Goal: Information Seeking & Learning: Find specific fact

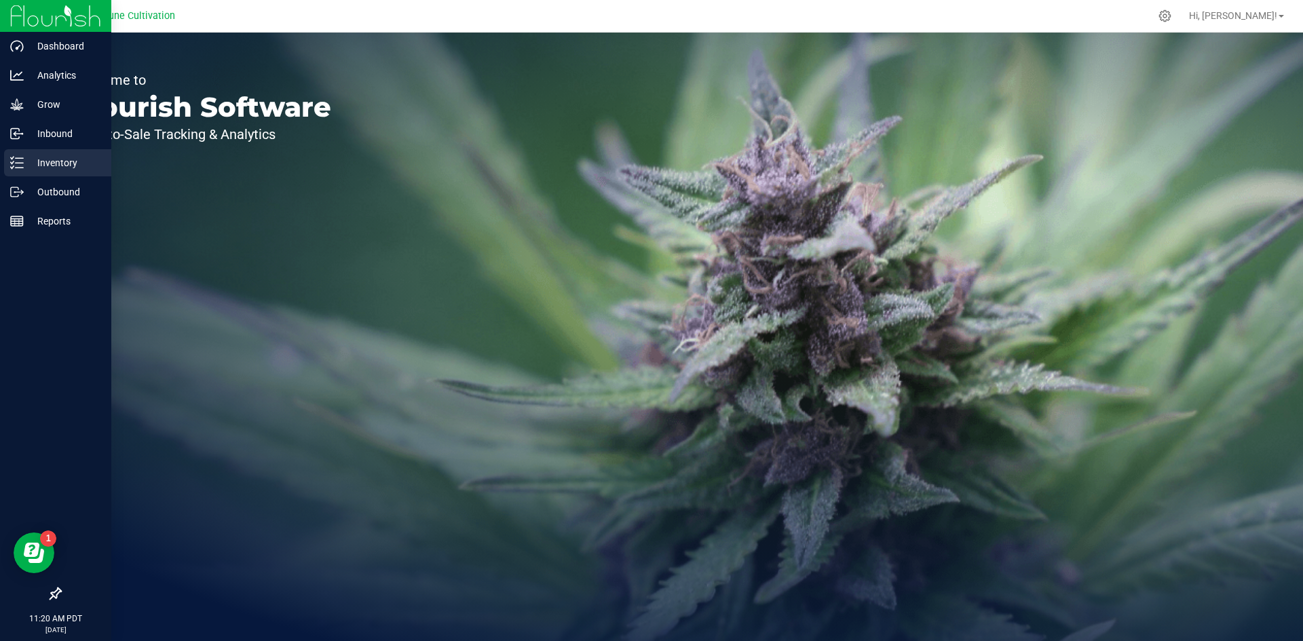
click at [20, 168] on line at bounding box center [19, 168] width 7 height 0
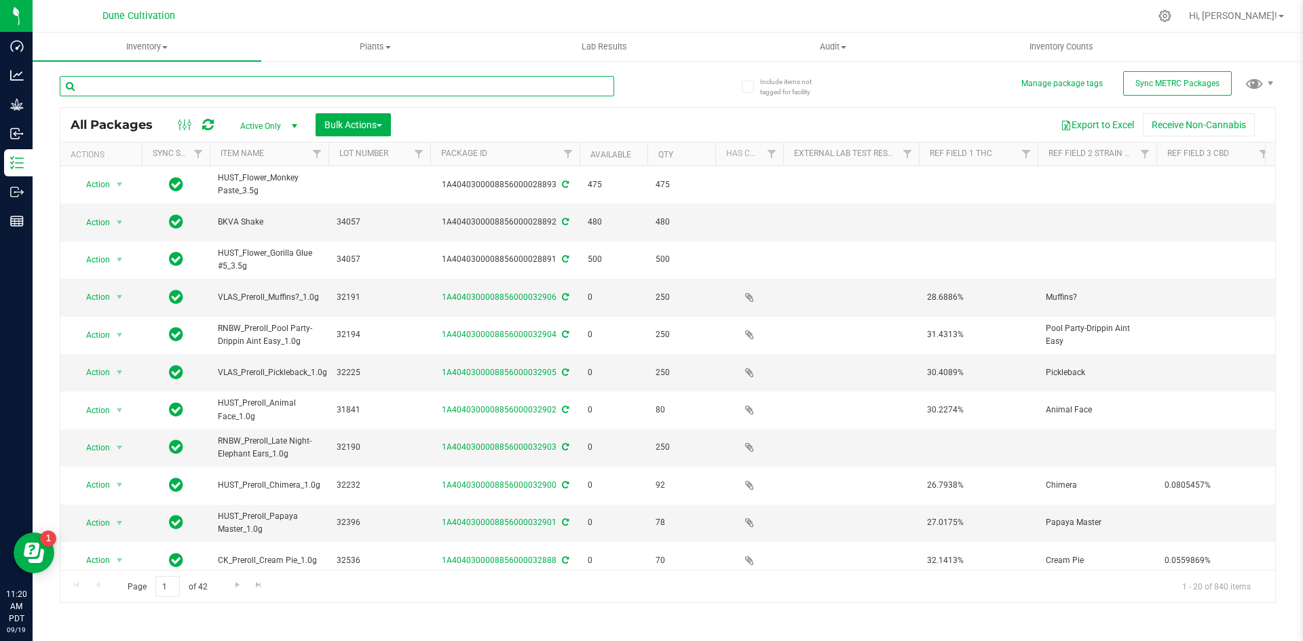
click at [163, 85] on input "text" at bounding box center [337, 86] width 554 height 20
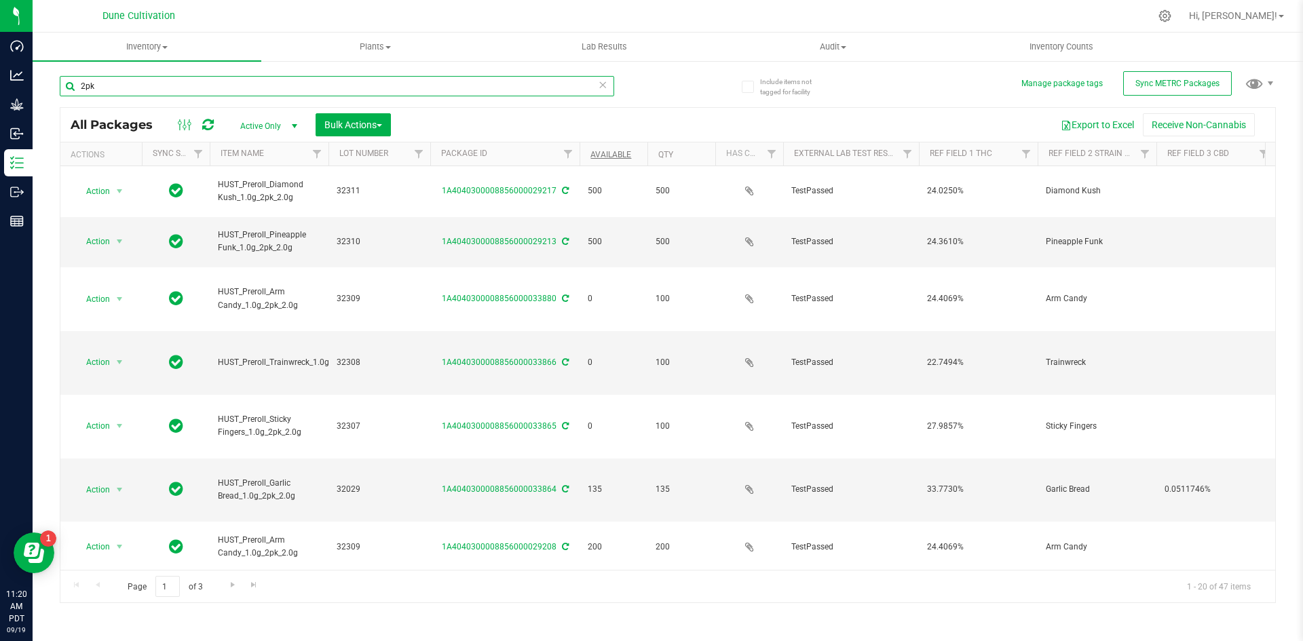
type input "2pk"
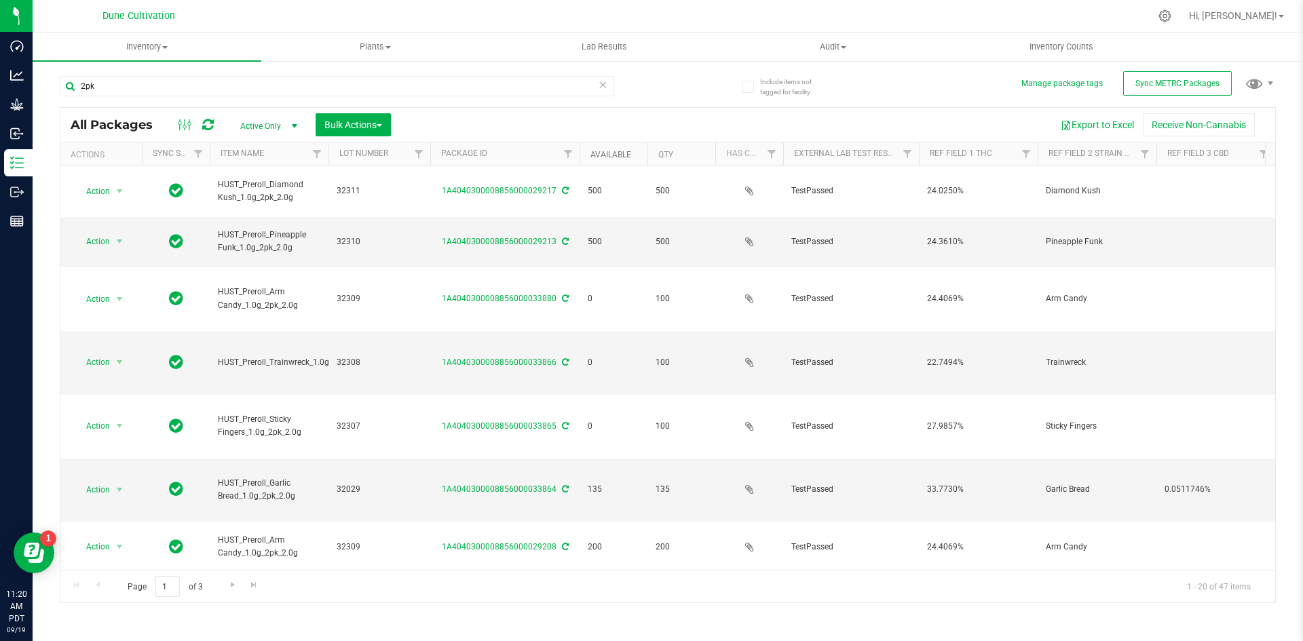
click at [605, 158] on link "Available" at bounding box center [610, 154] width 41 height 9
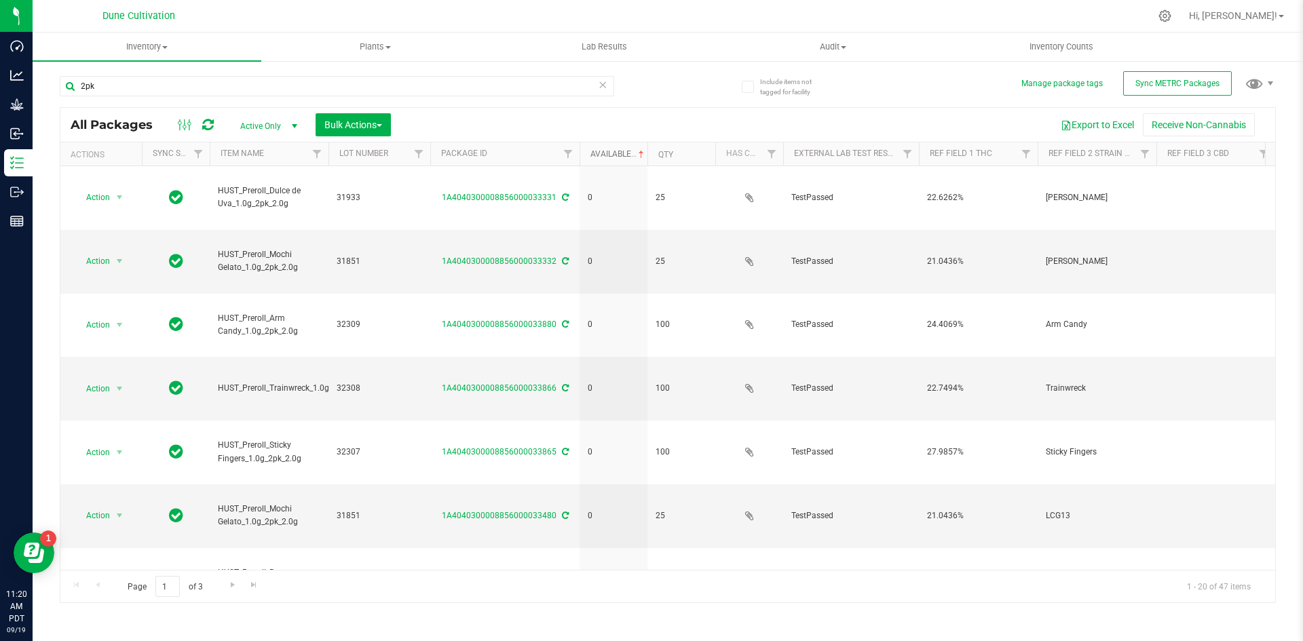
click at [605, 158] on link "Available" at bounding box center [618, 153] width 56 height 9
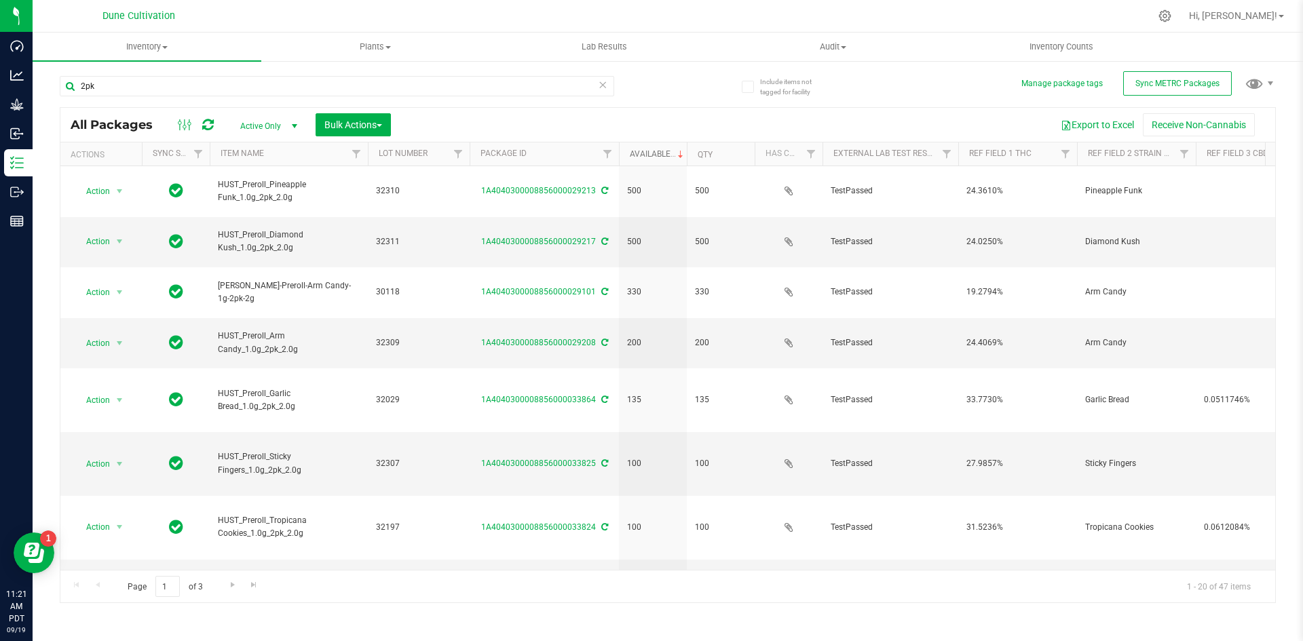
drag, startPoint x: 327, startPoint y: 151, endPoint x: 369, endPoint y: 154, distance: 42.2
click at [369, 154] on div "Actions Sync Status Item Name Lot Number Package ID Available Qty Has COA Exter…" at bounding box center [662, 153] width 1205 height 23
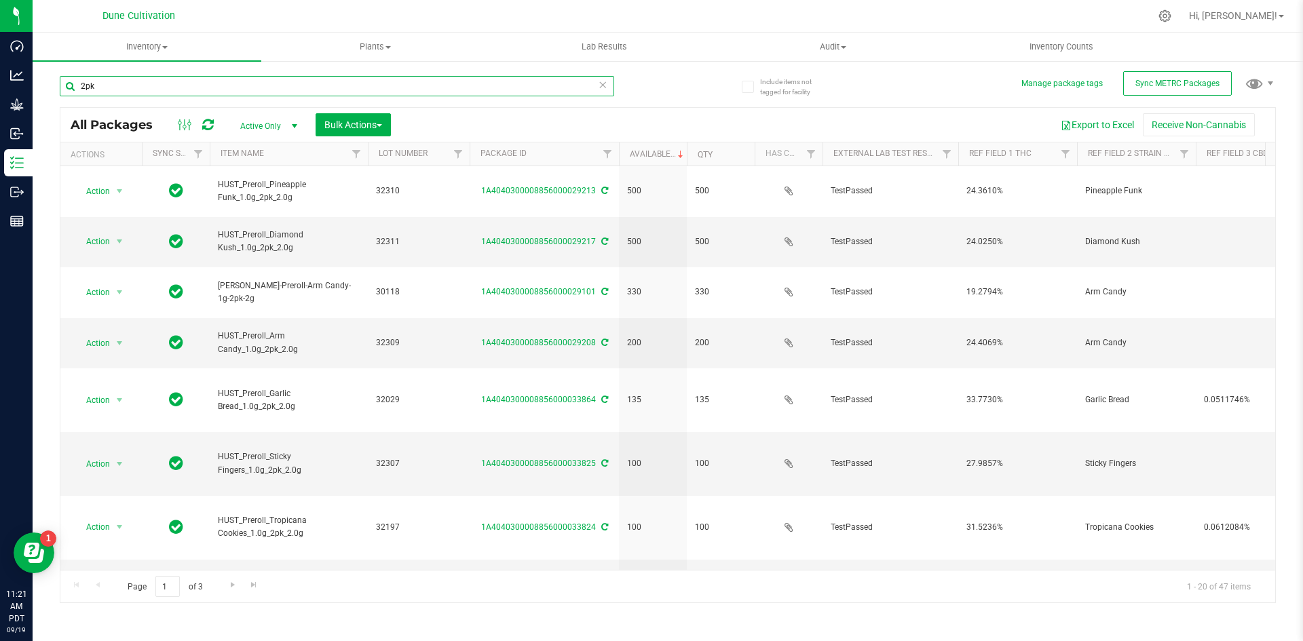
drag, startPoint x: 128, startPoint y: 89, endPoint x: 71, endPoint y: 90, distance: 57.7
click at [71, 90] on input "2pk" at bounding box center [337, 86] width 554 height 20
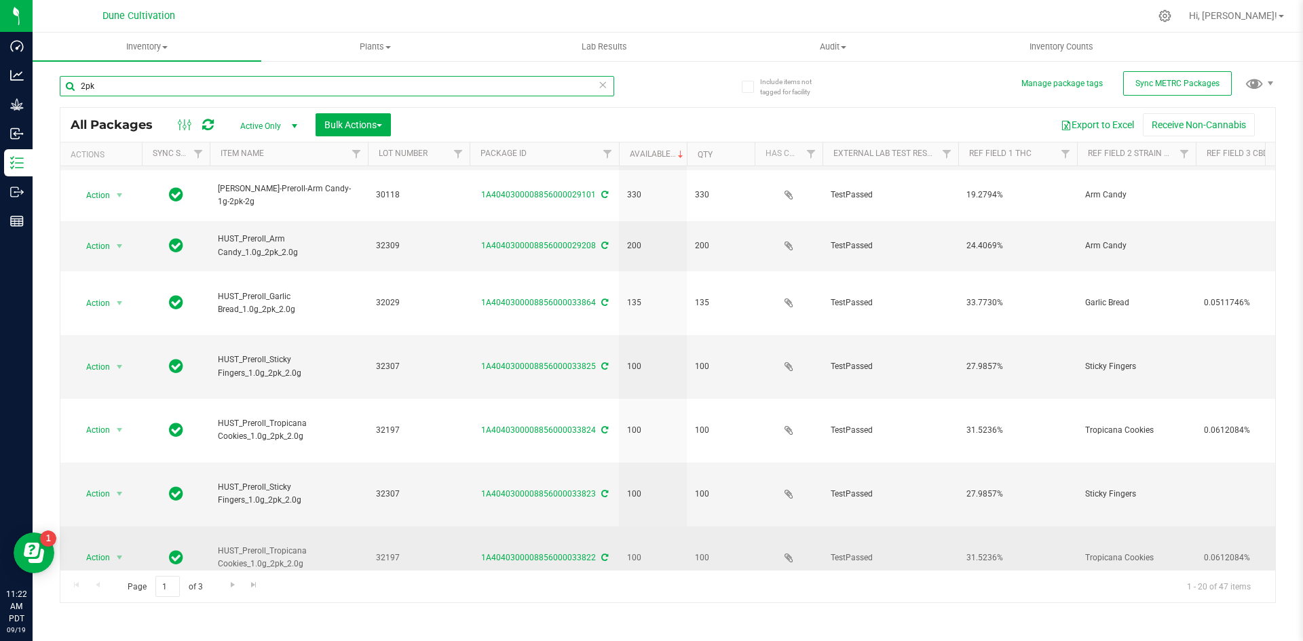
scroll to position [98, 0]
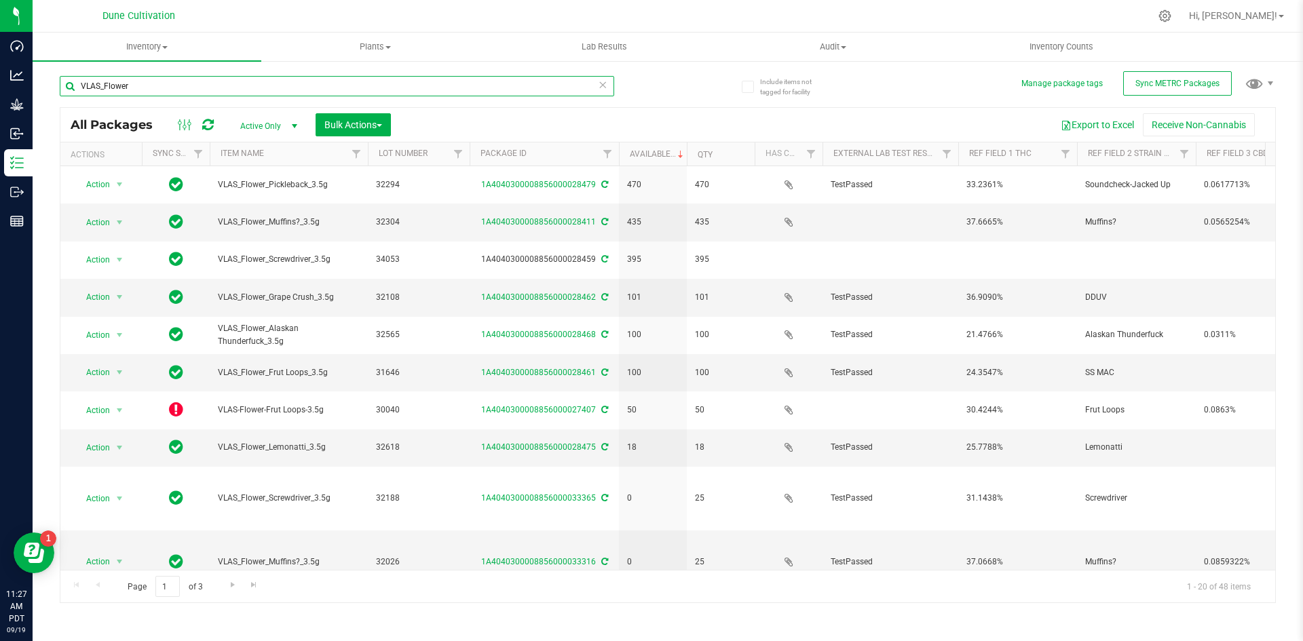
click at [134, 90] on input "VLAS_Flower" at bounding box center [337, 86] width 554 height 20
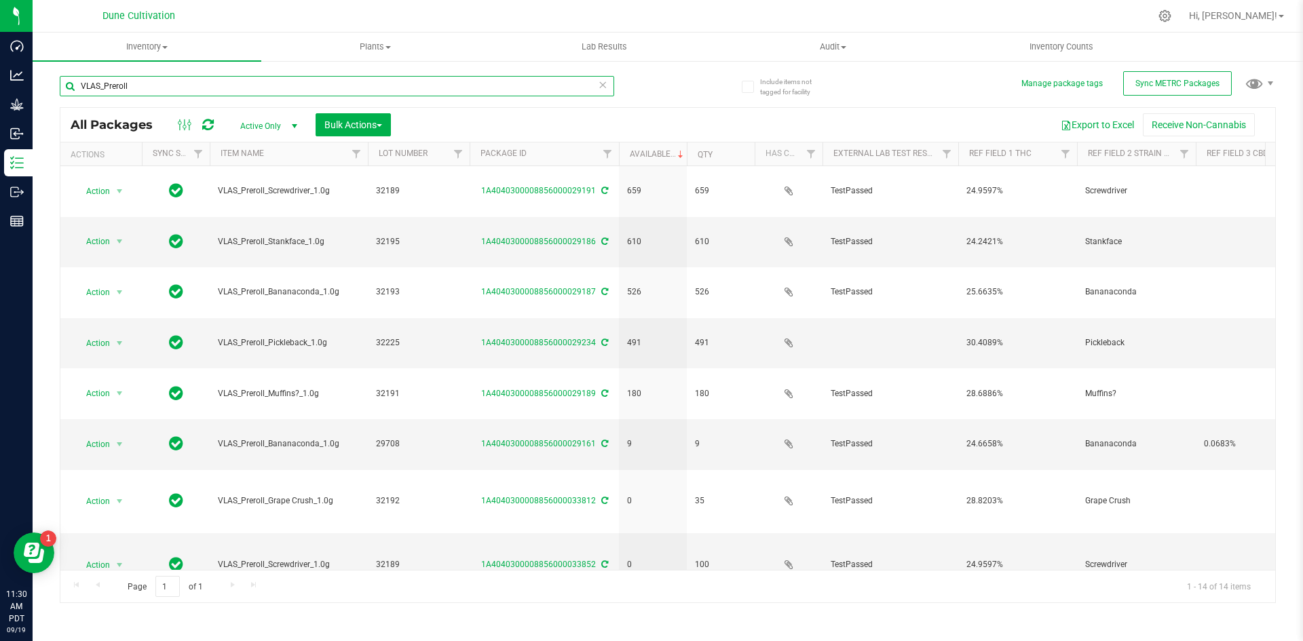
drag, startPoint x: 136, startPoint y: 87, endPoint x: 57, endPoint y: 78, distance: 79.2
click at [57, 78] on div "Include items not tagged for facility Manage package tags Sync METRC Packages V…" at bounding box center [668, 267] width 1270 height 414
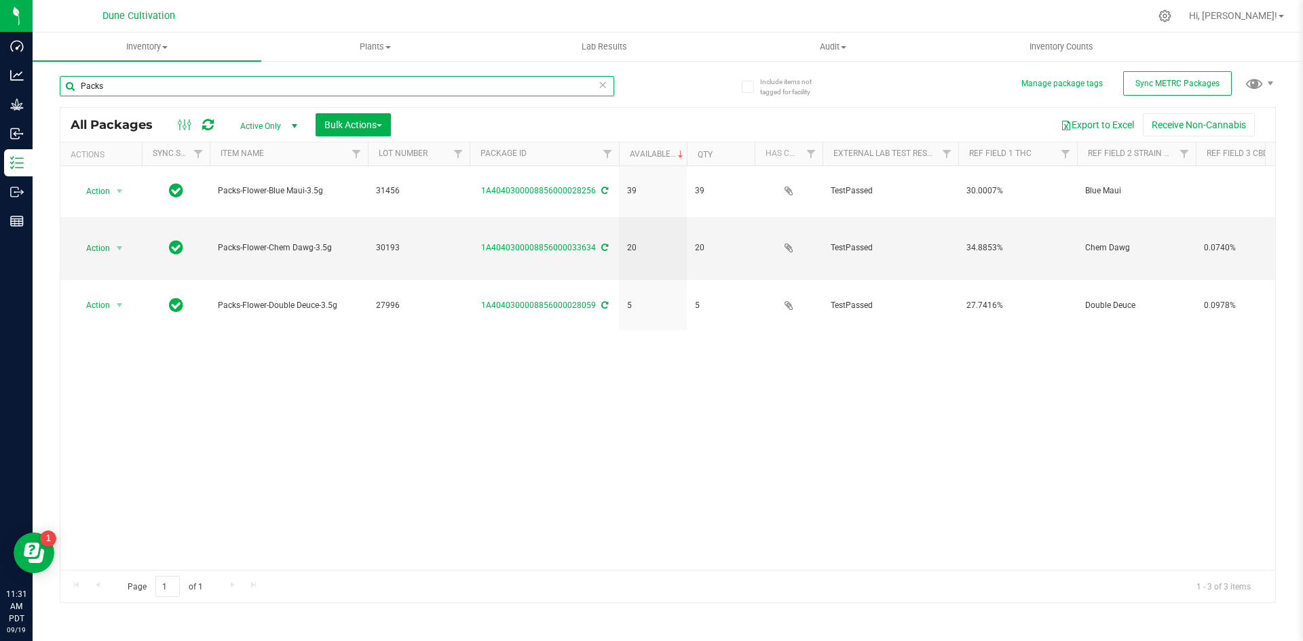
click at [140, 92] on input "Packs" at bounding box center [337, 86] width 554 height 20
drag, startPoint x: 130, startPoint y: 92, endPoint x: 58, endPoint y: 87, distance: 71.4
click at [58, 87] on div "Include items not tagged for facility Manage package tags Sync METRC Packages P…" at bounding box center [668, 267] width 1270 height 414
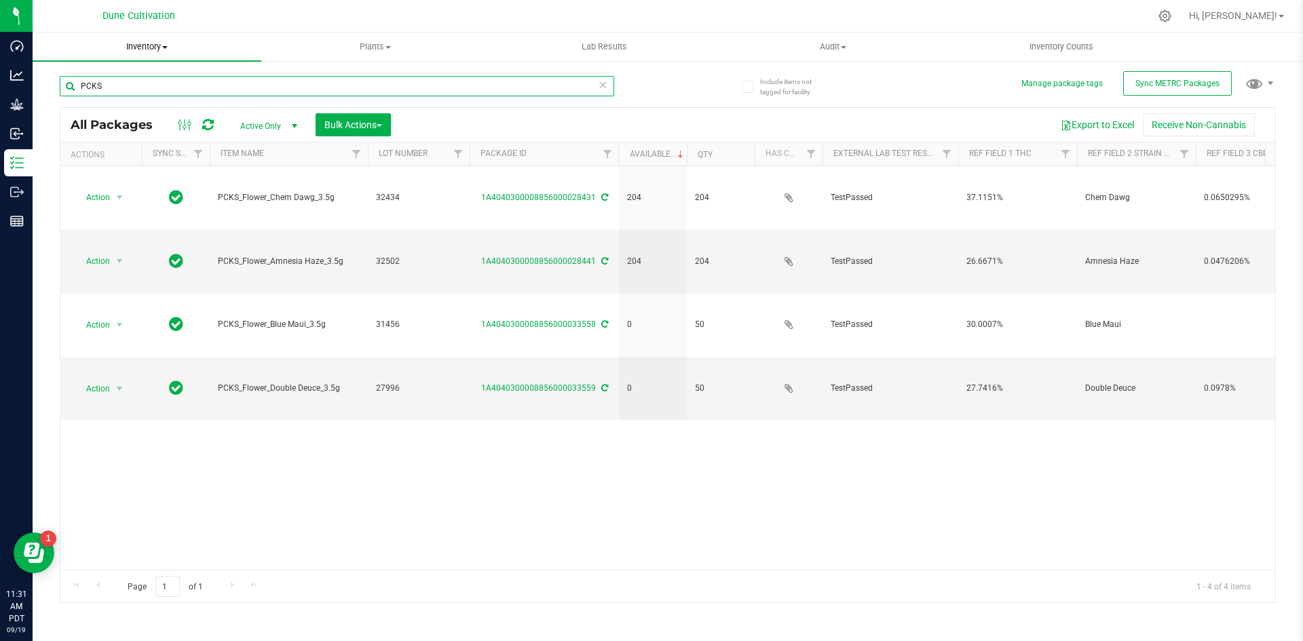
type input "PCKS"
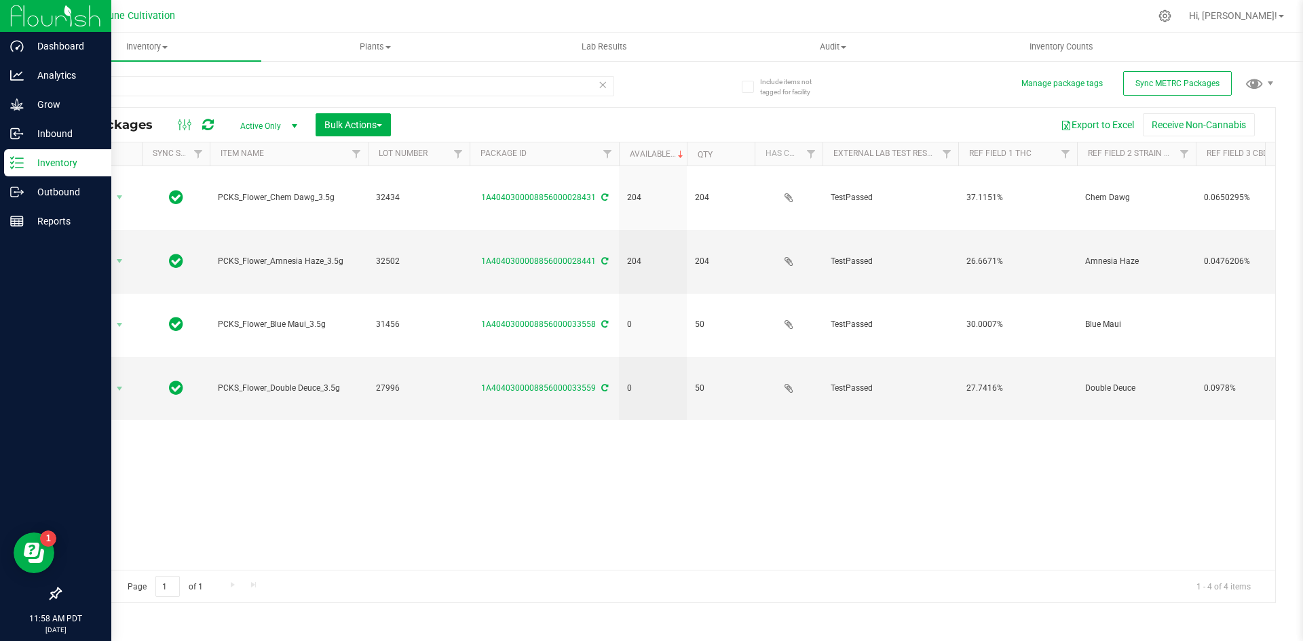
click at [24, 162] on p "Inventory" at bounding box center [64, 163] width 81 height 16
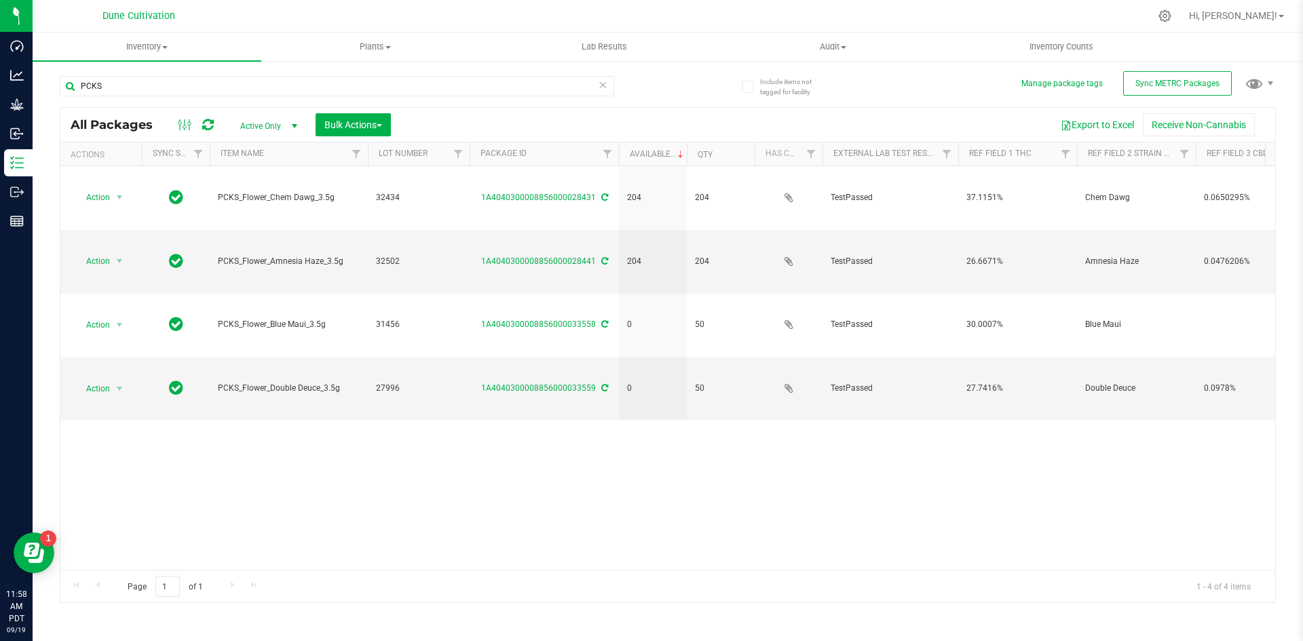
click at [602, 81] on icon at bounding box center [602, 84] width 9 height 16
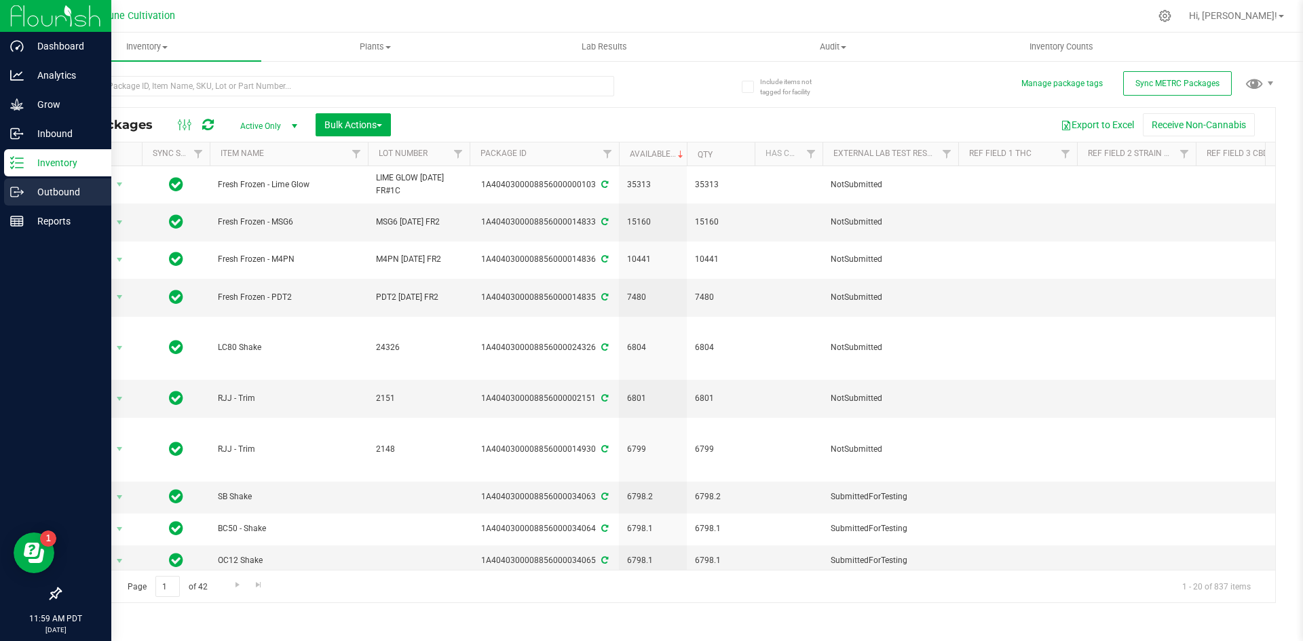
click at [20, 188] on icon at bounding box center [17, 192] width 14 height 14
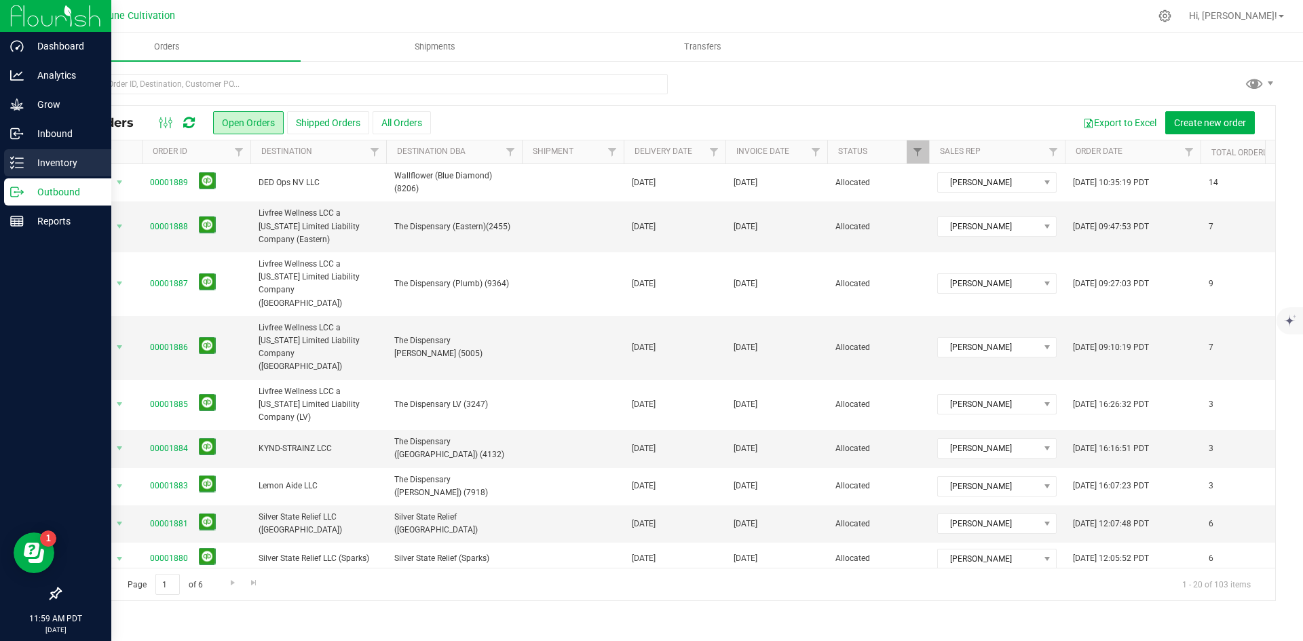
click at [25, 161] on p "Inventory" at bounding box center [64, 163] width 81 height 16
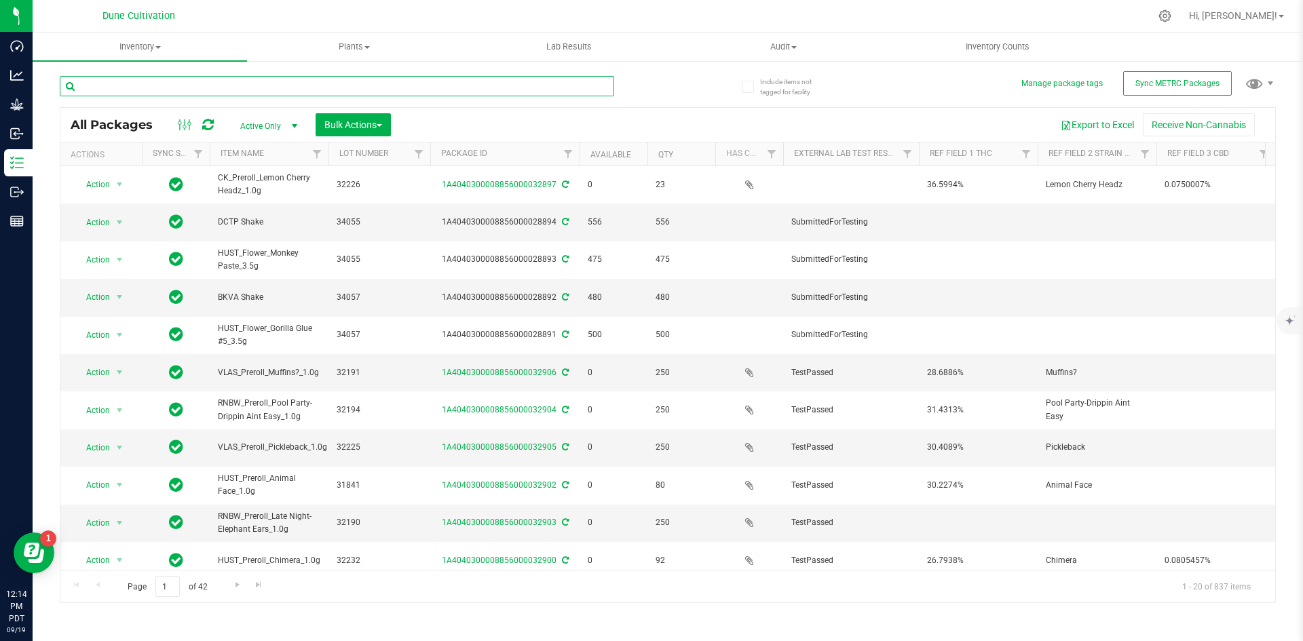
click at [107, 96] on input "text" at bounding box center [337, 86] width 554 height 20
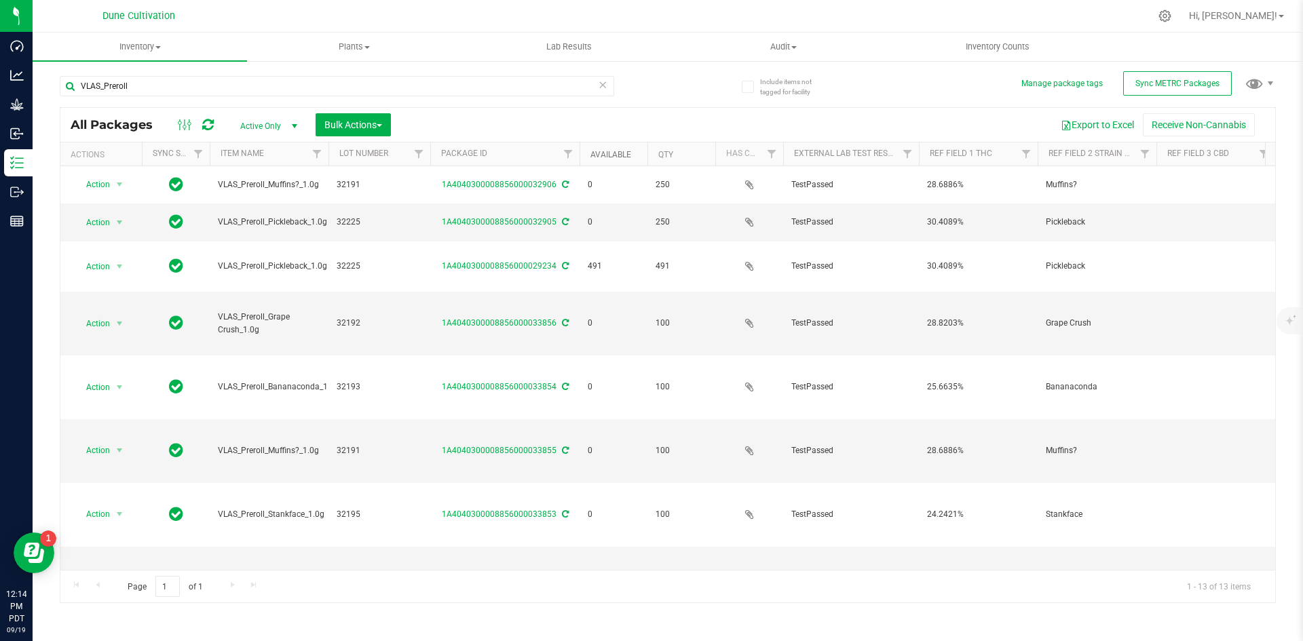
click at [605, 154] on link "Available" at bounding box center [610, 154] width 41 height 9
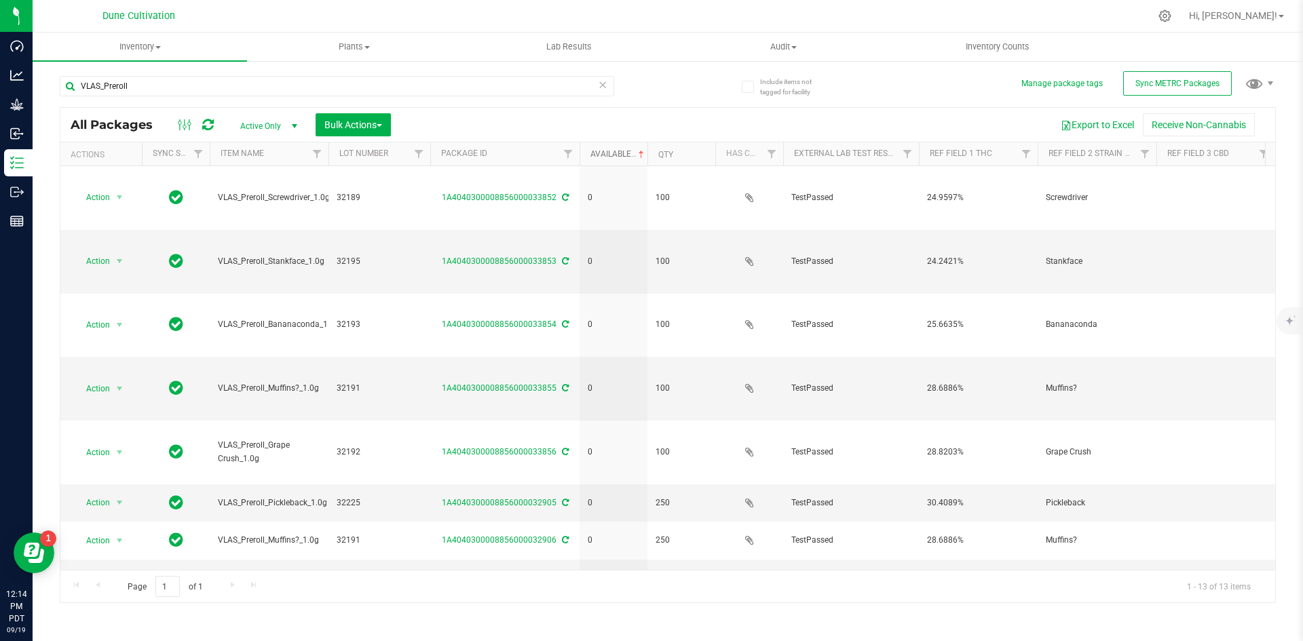
click at [605, 154] on link "Available" at bounding box center [618, 153] width 56 height 9
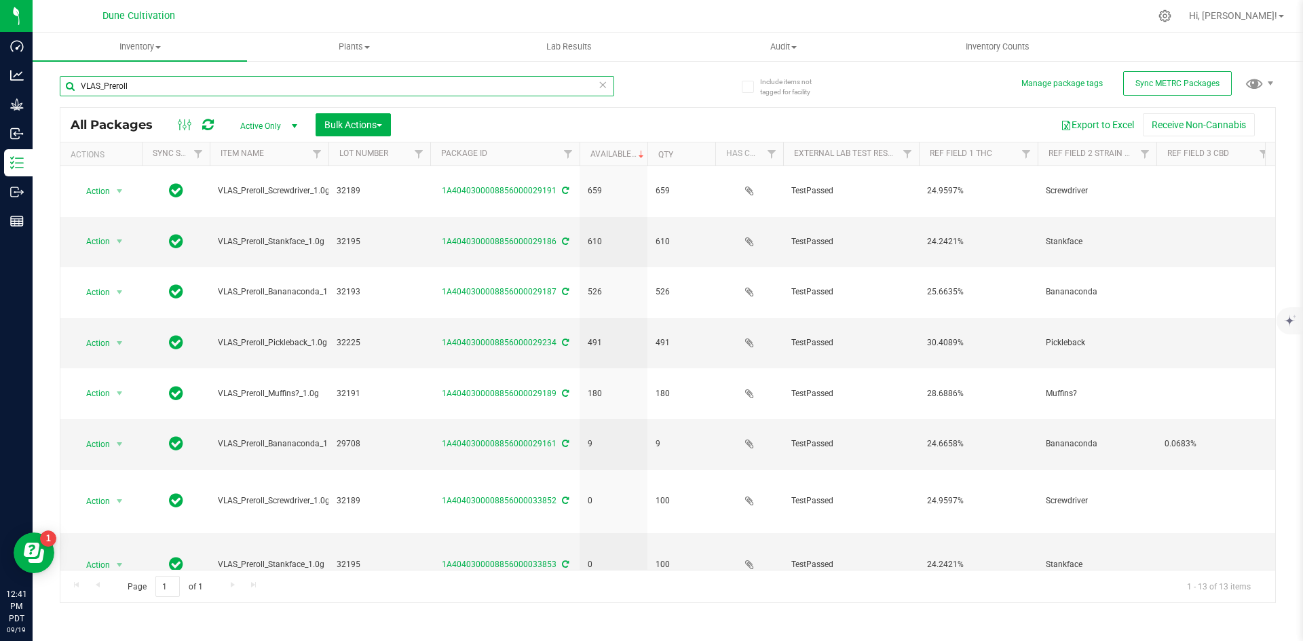
drag, startPoint x: 145, startPoint y: 85, endPoint x: 73, endPoint y: 81, distance: 72.0
click at [73, 81] on input "VLAS_Preroll" at bounding box center [337, 86] width 554 height 20
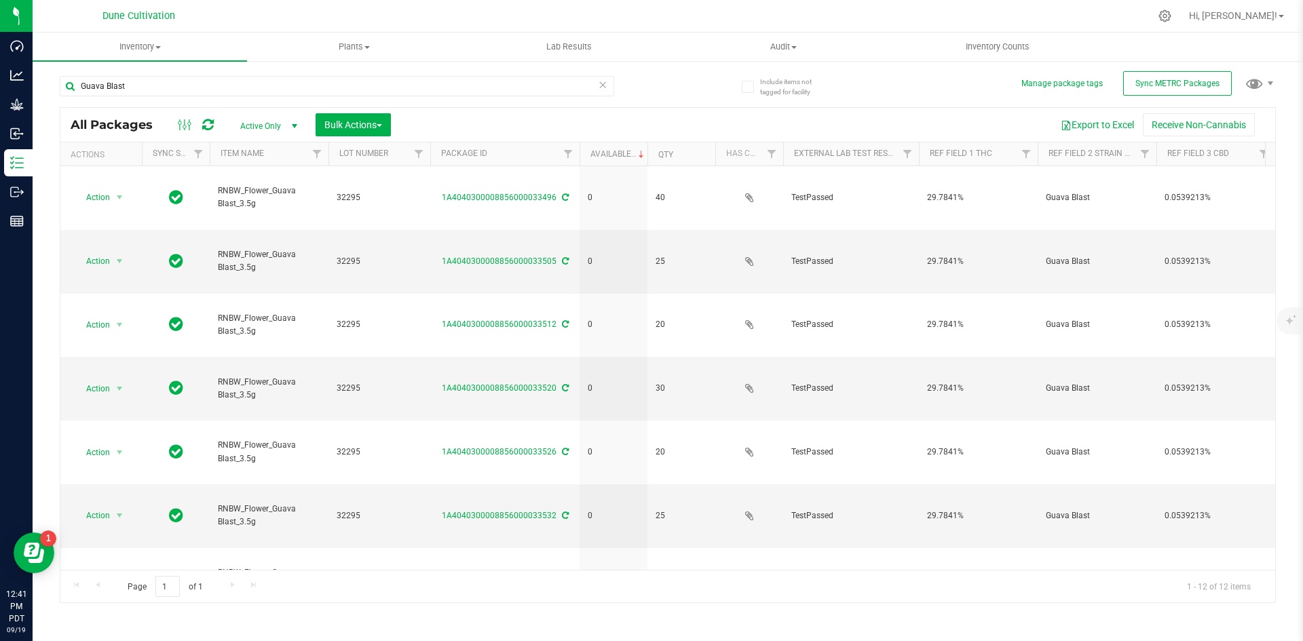
click at [588, 148] on th "Available" at bounding box center [613, 154] width 68 height 24
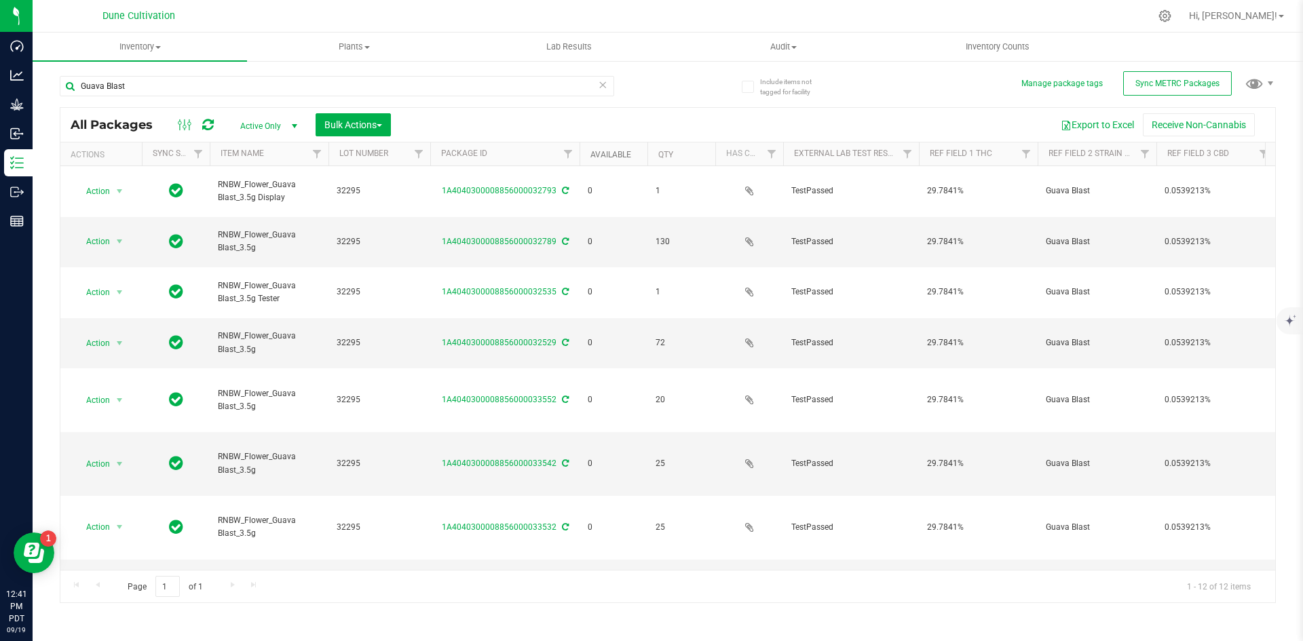
click at [603, 153] on link "Available" at bounding box center [610, 154] width 41 height 9
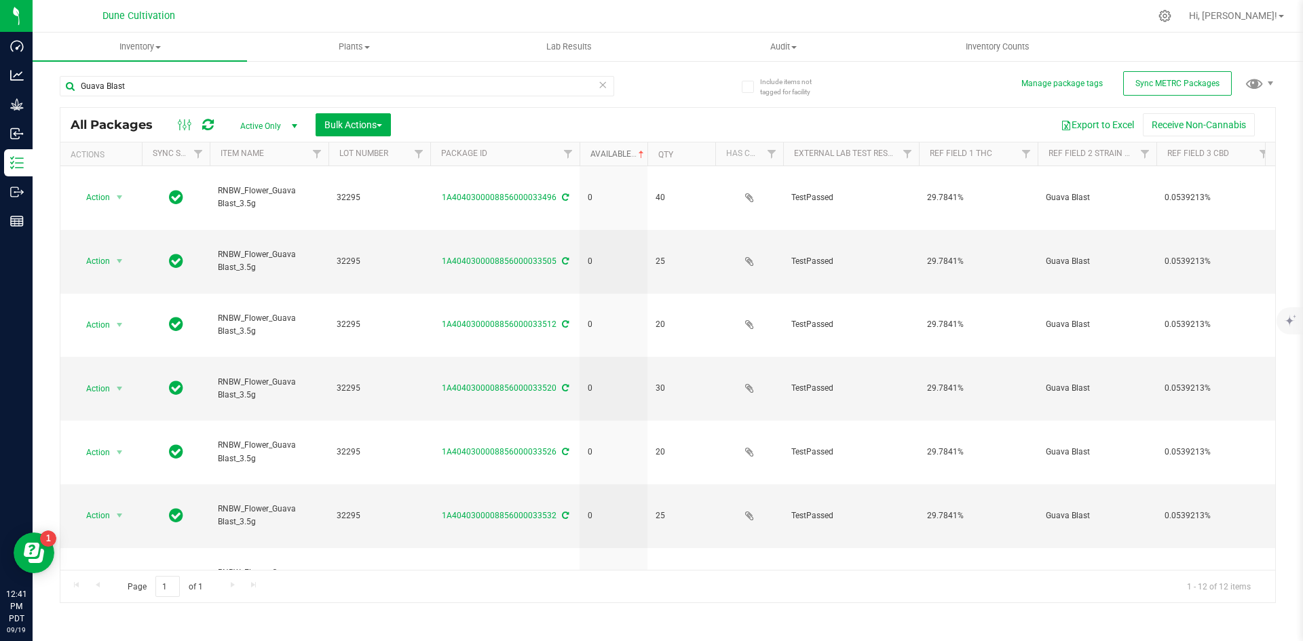
click at [603, 153] on link "Available" at bounding box center [618, 153] width 56 height 9
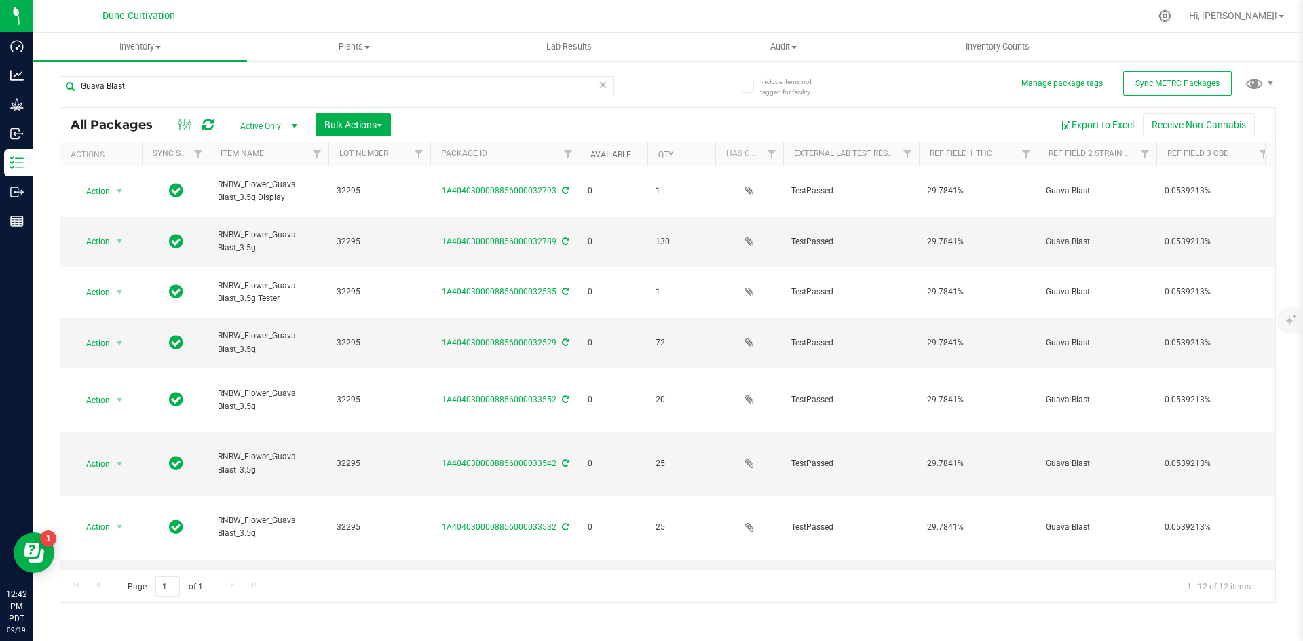
click at [603, 153] on link "Available" at bounding box center [610, 154] width 41 height 9
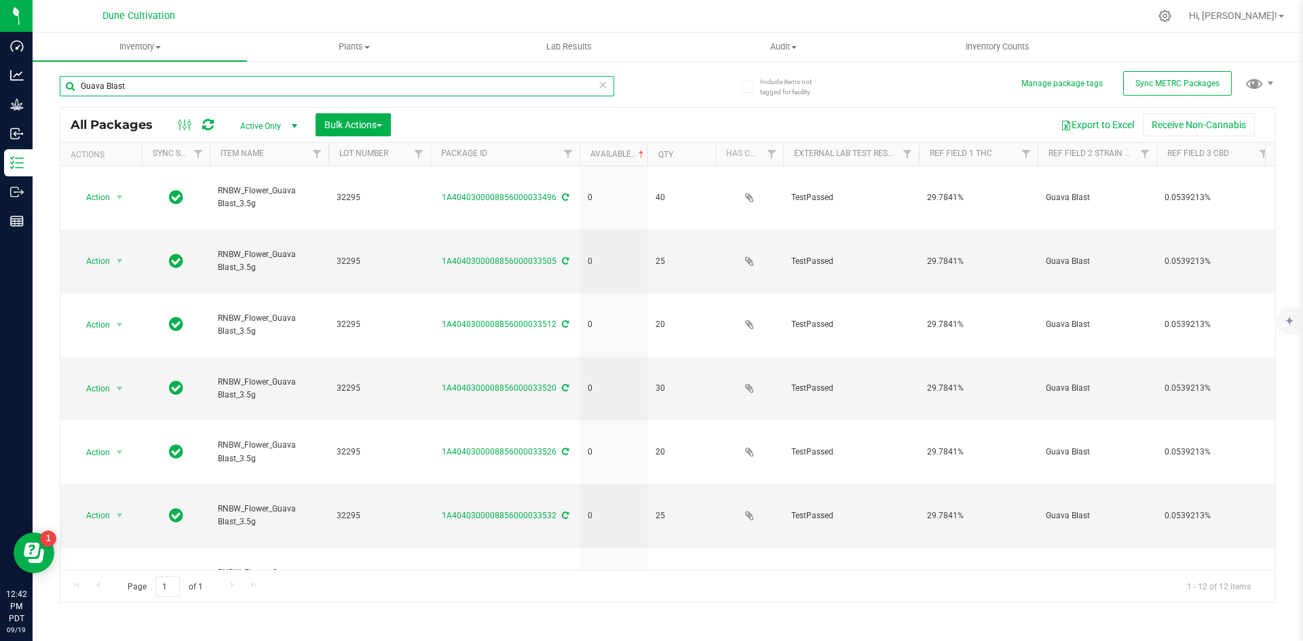
drag, startPoint x: 136, startPoint y: 81, endPoint x: 68, endPoint y: 79, distance: 67.9
click at [68, 79] on input "Guava Blast" at bounding box center [337, 86] width 554 height 20
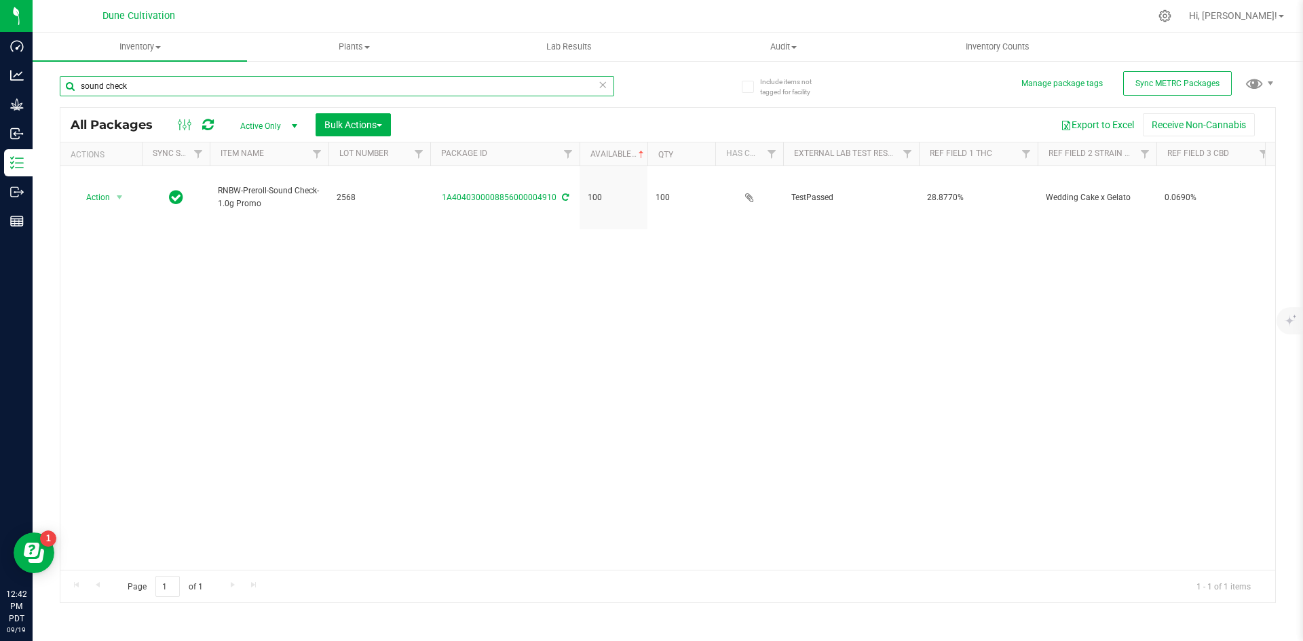
click at [108, 87] on input "sound check" at bounding box center [337, 86] width 554 height 20
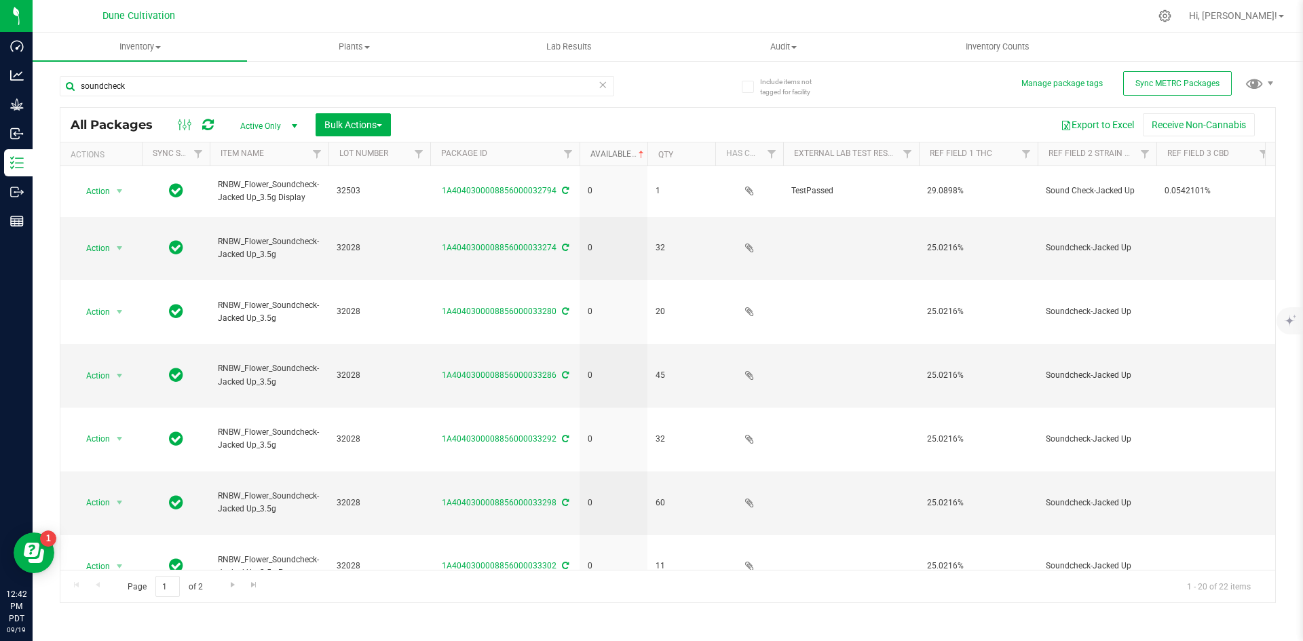
click at [609, 152] on link "Available" at bounding box center [618, 153] width 56 height 9
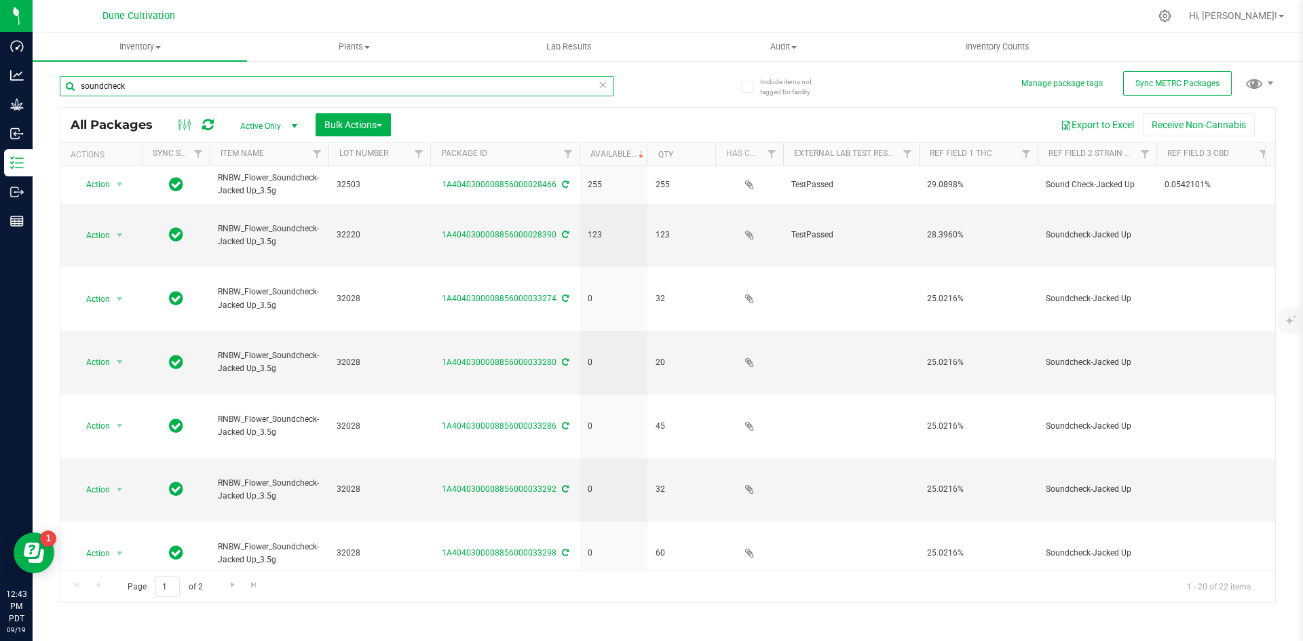
drag, startPoint x: 123, startPoint y: 77, endPoint x: 61, endPoint y: 80, distance: 62.5
click at [61, 80] on input "soundcheck" at bounding box center [337, 86] width 554 height 20
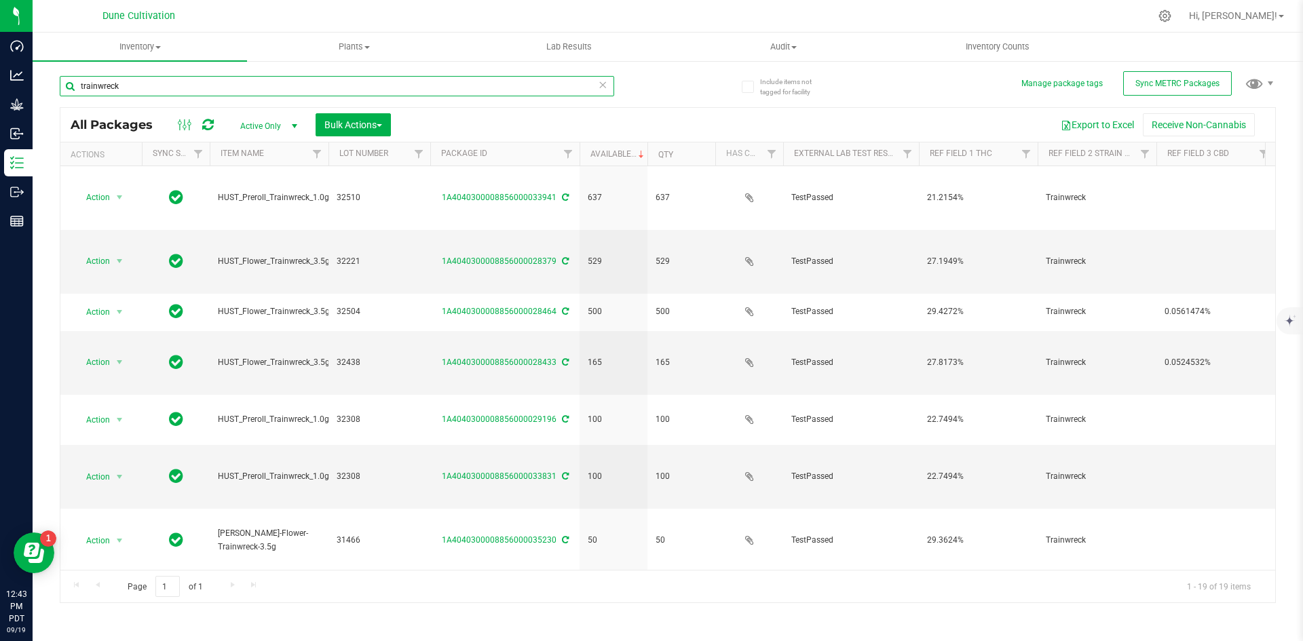
drag, startPoint x: 142, startPoint y: 89, endPoint x: 39, endPoint y: 81, distance: 103.4
click at [39, 81] on div "Include items not tagged for facility Manage package tags Sync METRC Packages t…" at bounding box center [668, 267] width 1270 height 414
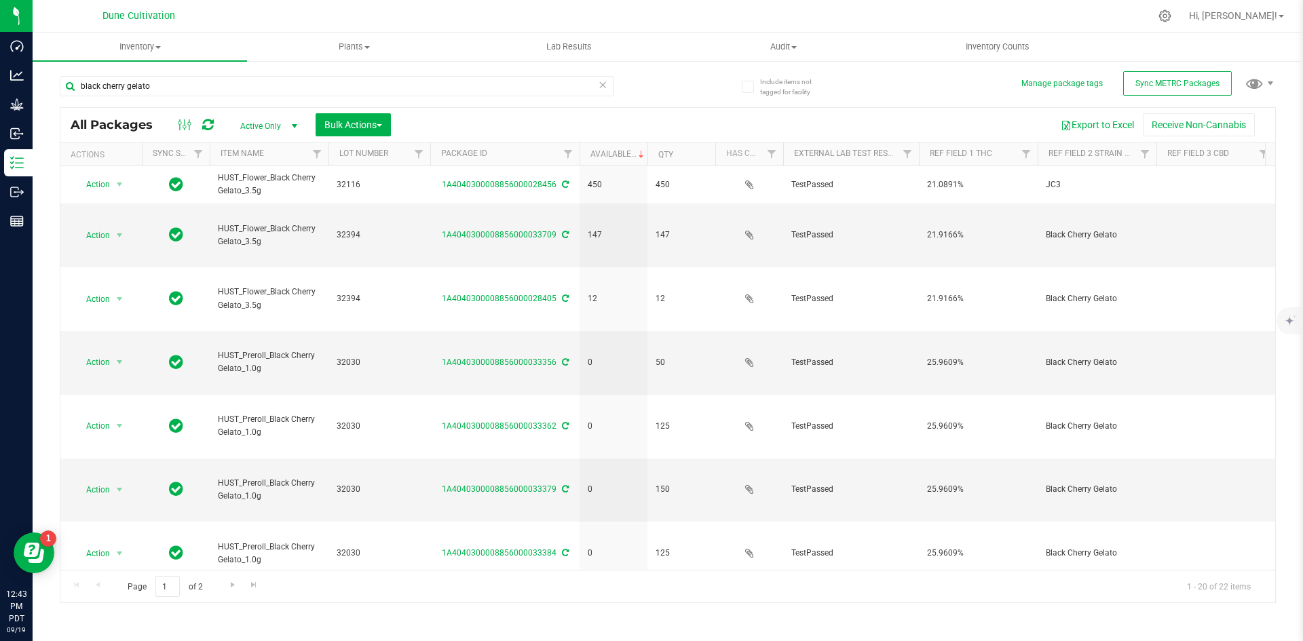
click at [39, 81] on div "Include items not tagged for facility Manage package tags Sync METRC Packages b…" at bounding box center [668, 267] width 1270 height 414
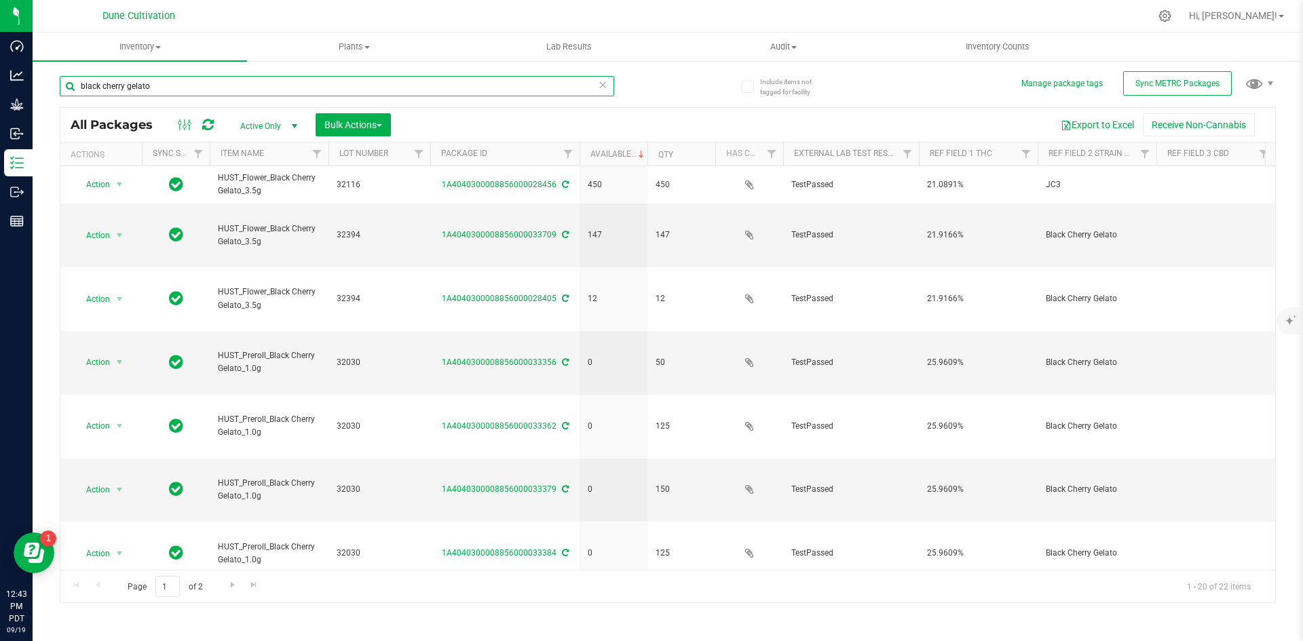
drag, startPoint x: 152, startPoint y: 81, endPoint x: 86, endPoint y: 83, distance: 65.8
click at [86, 83] on input "black cherry gelato" at bounding box center [337, 86] width 554 height 20
type input "b"
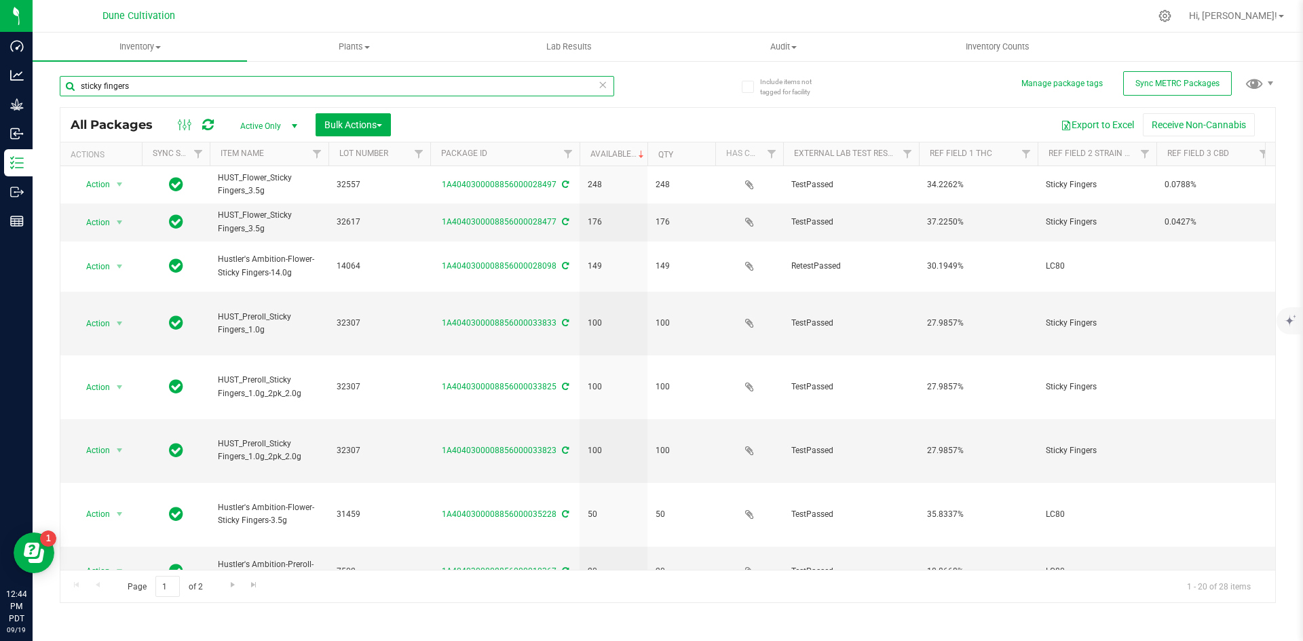
drag, startPoint x: 176, startPoint y: 89, endPoint x: 42, endPoint y: 69, distance: 135.9
click at [42, 69] on div "Include items not tagged for facility Manage package tags Sync METRC Packages s…" at bounding box center [668, 267] width 1270 height 414
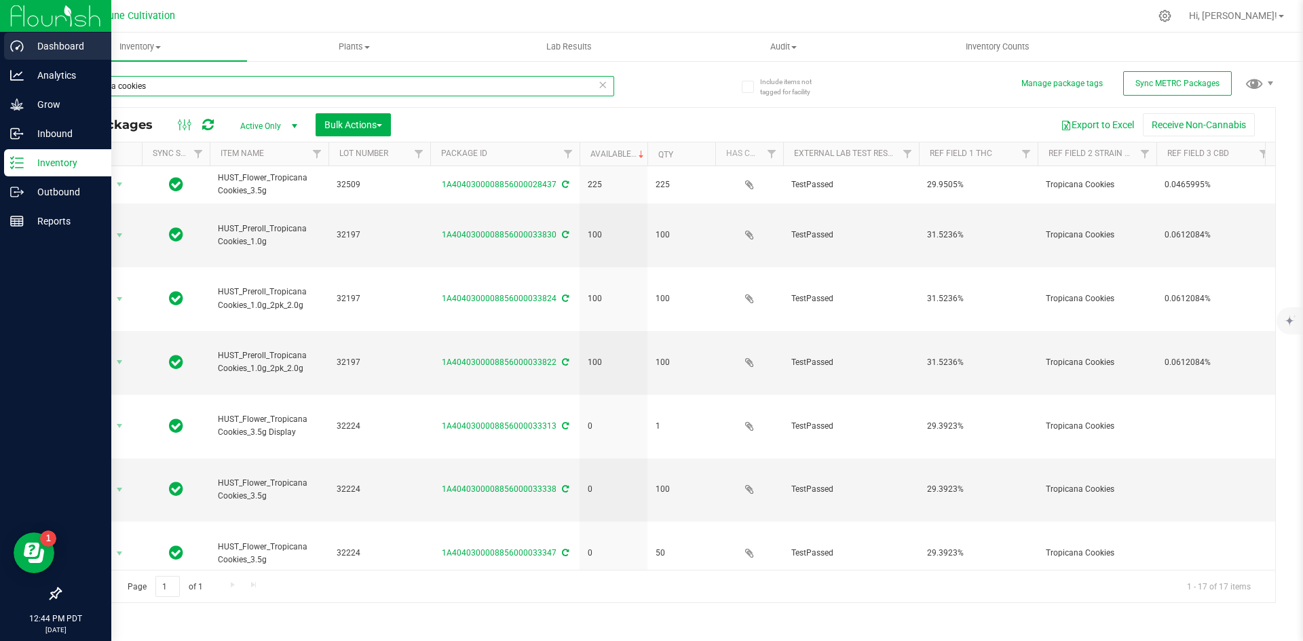
drag, startPoint x: 166, startPoint y: 90, endPoint x: 21, endPoint y: 60, distance: 147.6
click at [21, 60] on div "Dashboard Analytics Grow Inbound Inventory Outbound Reports 12:44 PM PDT 09/19/…" at bounding box center [651, 320] width 1303 height 641
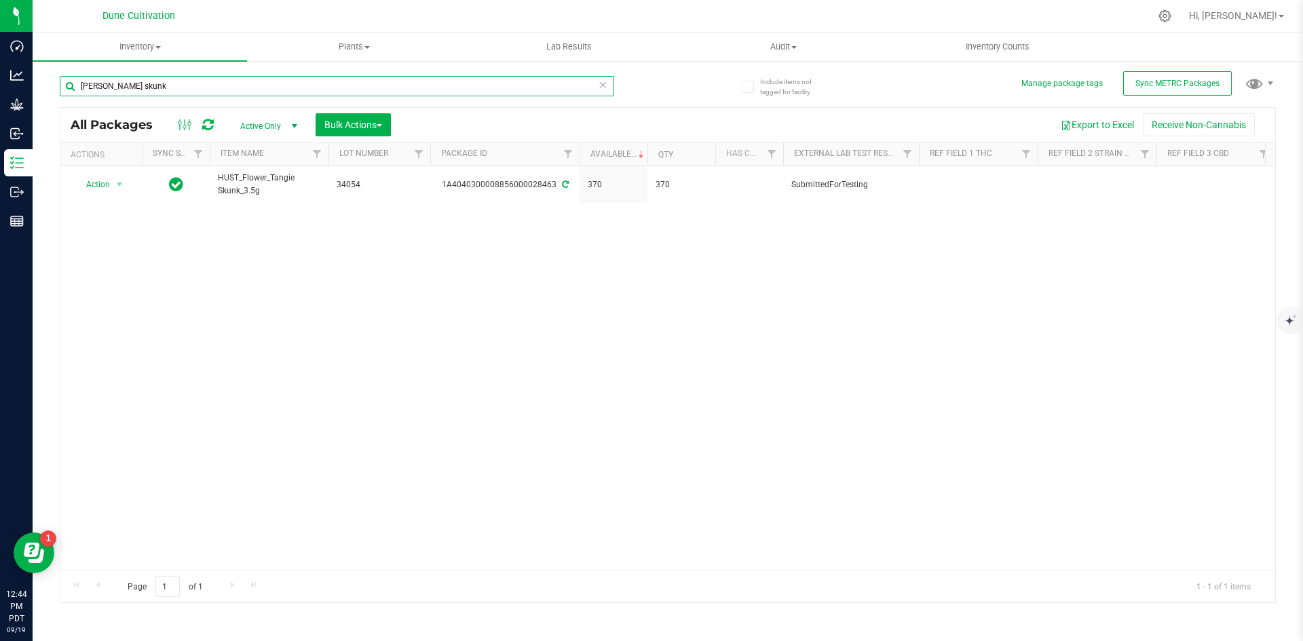
drag, startPoint x: 138, startPoint y: 86, endPoint x: 46, endPoint y: 77, distance: 92.0
click at [46, 77] on div "Include items not tagged for facility Manage package tags Sync METRC Packages t…" at bounding box center [668, 267] width 1270 height 414
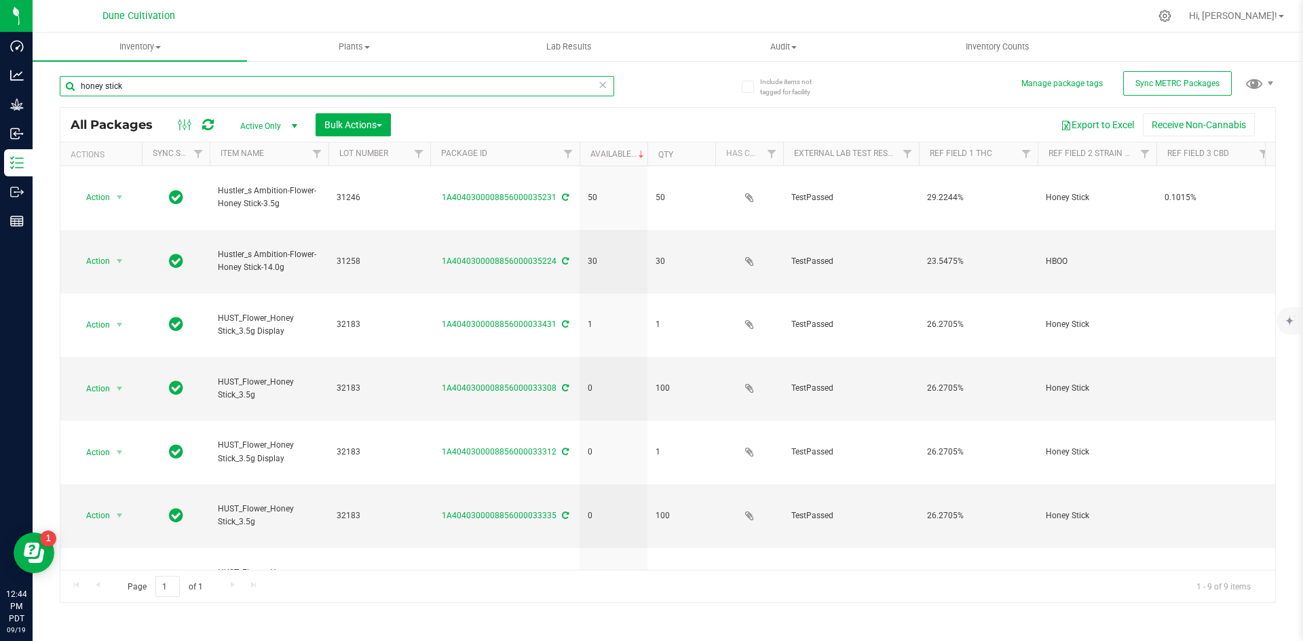
drag, startPoint x: 140, startPoint y: 76, endPoint x: 59, endPoint y: 72, distance: 80.8
click at [59, 72] on div "Include items not tagged for facility Manage package tags Sync METRC Packages h…" at bounding box center [668, 267] width 1270 height 414
drag, startPoint x: 148, startPoint y: 89, endPoint x: 64, endPoint y: 73, distance: 84.9
click at [64, 73] on div "banana split" at bounding box center [364, 85] width 608 height 43
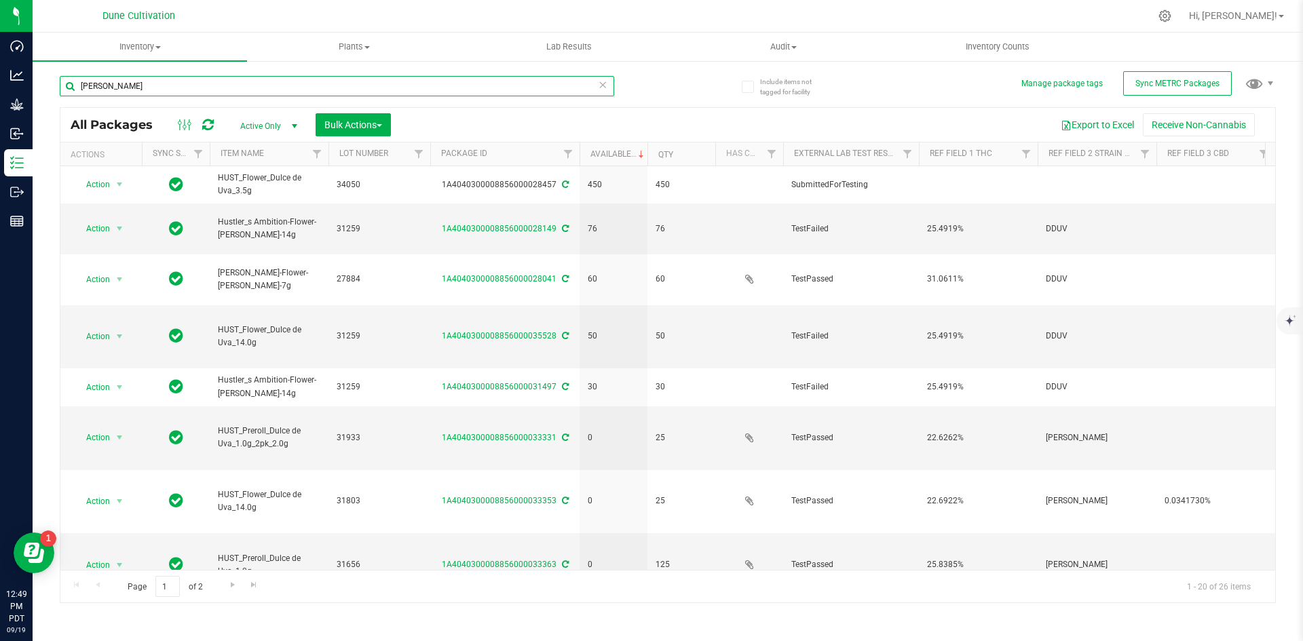
drag, startPoint x: 158, startPoint y: 87, endPoint x: 43, endPoint y: 74, distance: 116.1
click at [43, 74] on div "Include items not tagged for facility Manage package tags Sync METRC Packages d…" at bounding box center [668, 267] width 1270 height 414
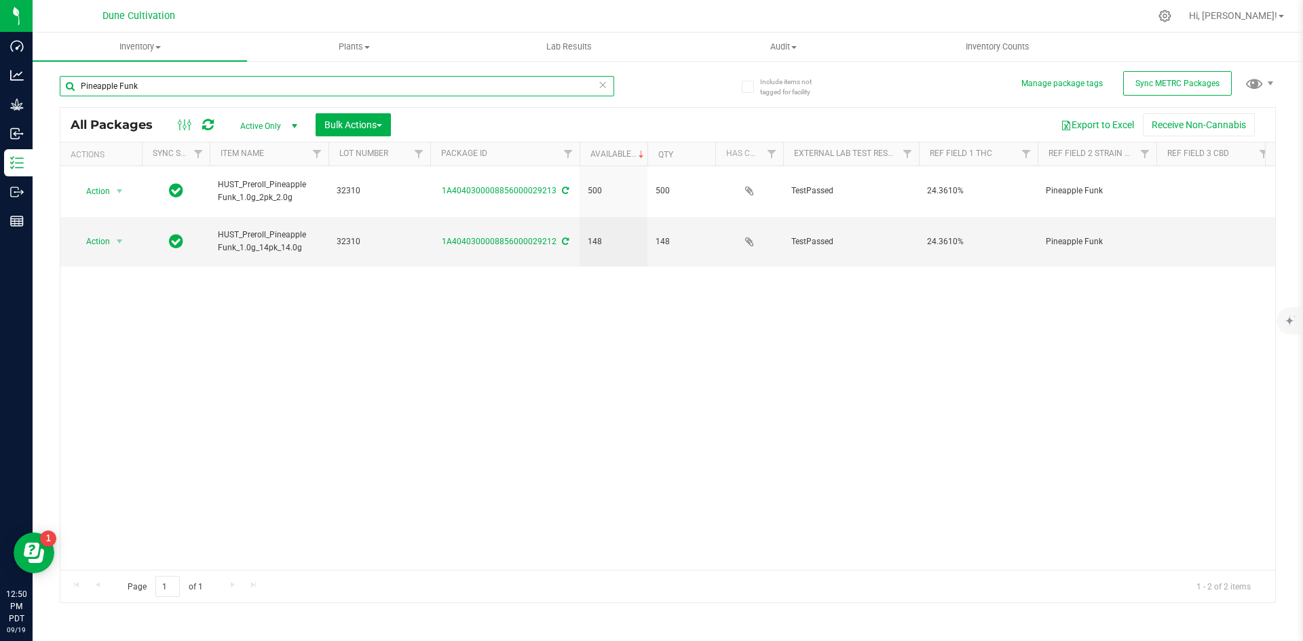
drag, startPoint x: 157, startPoint y: 75, endPoint x: 55, endPoint y: 77, distance: 102.5
click at [55, 77] on div "Include items not tagged for facility Manage package tags Sync METRC Packages P…" at bounding box center [668, 267] width 1270 height 414
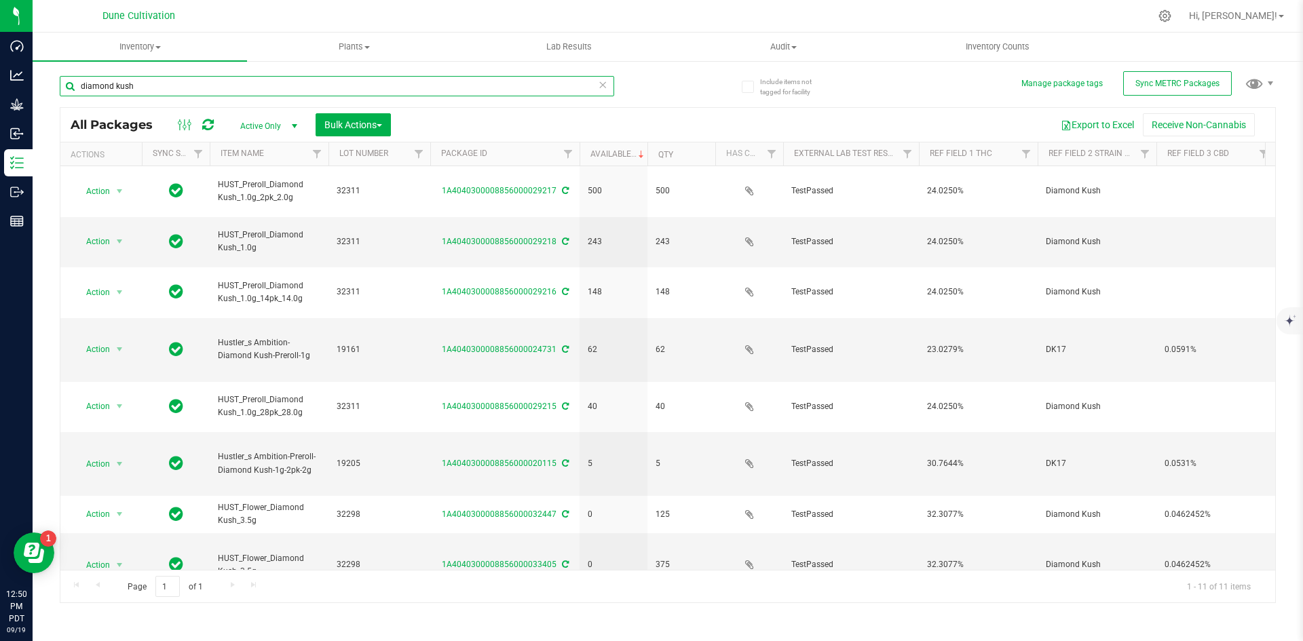
drag, startPoint x: 145, startPoint y: 81, endPoint x: 56, endPoint y: 84, distance: 88.9
click at [56, 84] on div "Include items not tagged for facility Manage package tags Sync METRC Packages d…" at bounding box center [668, 267] width 1270 height 414
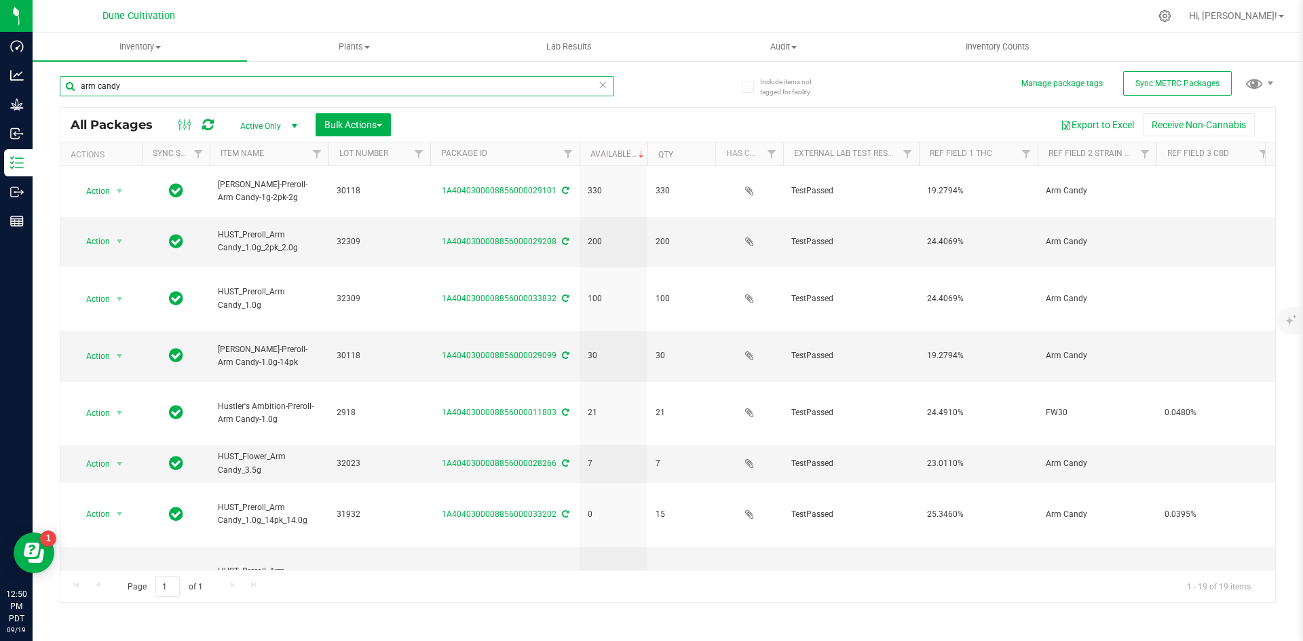
drag, startPoint x: 123, startPoint y: 85, endPoint x: 45, endPoint y: 91, distance: 78.9
click at [45, 91] on div "Include items not tagged for facility Manage package tags Sync METRC Packages a…" at bounding box center [668, 267] width 1270 height 414
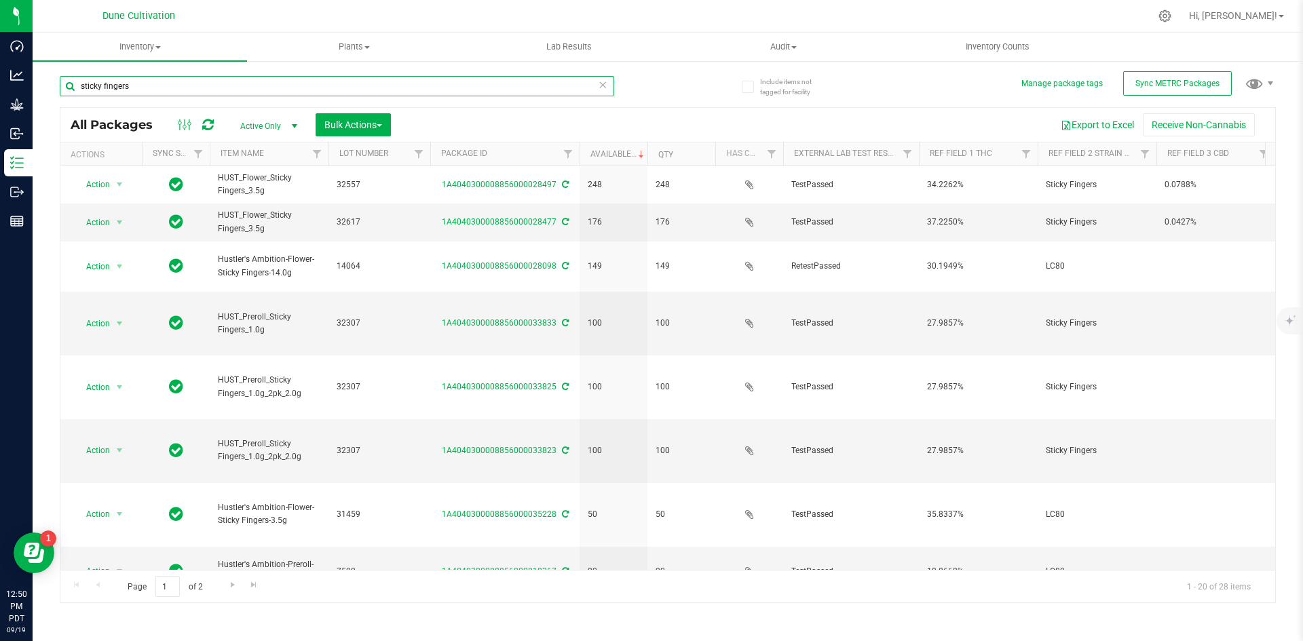
drag, startPoint x: 136, startPoint y: 86, endPoint x: 34, endPoint y: 87, distance: 101.8
click at [34, 87] on div "Include items not tagged for facility Manage package tags Sync METRC Packages s…" at bounding box center [668, 267] width 1270 height 414
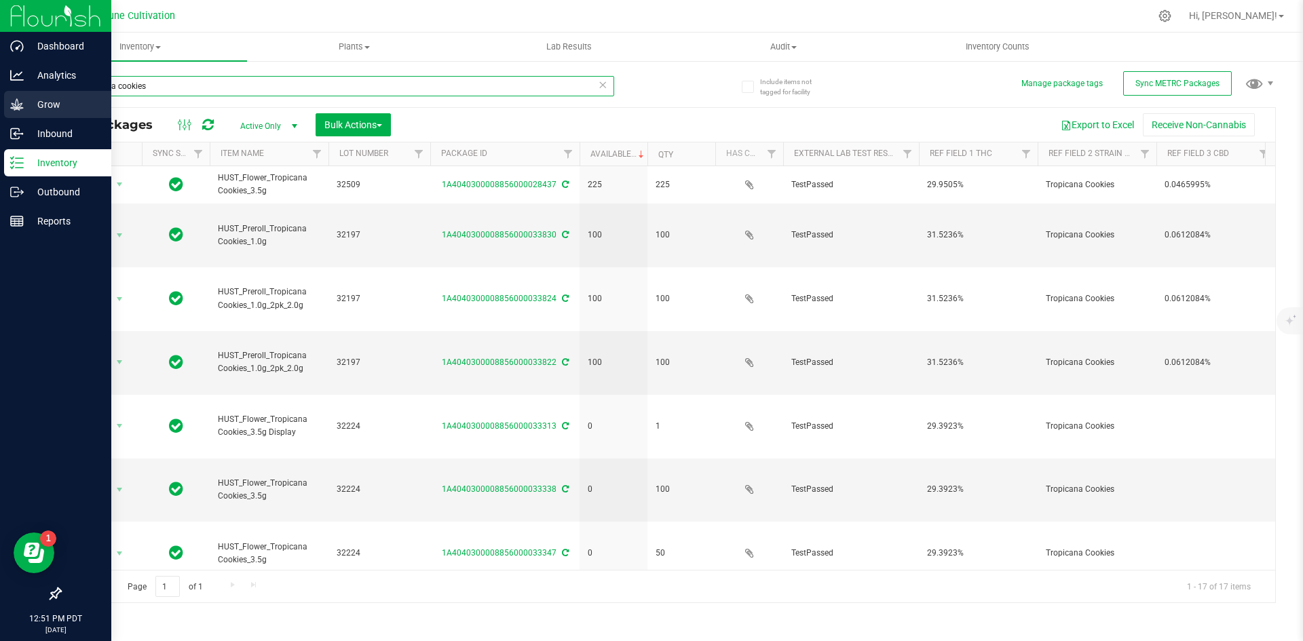
drag, startPoint x: 157, startPoint y: 80, endPoint x: 22, endPoint y: 92, distance: 136.2
click at [22, 92] on div "Dashboard Analytics Grow Inbound Inventory Outbound Reports 12:51 PM PDT 09/19/…" at bounding box center [651, 320] width 1303 height 641
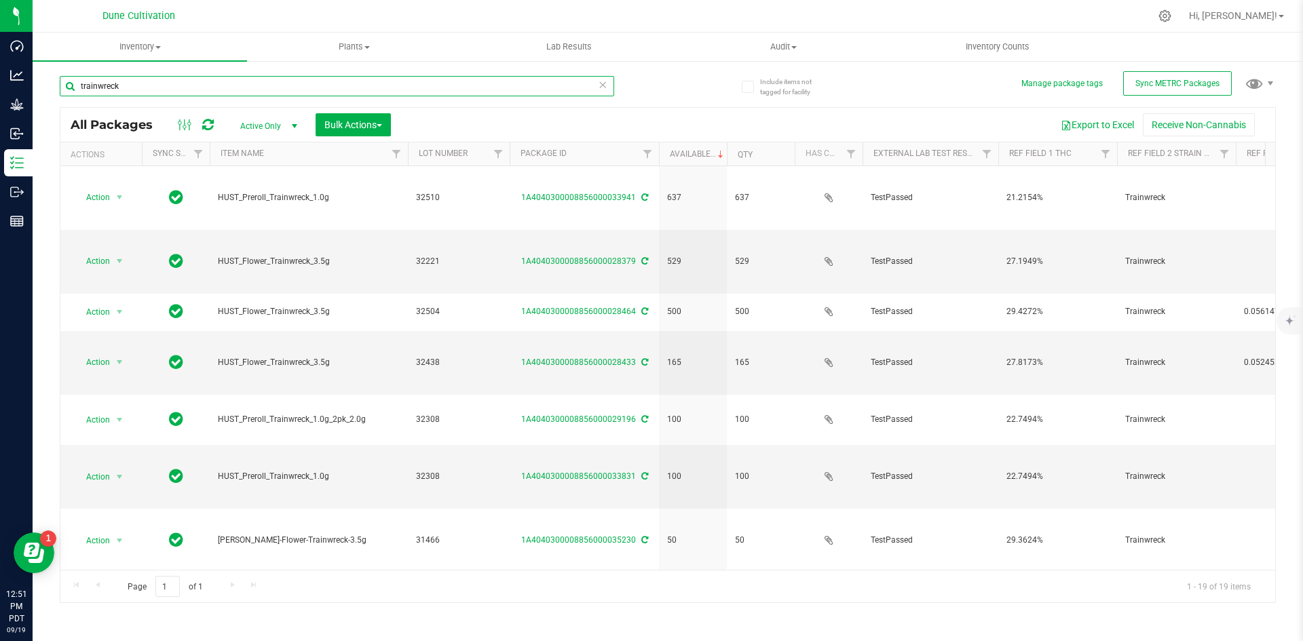
drag, startPoint x: 328, startPoint y: 155, endPoint x: 410, endPoint y: 164, distance: 81.9
click at [410, 164] on div "Actions Sync Status Item Name Lot Number Package ID Available Qty Has COA Exter…" at bounding box center [662, 153] width 1205 height 23
drag, startPoint x: 132, startPoint y: 84, endPoint x: 54, endPoint y: 85, distance: 78.7
click at [54, 85] on div "Include items not tagged for facility Manage package tags Sync METRC Packages t…" at bounding box center [668, 267] width 1270 height 414
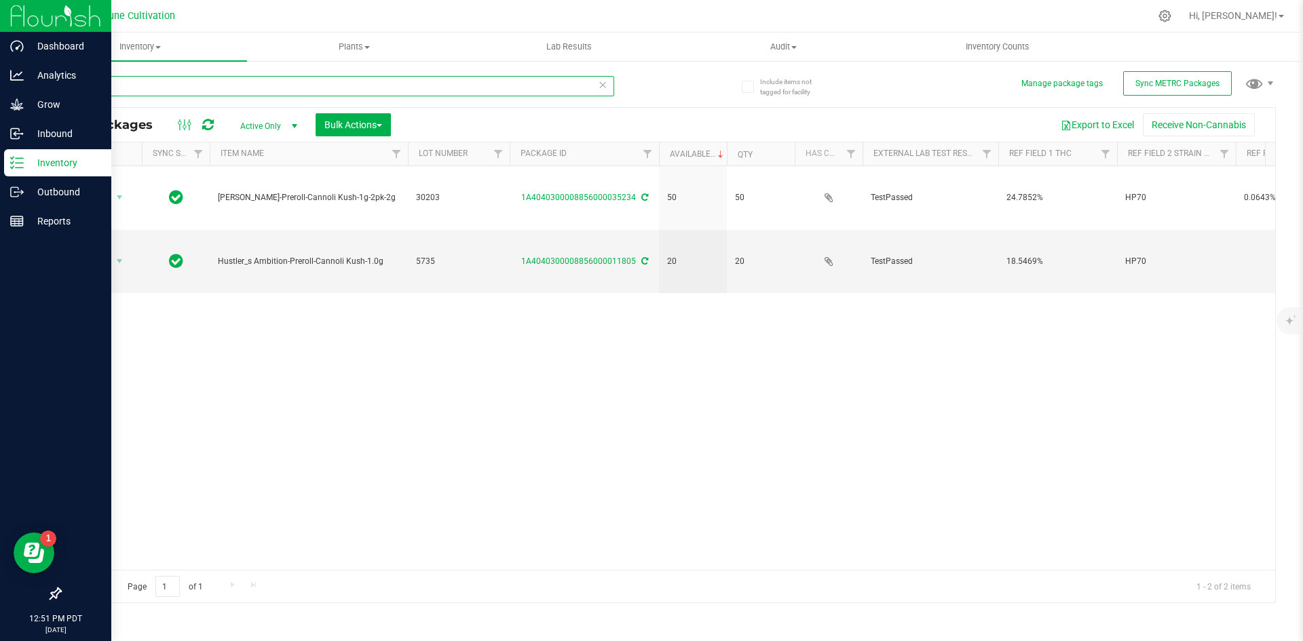
type input "cannoli"
drag, startPoint x: 134, startPoint y: 94, endPoint x: 31, endPoint y: 77, distance: 105.2
click at [31, 77] on div "Dashboard Analytics Grow Inbound Inventory Outbound Reports 12:52 PM PDT 09/19/…" at bounding box center [651, 320] width 1303 height 641
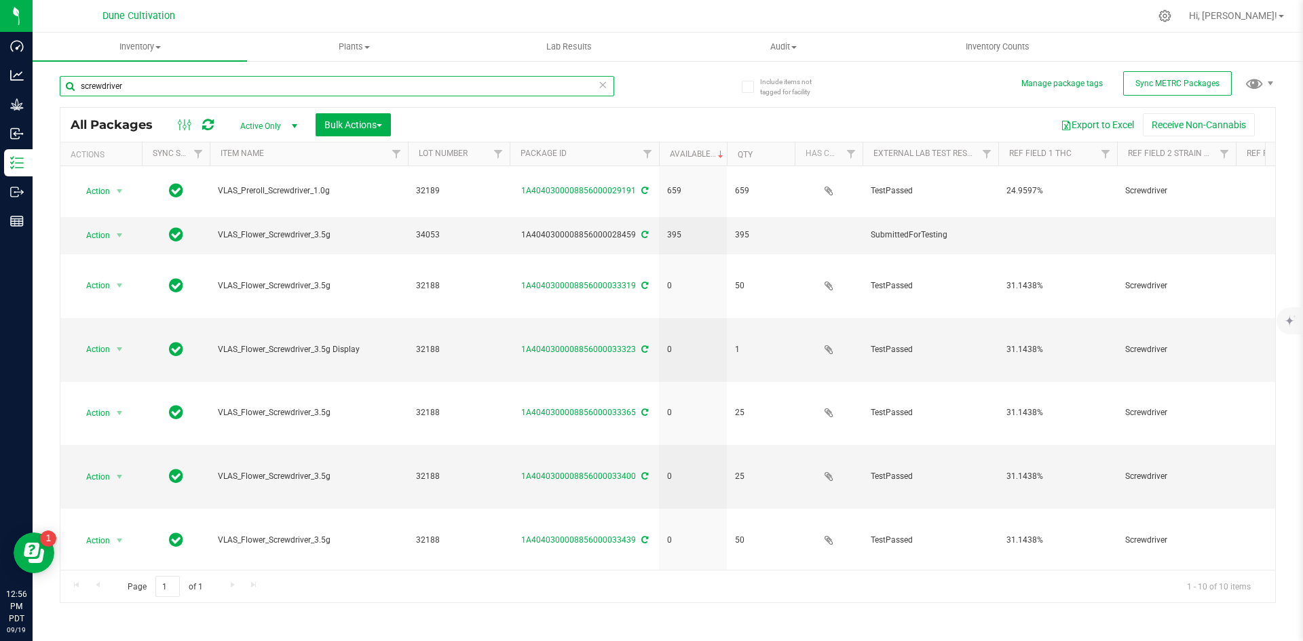
drag, startPoint x: 151, startPoint y: 76, endPoint x: 54, endPoint y: 83, distance: 97.3
click at [54, 83] on div "Include items not tagged for facility Manage package tags Sync METRC Packages s…" at bounding box center [668, 267] width 1270 height 414
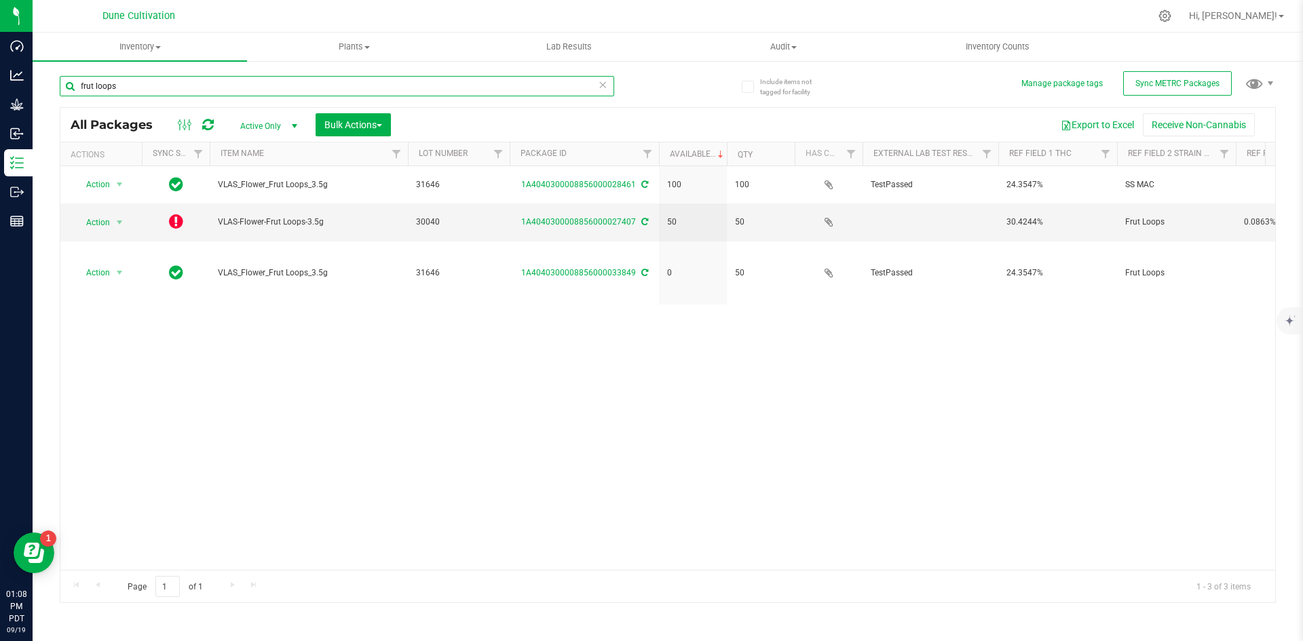
drag, startPoint x: 135, startPoint y: 87, endPoint x: 51, endPoint y: 69, distance: 86.0
click at [51, 69] on div "Include items not tagged for facility Manage package tags Sync METRC Packages f…" at bounding box center [668, 267] width 1270 height 414
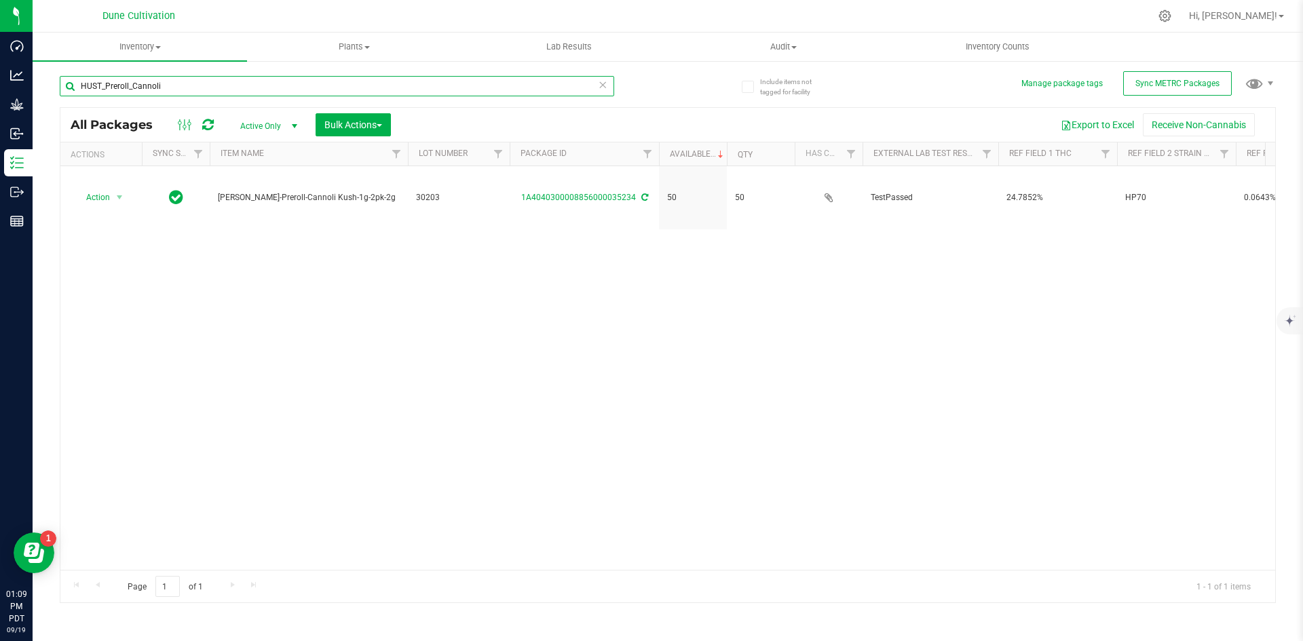
type input "HUST_Preroll_Cannoli"
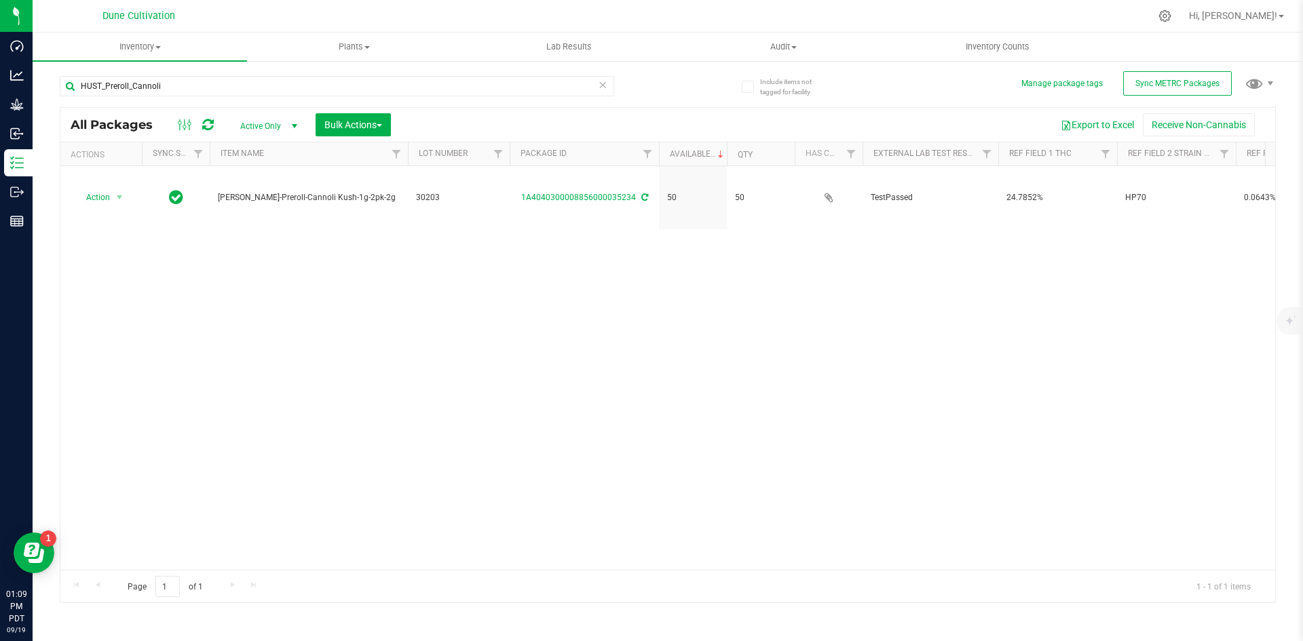
click at [248, 128] on span "Active Only" at bounding box center [266, 126] width 75 height 19
drag, startPoint x: 250, startPoint y: 197, endPoint x: 247, endPoint y: 204, distance: 7.6
click at [247, 204] on ul "Active Only Lab Samples Locked All External Internal" at bounding box center [265, 198] width 73 height 121
click at [247, 204] on li "All" at bounding box center [265, 208] width 73 height 20
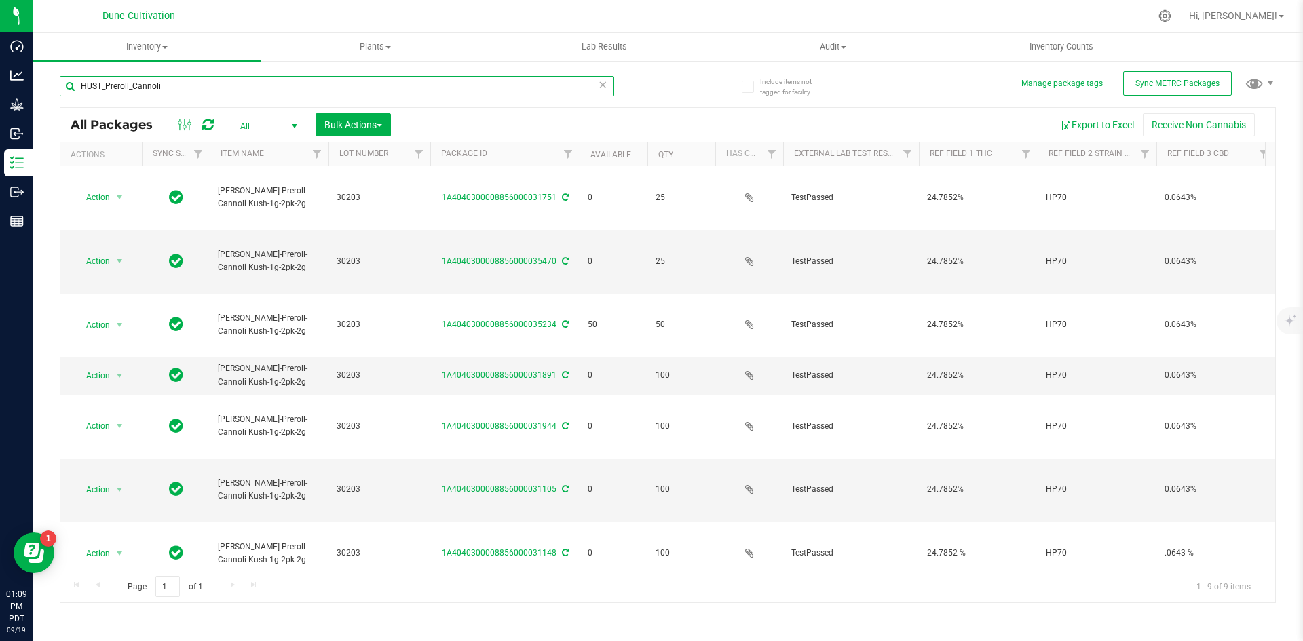
click at [149, 83] on input "HUST_Preroll_Cannoli" at bounding box center [337, 86] width 554 height 20
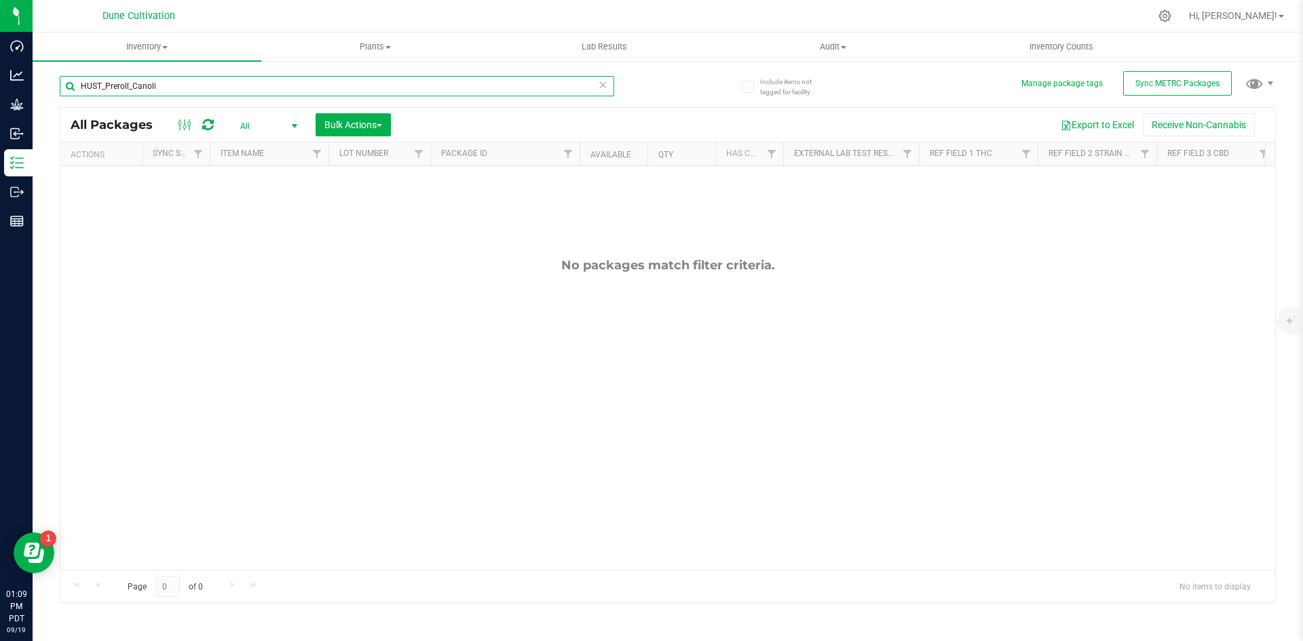
type input "HUST_Preroll_Cannoli"
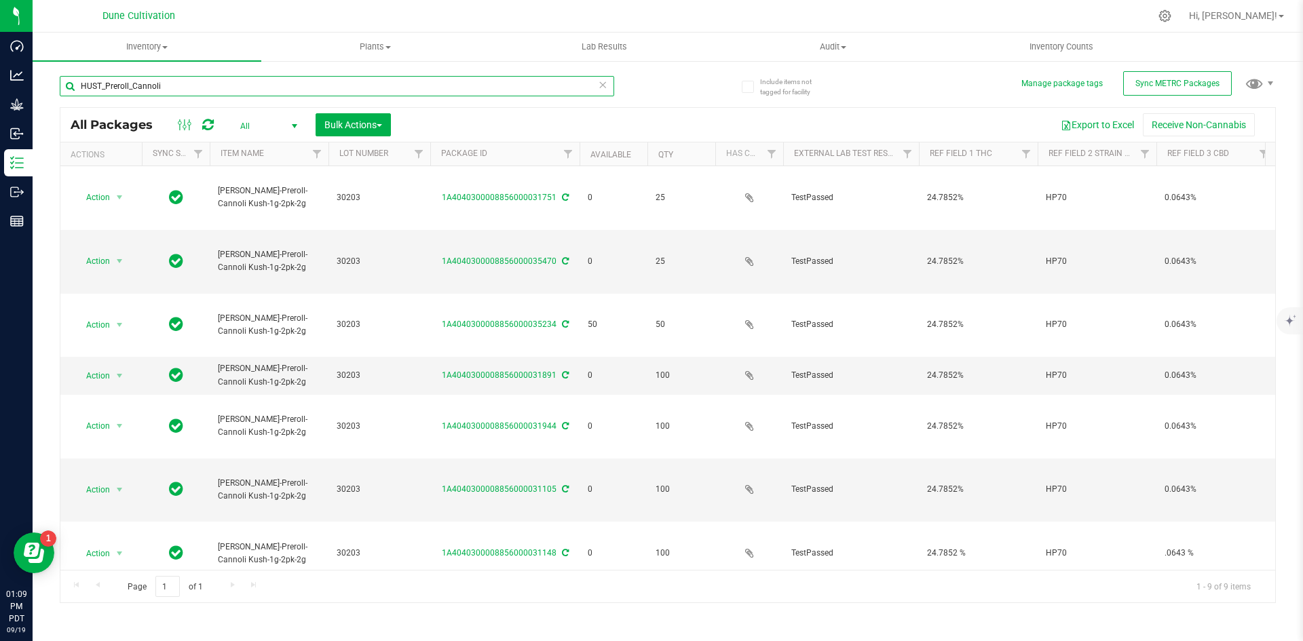
drag, startPoint x: 204, startPoint y: 75, endPoint x: 68, endPoint y: 69, distance: 135.9
click at [68, 69] on div "HUST_Preroll_Cannoli" at bounding box center [364, 85] width 608 height 43
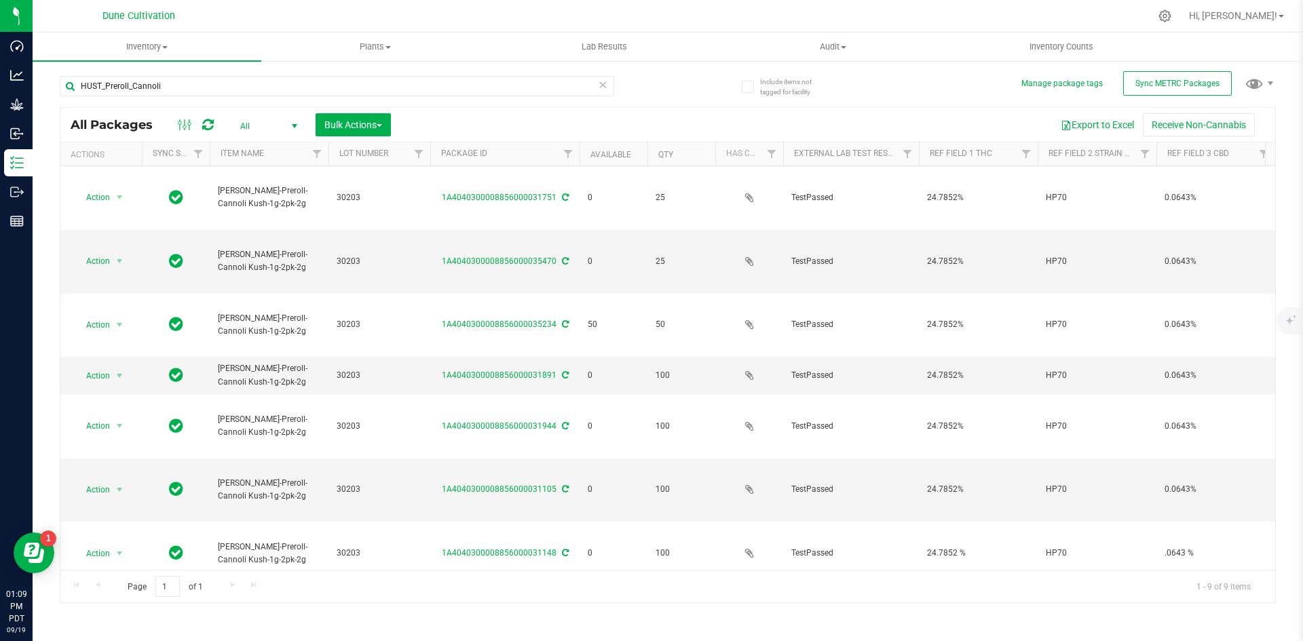
click at [602, 82] on icon at bounding box center [602, 84] width 9 height 16
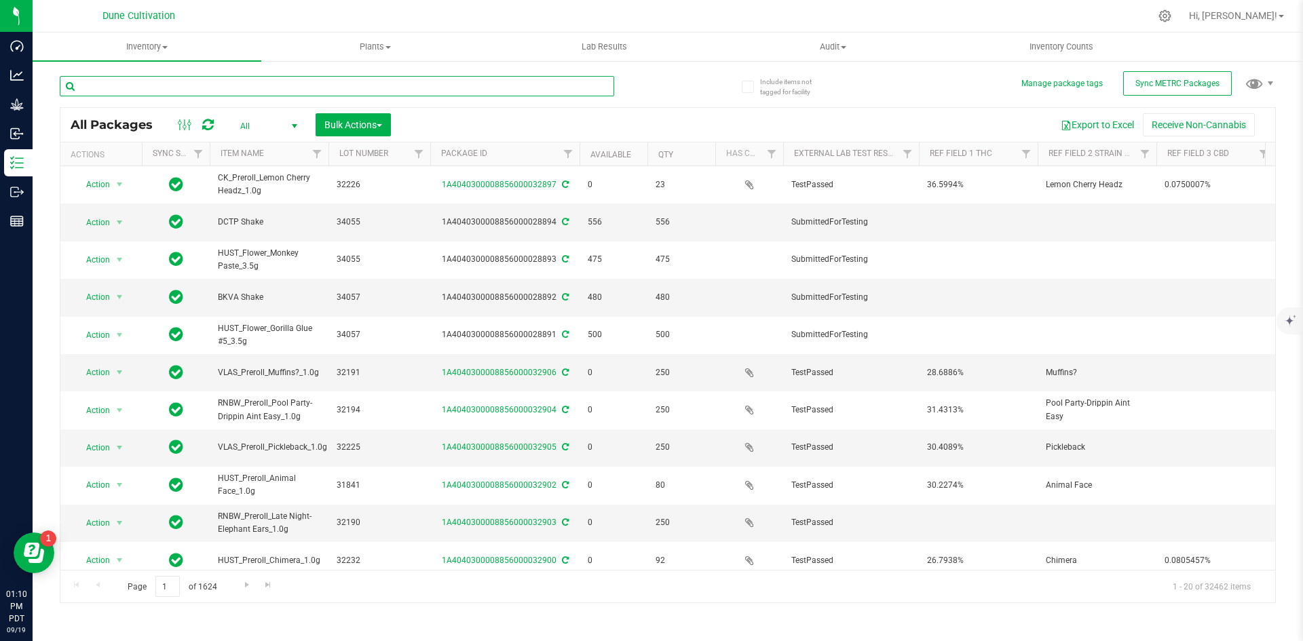
click at [227, 77] on input "text" at bounding box center [337, 86] width 554 height 20
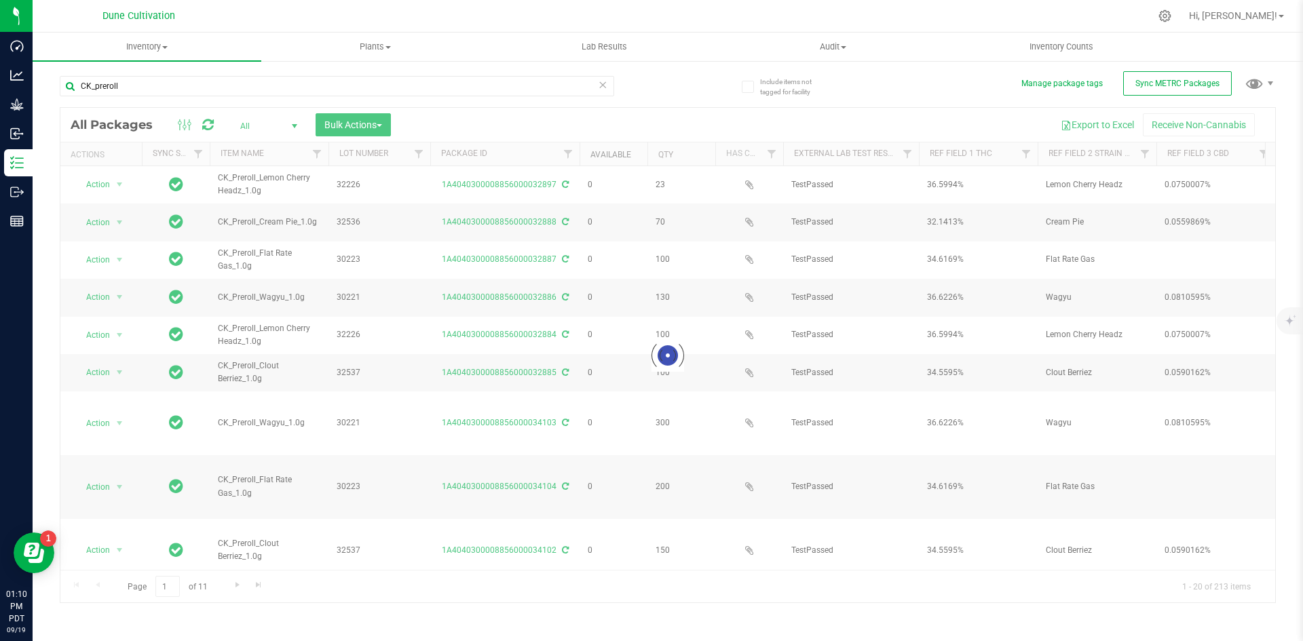
click at [610, 153] on link "Available" at bounding box center [610, 154] width 41 height 9
click at [610, 153] on div at bounding box center [667, 355] width 1214 height 495
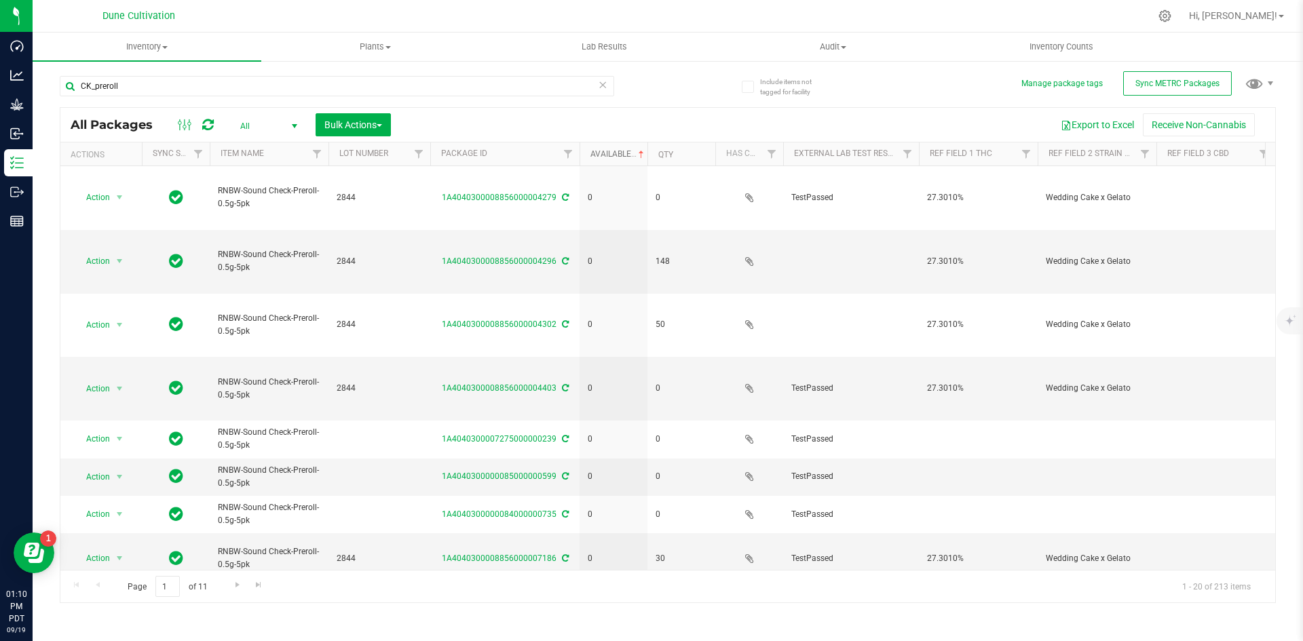
click at [610, 153] on link "Available" at bounding box center [618, 153] width 56 height 9
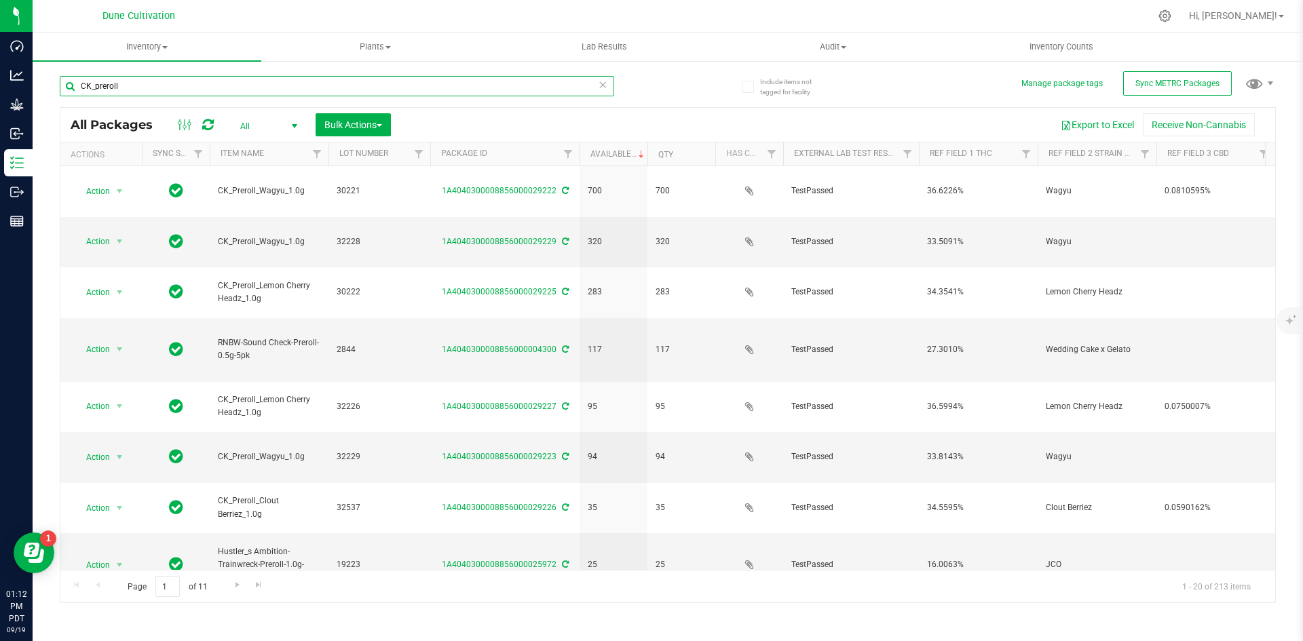
drag, startPoint x: 143, startPoint y: 88, endPoint x: 63, endPoint y: 81, distance: 80.3
click at [63, 81] on input "CK_preroll" at bounding box center [337, 86] width 554 height 20
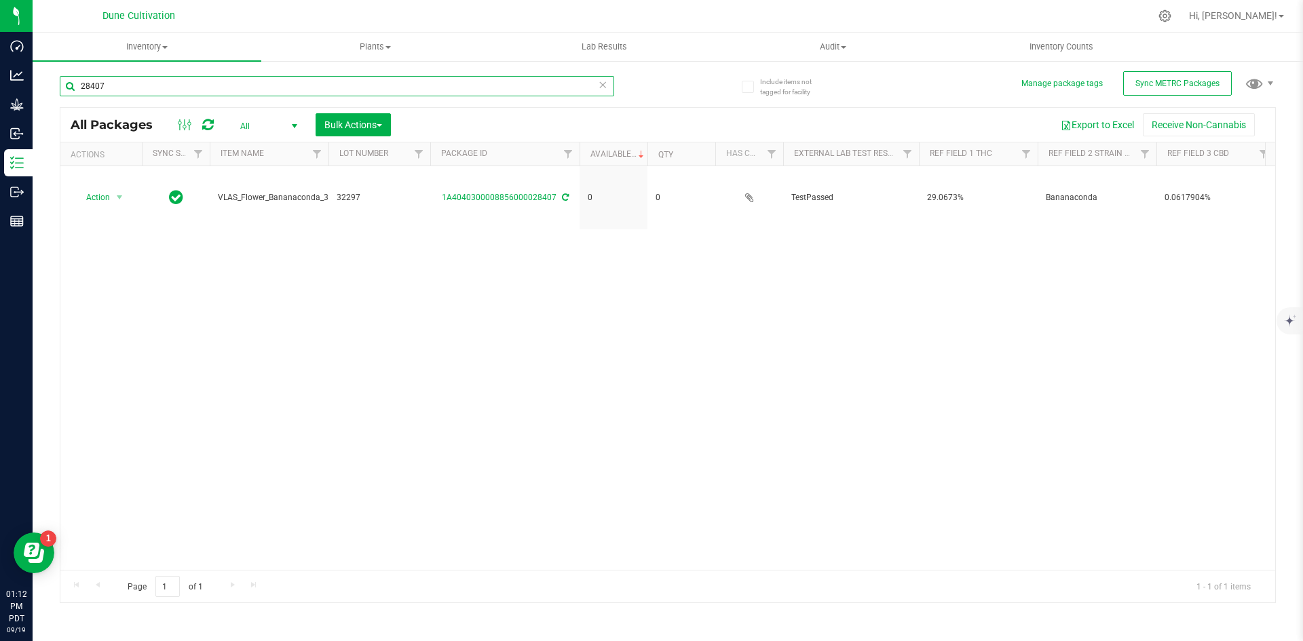
drag, startPoint x: 131, startPoint y: 89, endPoint x: 34, endPoint y: 72, distance: 98.5
click at [34, 72] on div "Include items not tagged for facility Manage package tags Sync METRC Packages 2…" at bounding box center [668, 267] width 1270 height 414
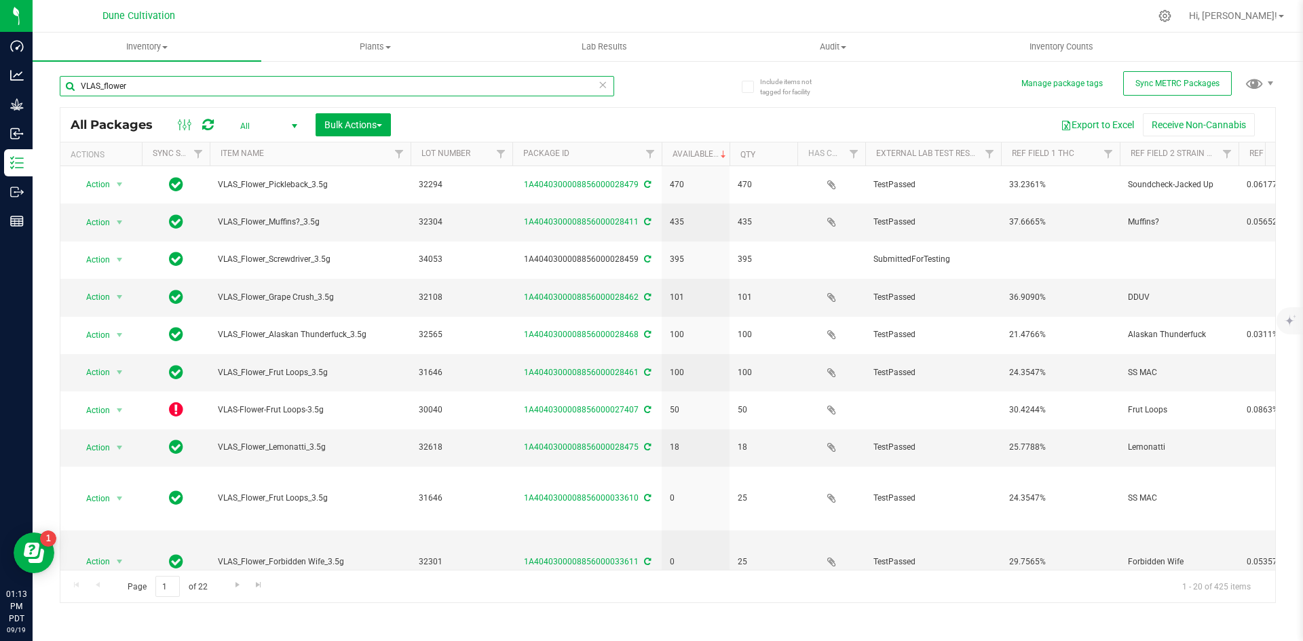
drag, startPoint x: 327, startPoint y: 153, endPoint x: 415, endPoint y: 161, distance: 88.0
click at [415, 161] on div "Actions Sync Status Item Name Lot Number Package ID Available Qty Has COA Exter…" at bounding box center [662, 153] width 1205 height 23
drag, startPoint x: 140, startPoint y: 87, endPoint x: 109, endPoint y: 85, distance: 31.3
click at [109, 85] on input "VLAS_flower" at bounding box center [337, 86] width 554 height 20
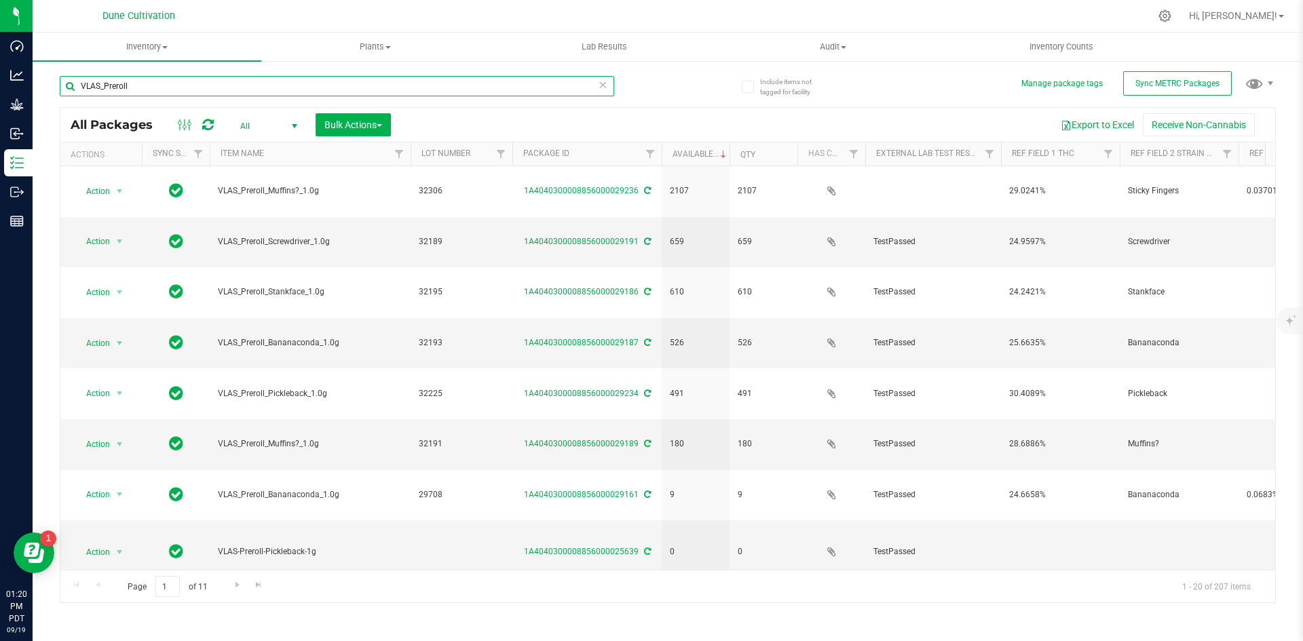
drag, startPoint x: 160, startPoint y: 86, endPoint x: 70, endPoint y: 83, distance: 90.3
click at [70, 83] on input "VLAS_Preroll" at bounding box center [337, 86] width 554 height 20
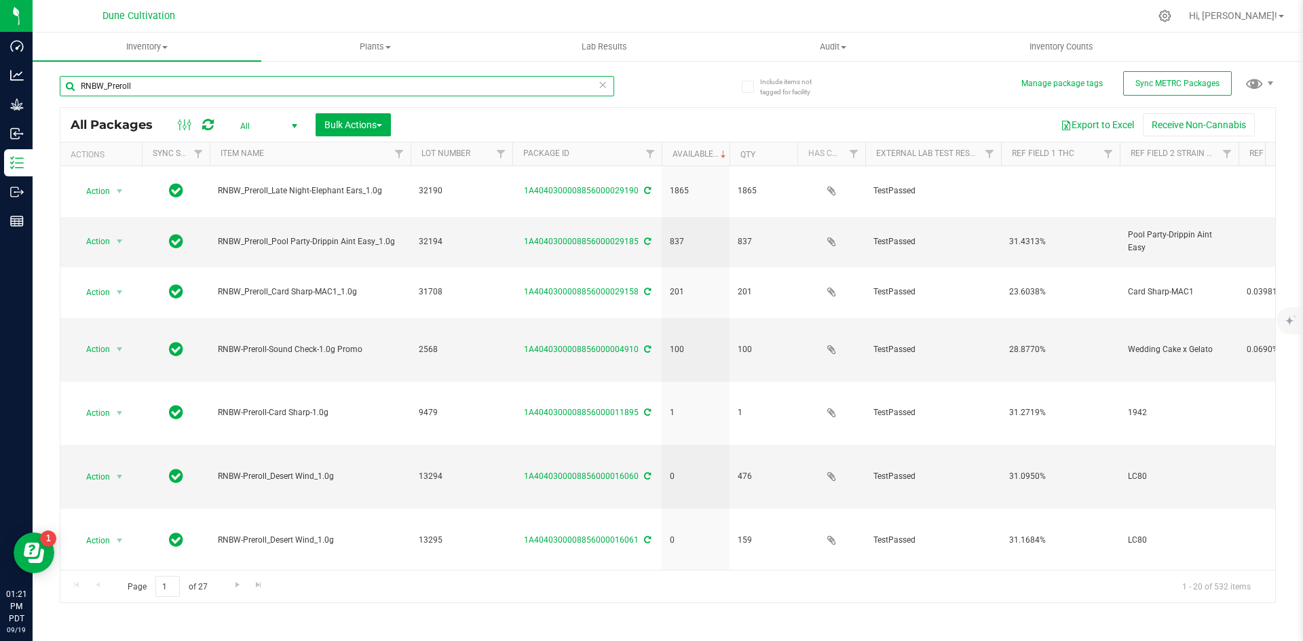
drag, startPoint x: 178, startPoint y: 79, endPoint x: 67, endPoint y: 78, distance: 111.3
click at [67, 78] on input "RNBW_Preroll" at bounding box center [337, 86] width 554 height 20
type input "HUST_Preroll"
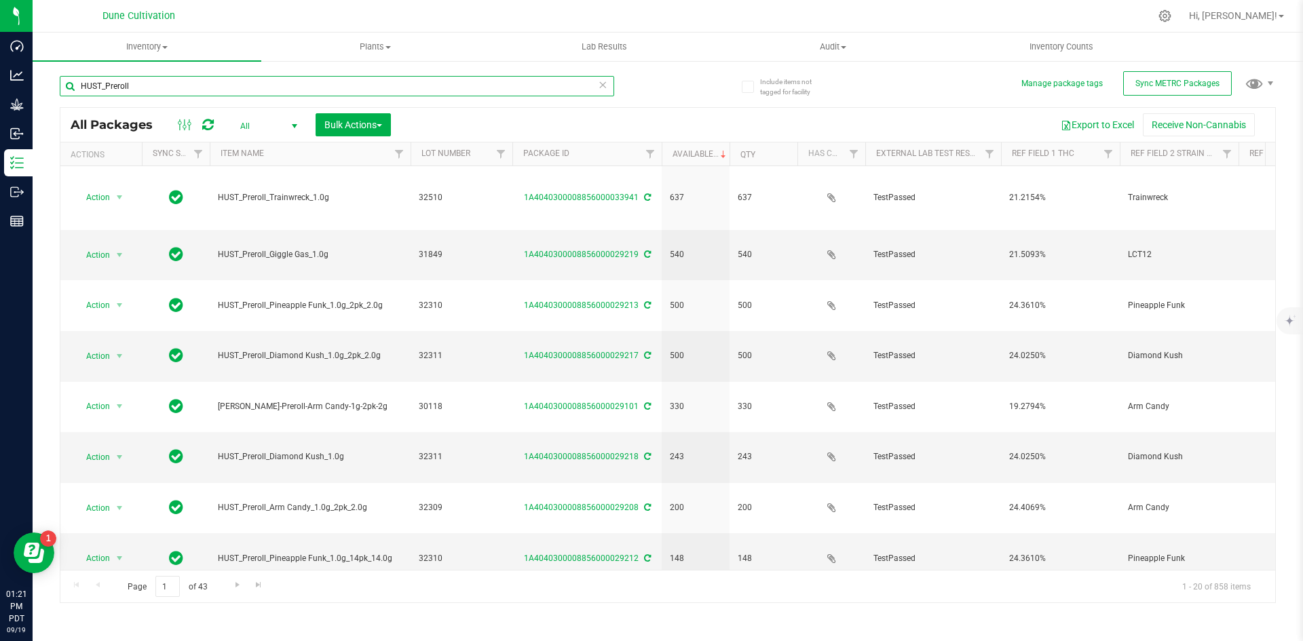
drag, startPoint x: 173, startPoint y: 76, endPoint x: 63, endPoint y: 62, distance: 110.8
click at [63, 62] on div "Include items not tagged for facility Manage package tags Sync METRC Packages H…" at bounding box center [668, 267] width 1270 height 414
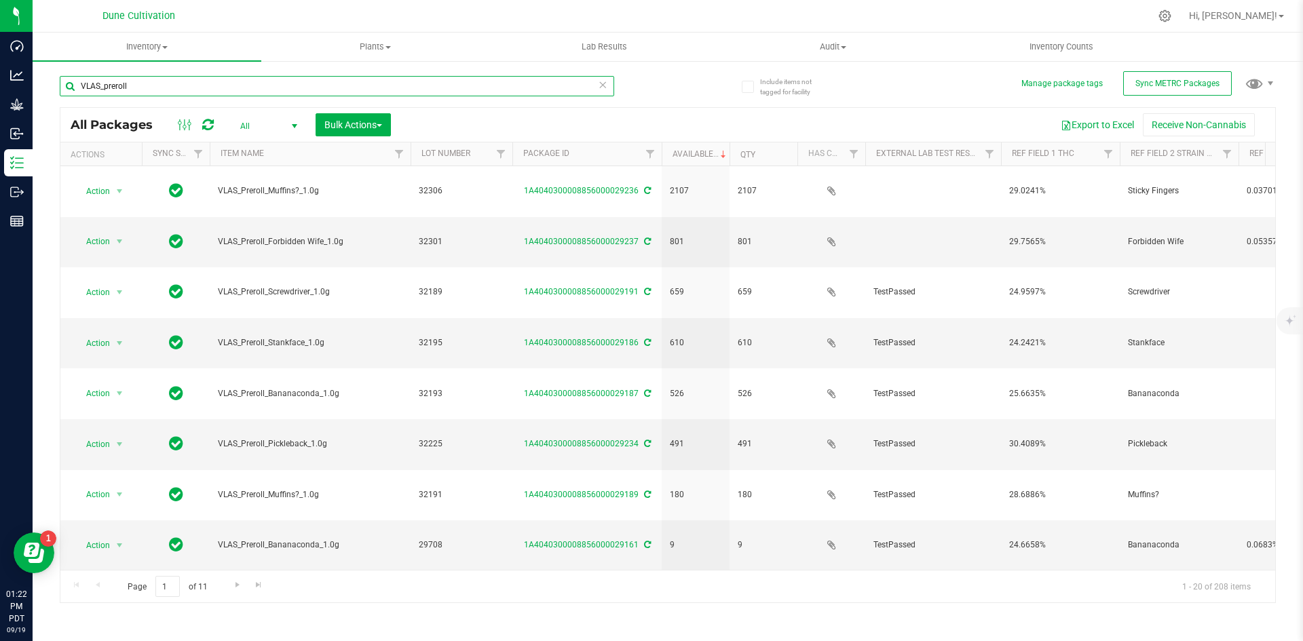
drag, startPoint x: 221, startPoint y: 85, endPoint x: 37, endPoint y: 70, distance: 184.5
click at [37, 70] on div "Include items not tagged for facility Manage package tags Sync METRC Packages V…" at bounding box center [668, 267] width 1270 height 414
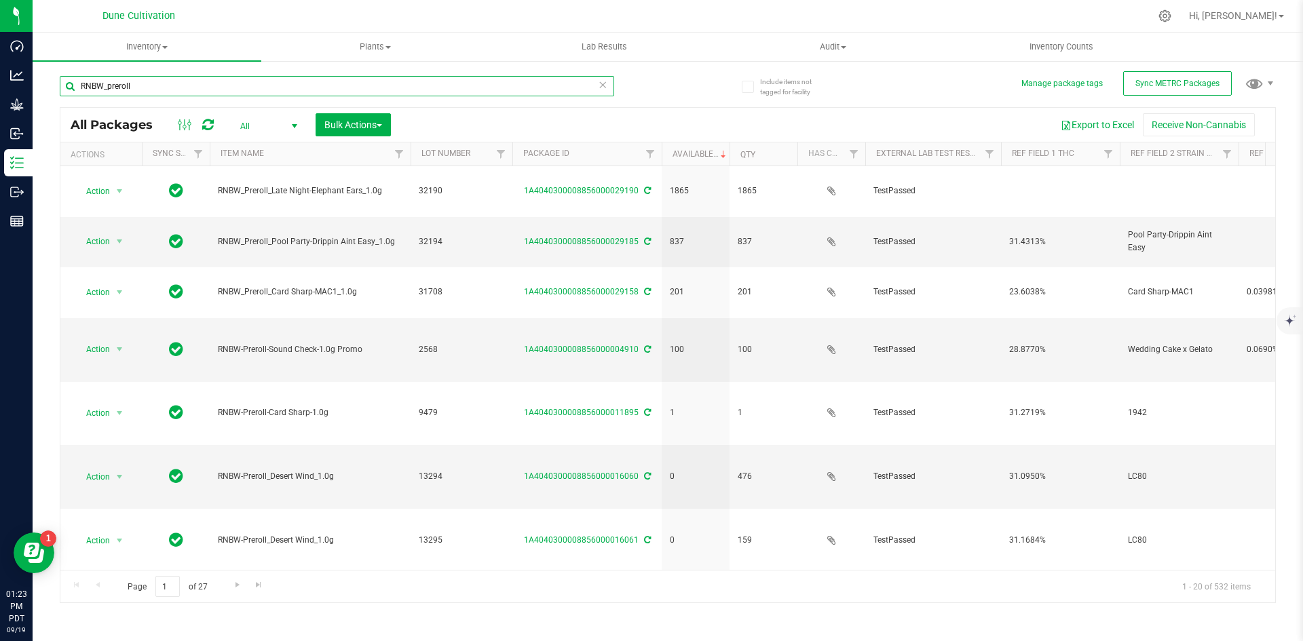
type input "RNBW_preroll"
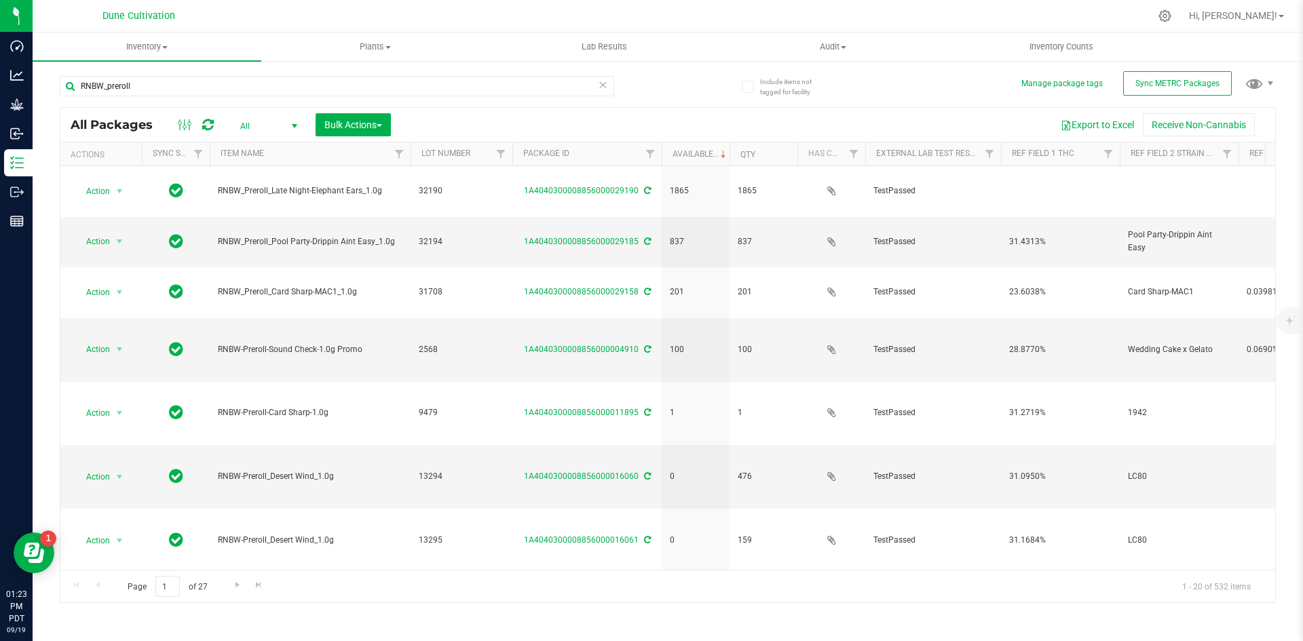
click at [605, 80] on icon at bounding box center [602, 84] width 9 height 16
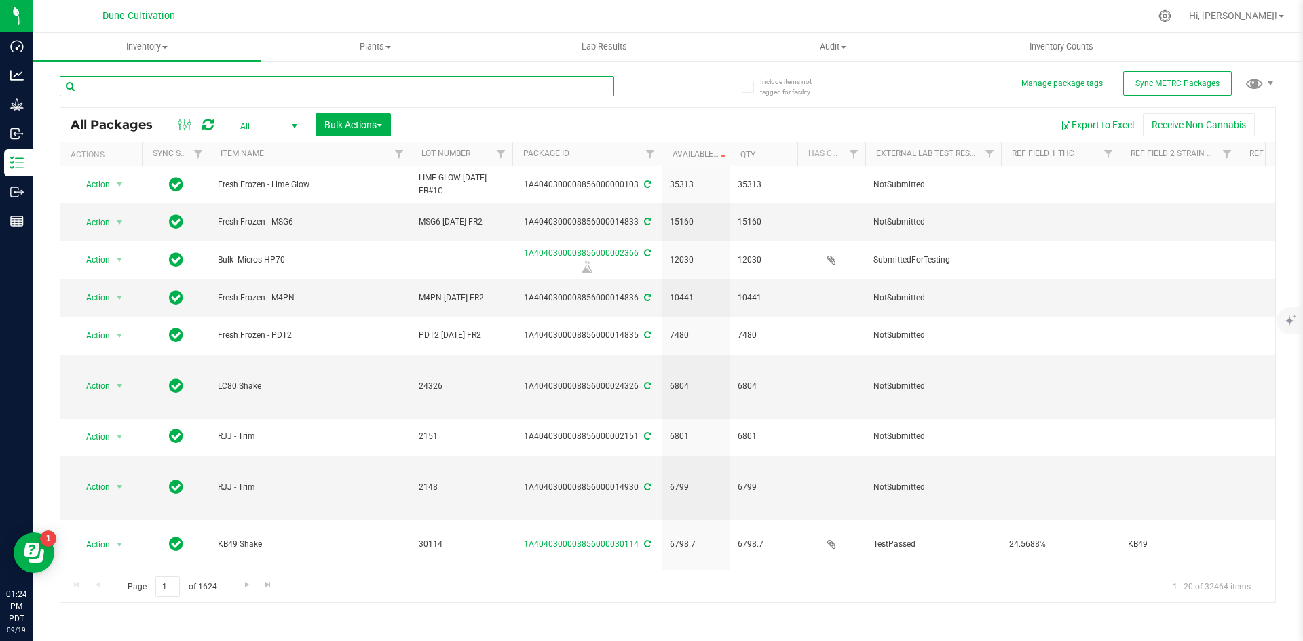
click at [117, 76] on input "text" at bounding box center [337, 86] width 554 height 20
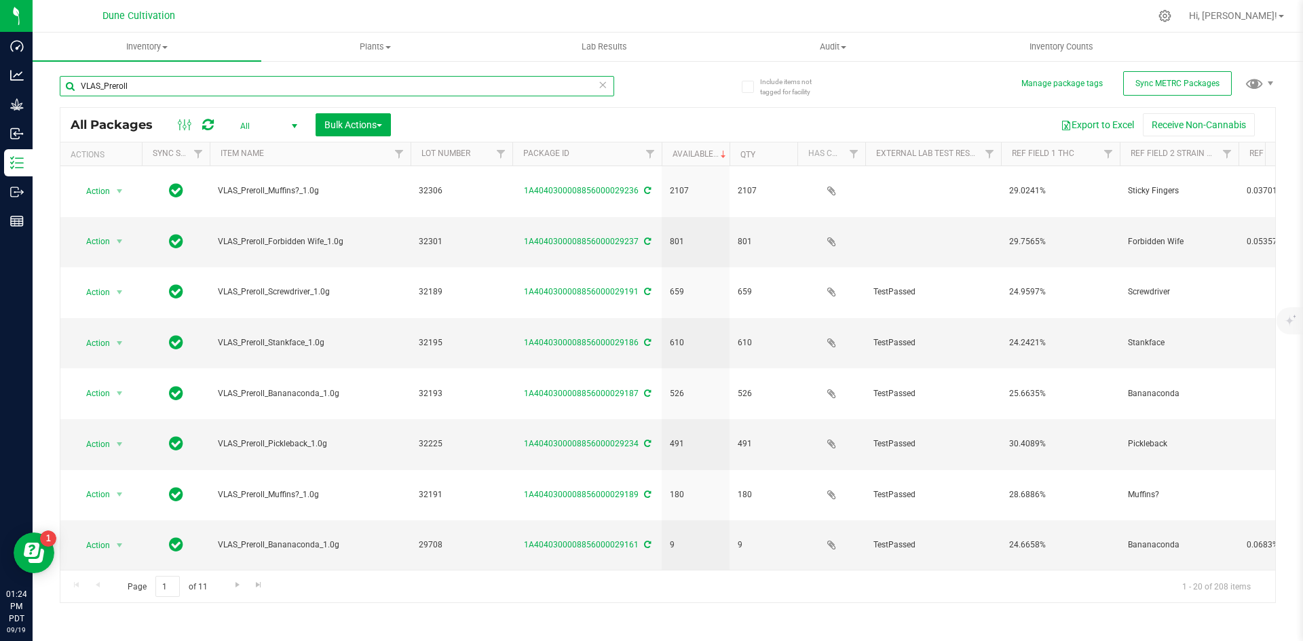
type input "VLAS_Preroll"
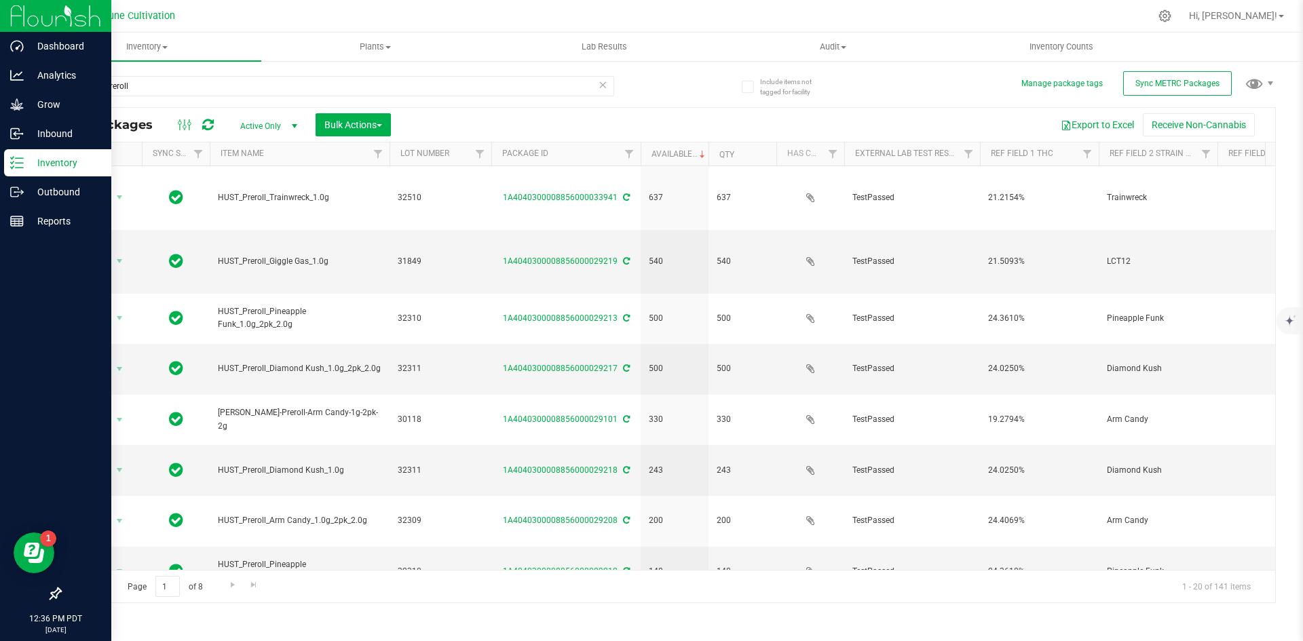
click at [23, 162] on icon at bounding box center [17, 163] width 14 height 14
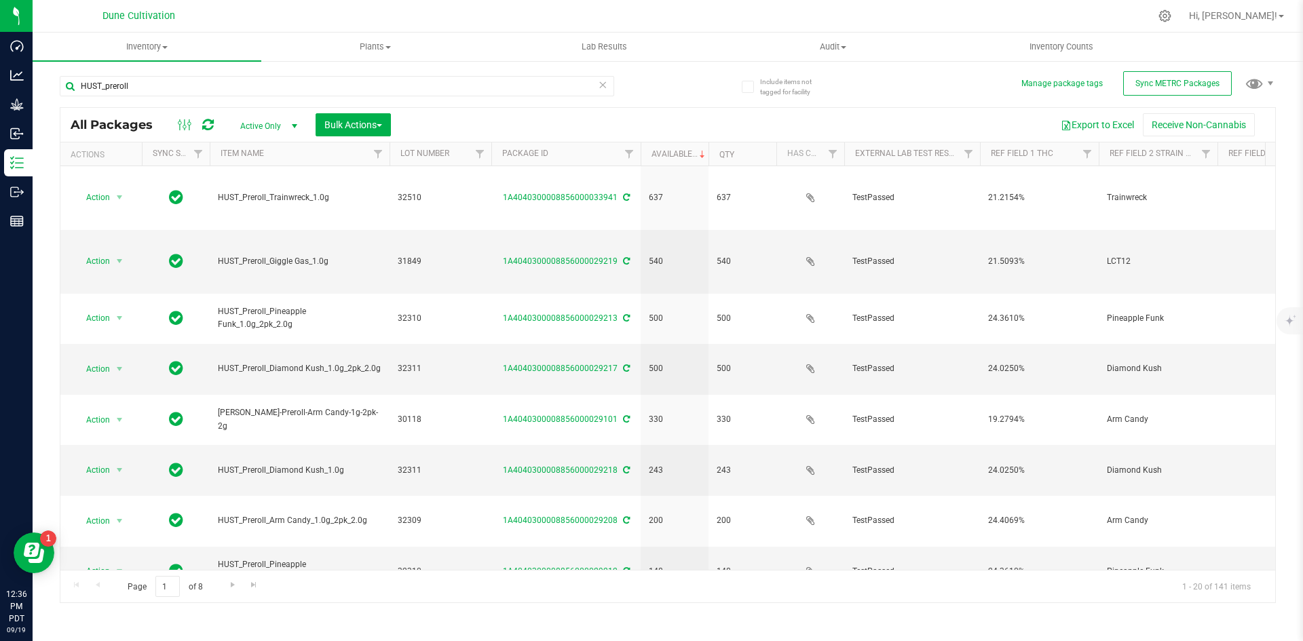
click at [599, 85] on icon at bounding box center [602, 84] width 9 height 16
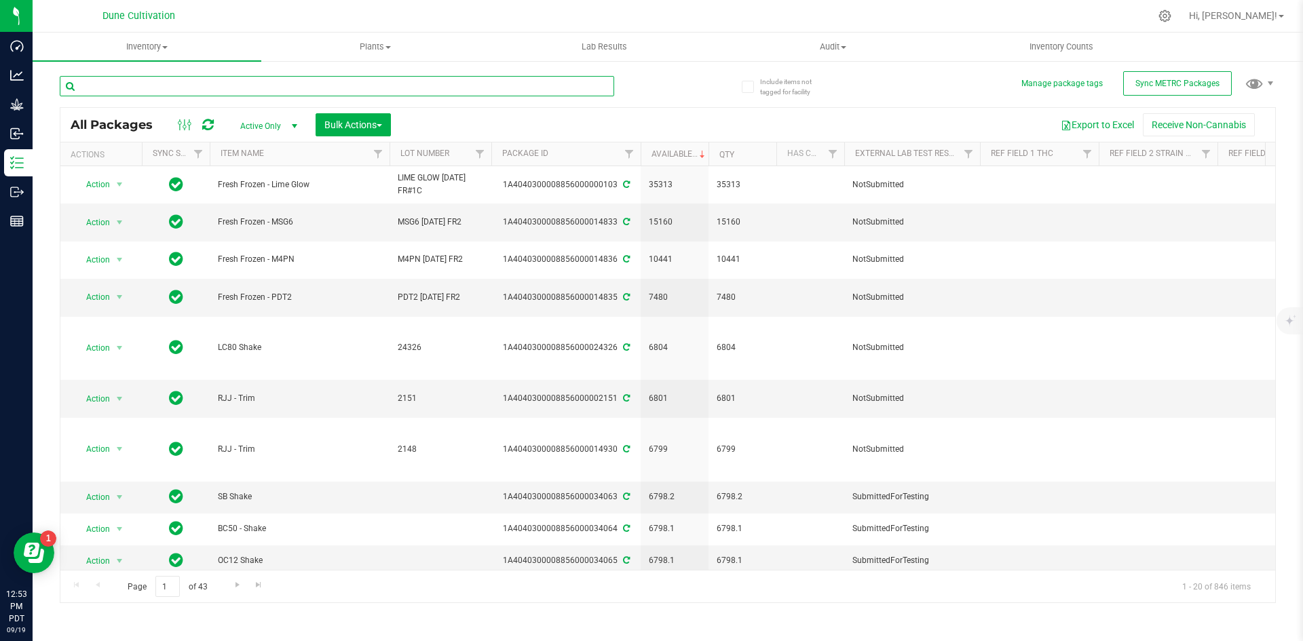
click at [156, 88] on input "text" at bounding box center [337, 86] width 554 height 20
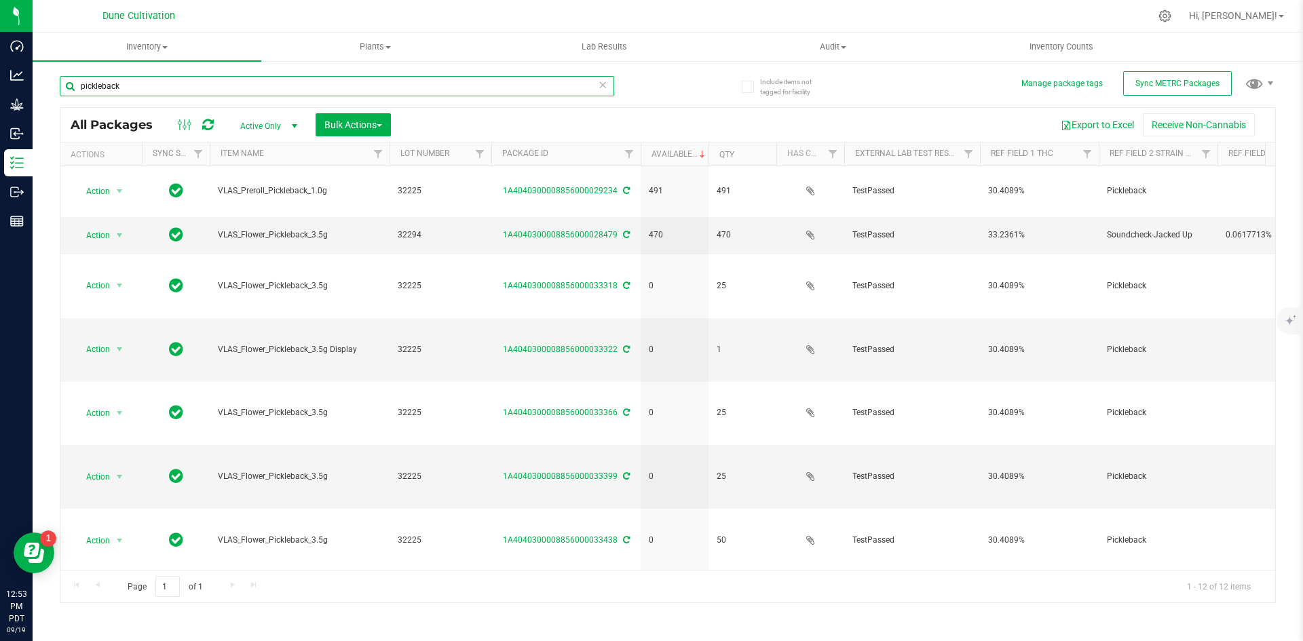
drag, startPoint x: 156, startPoint y: 88, endPoint x: 43, endPoint y: 83, distance: 112.8
click at [43, 83] on div "Include items not tagged for facility Manage package tags Sync METRC Packages p…" at bounding box center [668, 267] width 1270 height 414
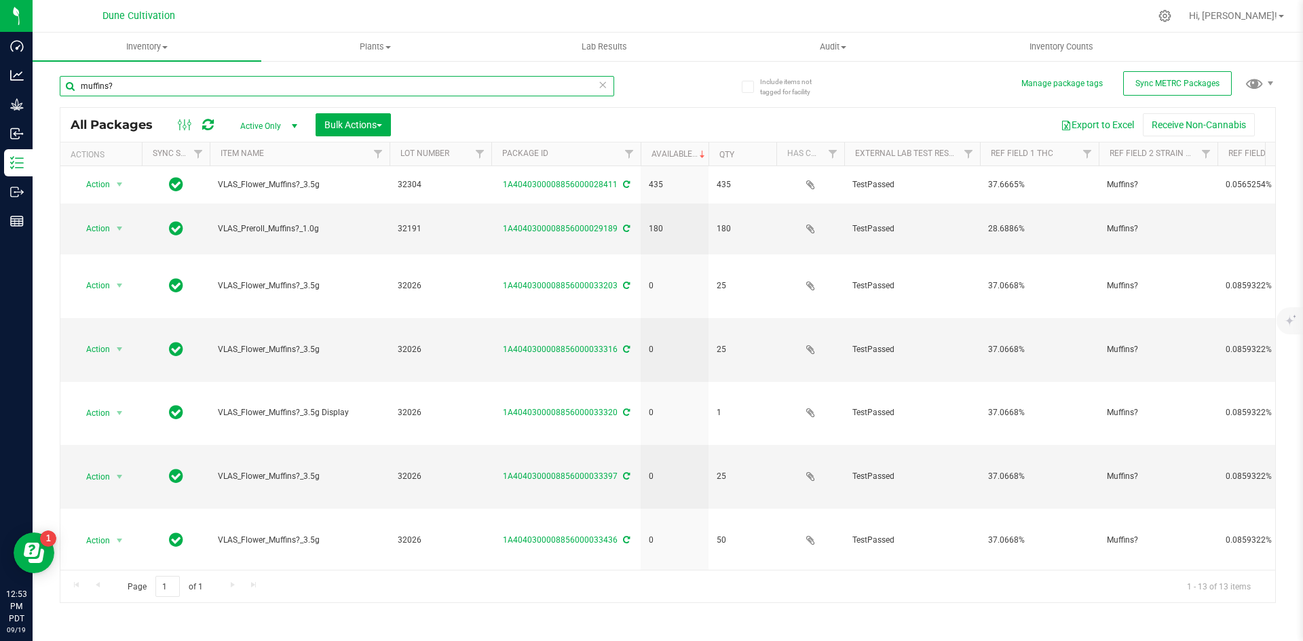
drag, startPoint x: 161, startPoint y: 83, endPoint x: 66, endPoint y: 71, distance: 95.8
click at [66, 71] on div "muffins?" at bounding box center [364, 85] width 608 height 43
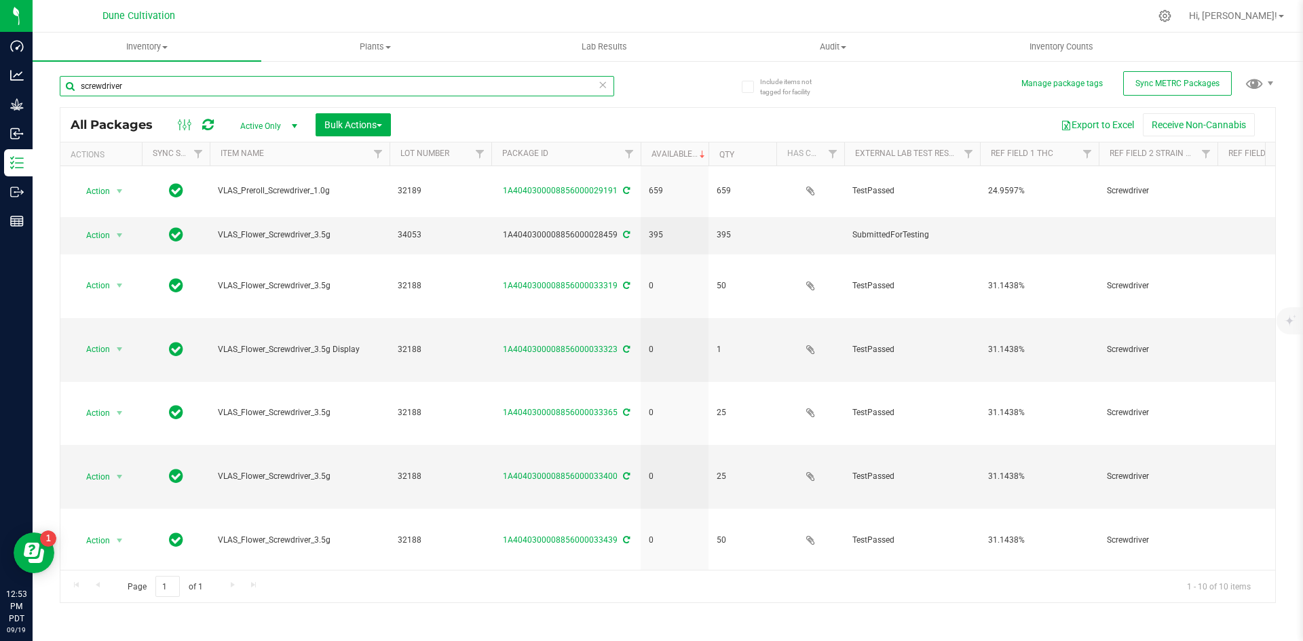
type input "screwdriver"
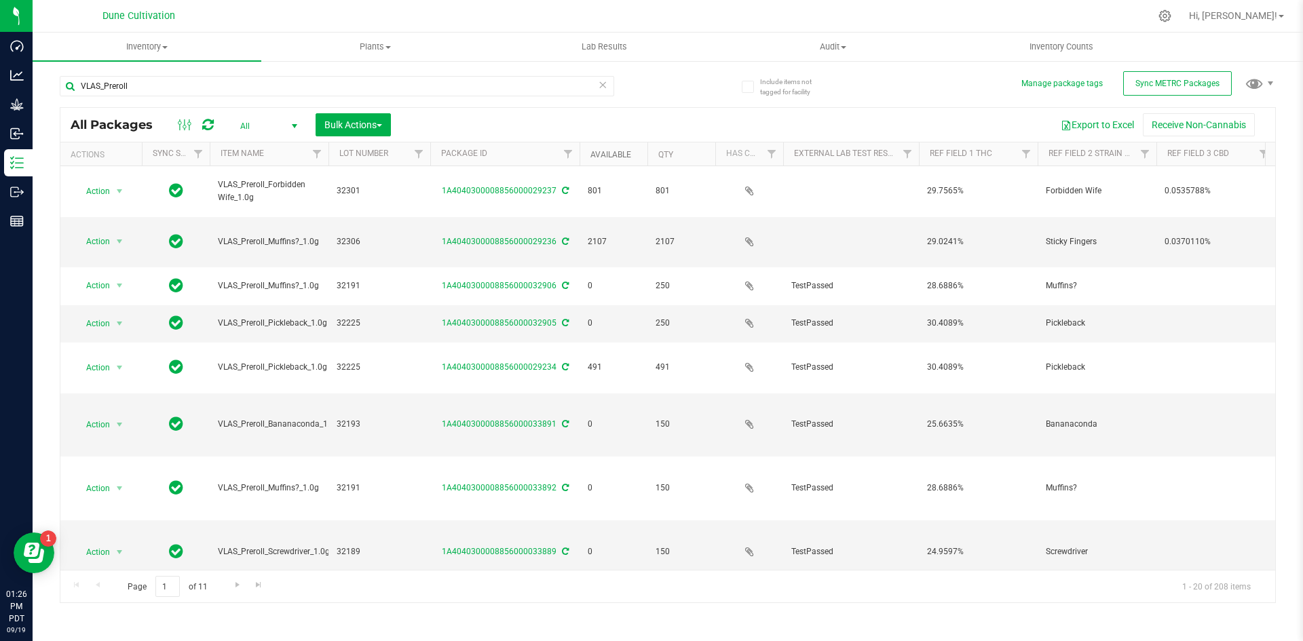
click at [614, 150] on link "Available" at bounding box center [610, 154] width 41 height 9
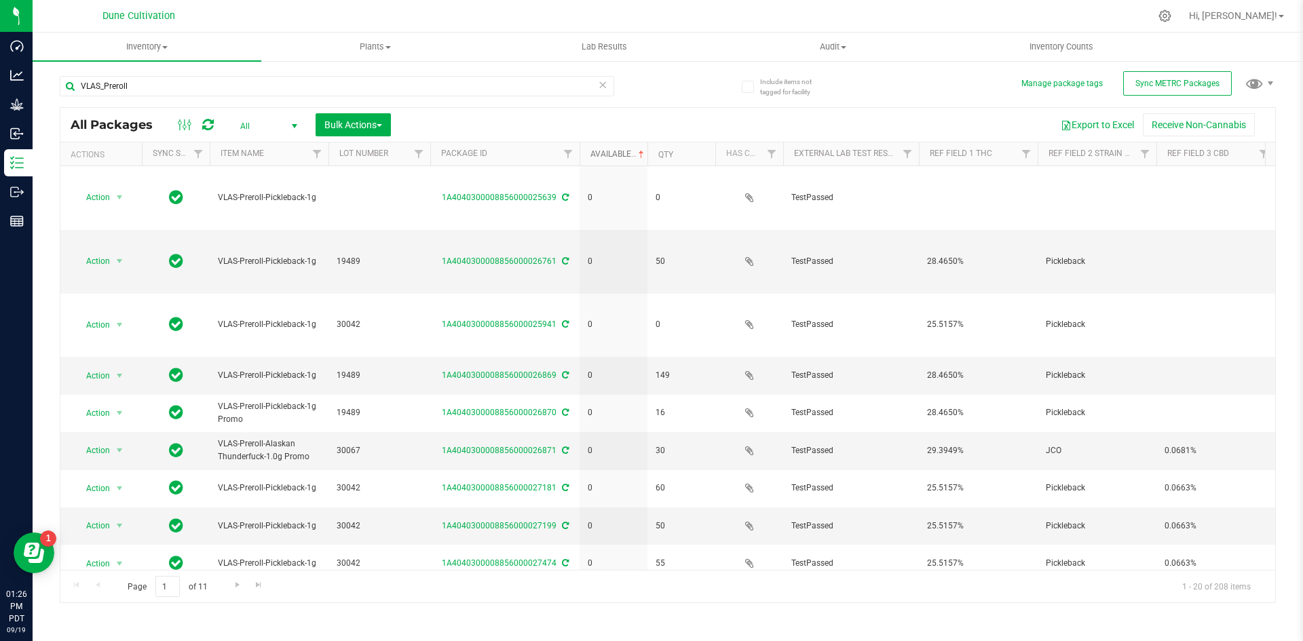
click at [614, 151] on link "Available" at bounding box center [618, 153] width 56 height 9
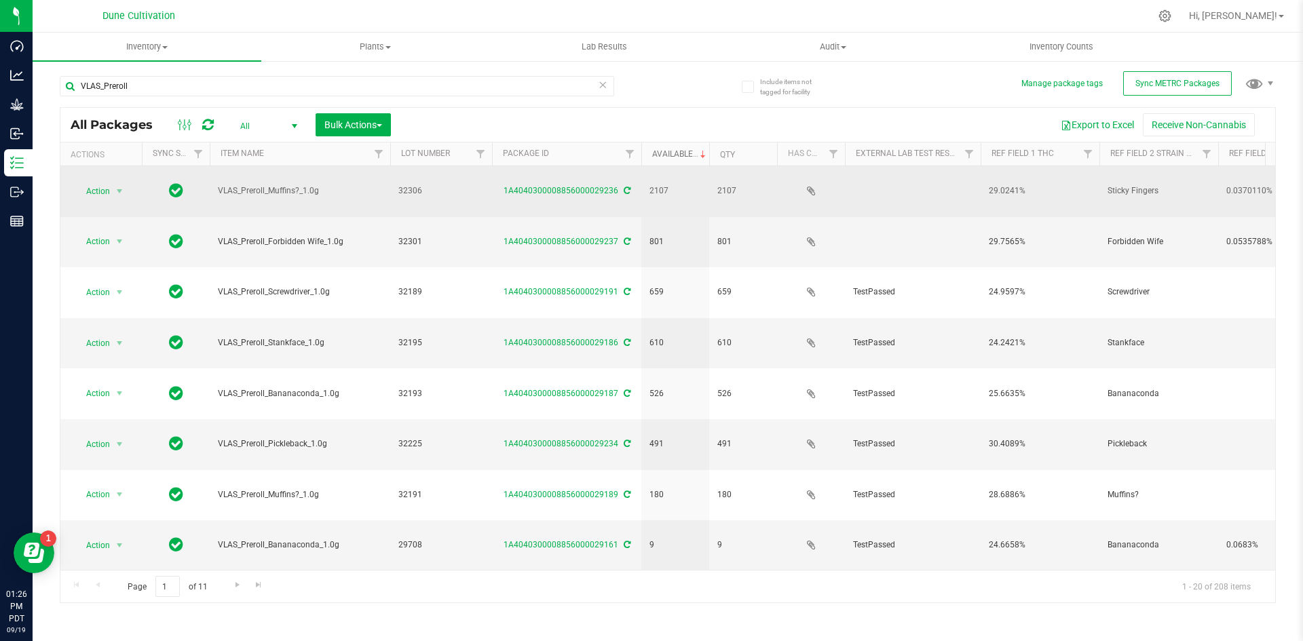
drag, startPoint x: 327, startPoint y: 153, endPoint x: 391, endPoint y: 168, distance: 66.2
click at [391, 168] on div "All Packages All Active Only Lab Samples Locked All External Internal Bulk Acti…" at bounding box center [668, 355] width 1216 height 496
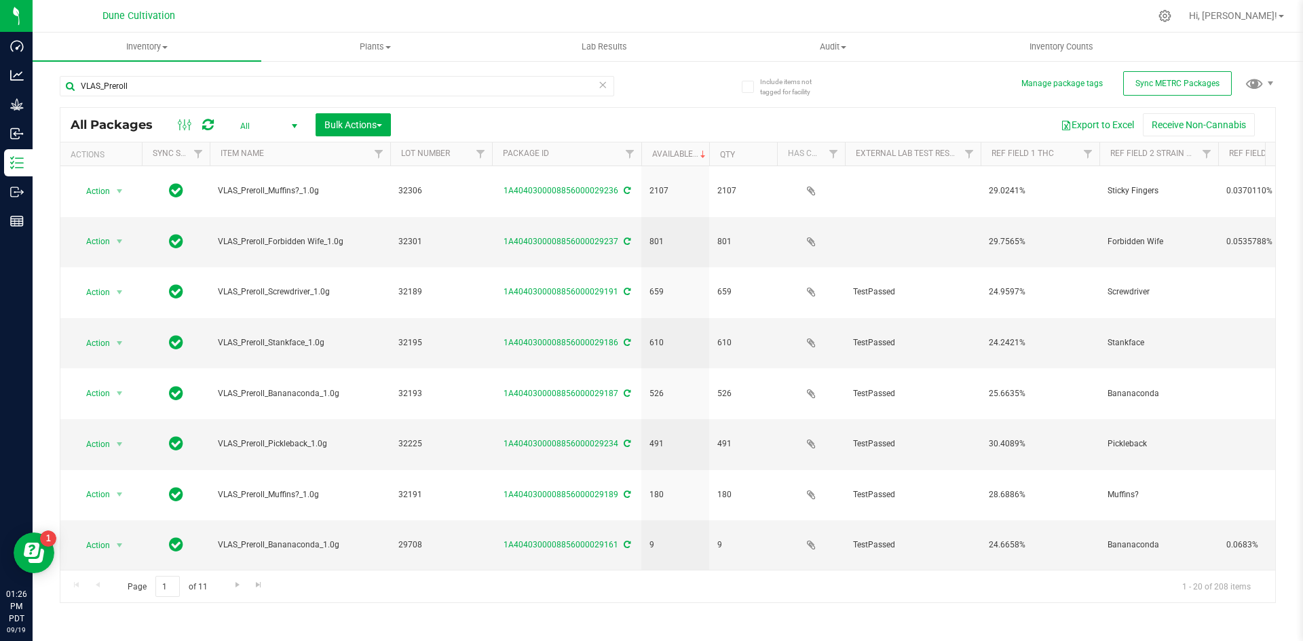
click at [132, 73] on div "VLAS_Preroll" at bounding box center [364, 85] width 608 height 43
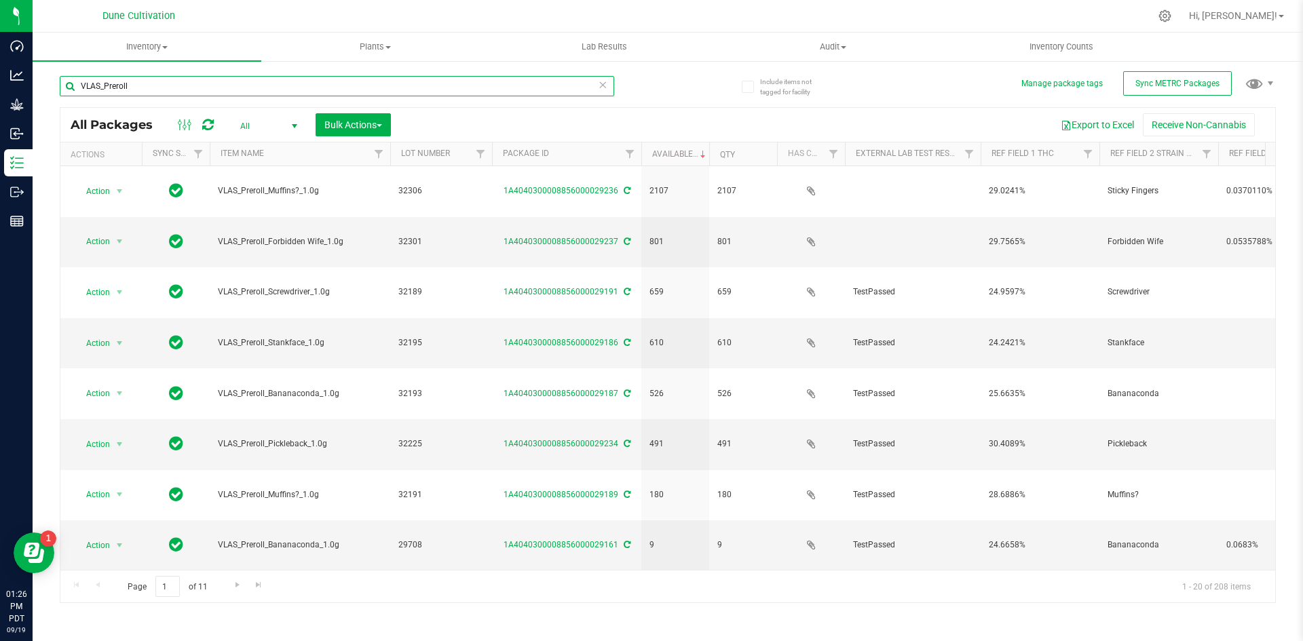
drag, startPoint x: 134, startPoint y: 81, endPoint x: 54, endPoint y: 85, distance: 80.2
click at [54, 85] on div "Include items not tagged for facility Manage package tags Sync METRC Packages V…" at bounding box center [668, 267] width 1270 height 414
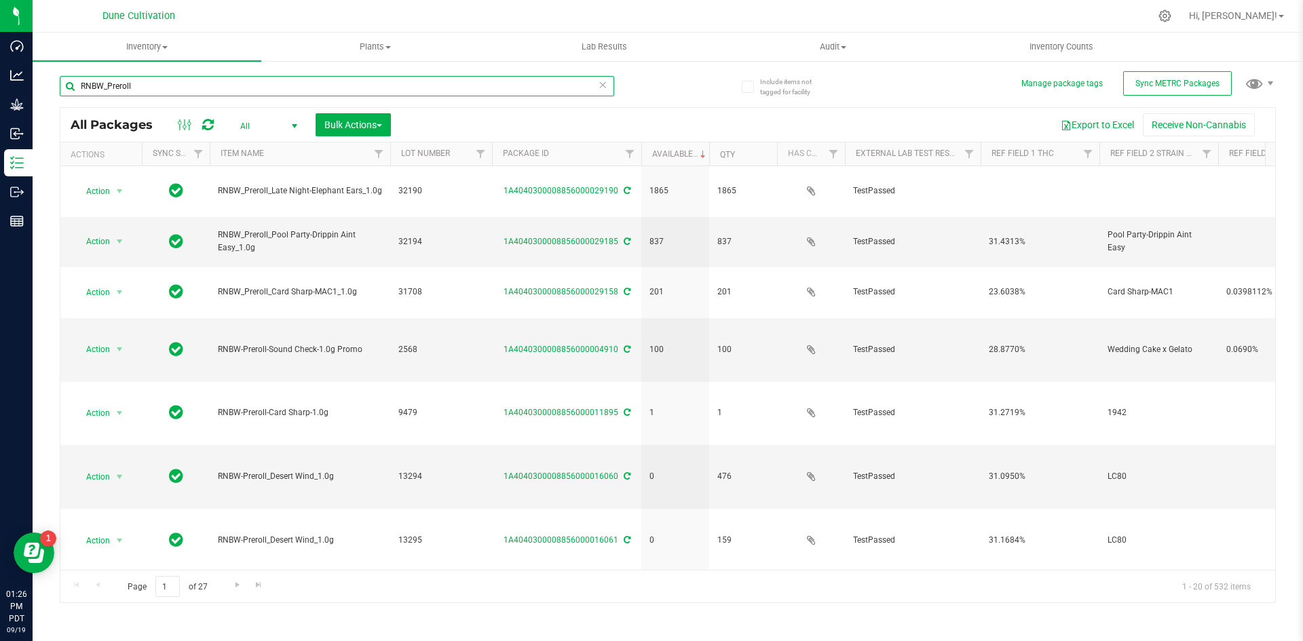
type input "RNBW_Preroll"
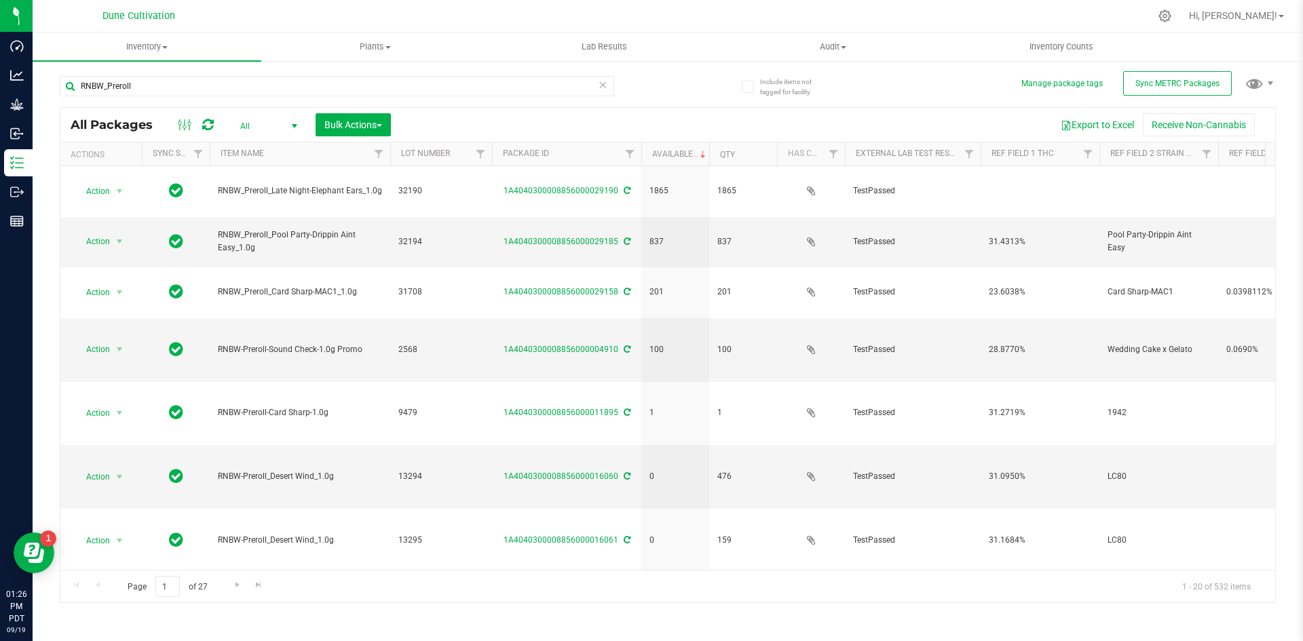
click at [600, 82] on icon at bounding box center [602, 84] width 9 height 16
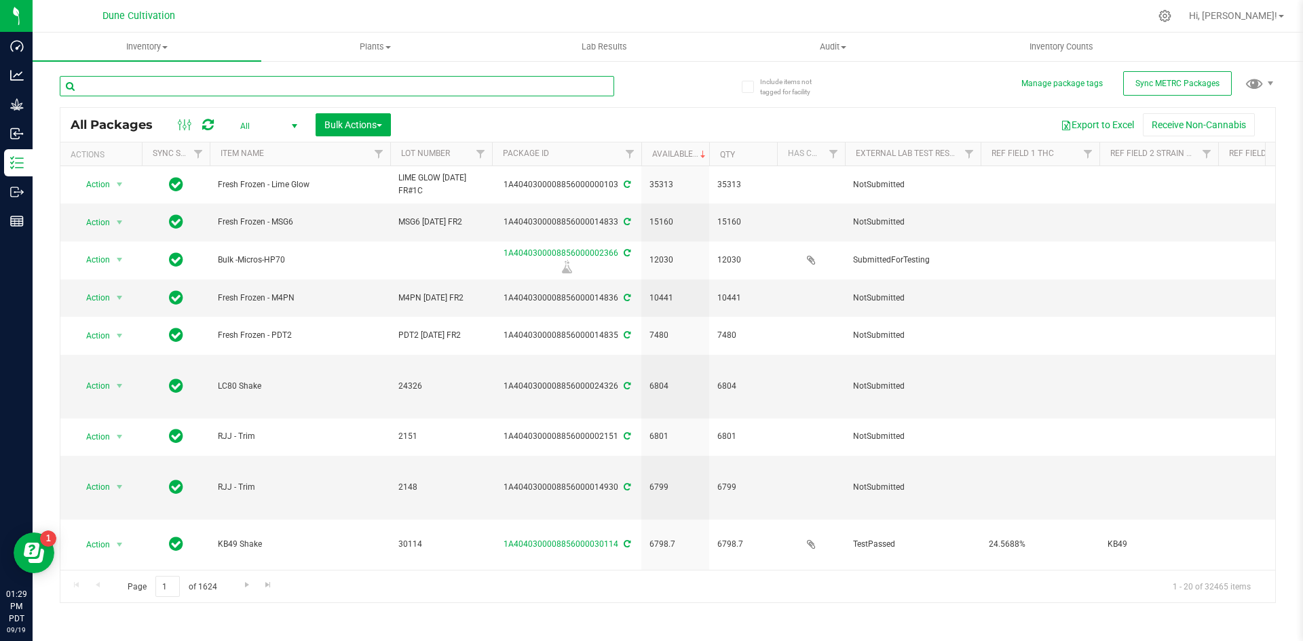
click at [172, 90] on input "text" at bounding box center [337, 86] width 554 height 20
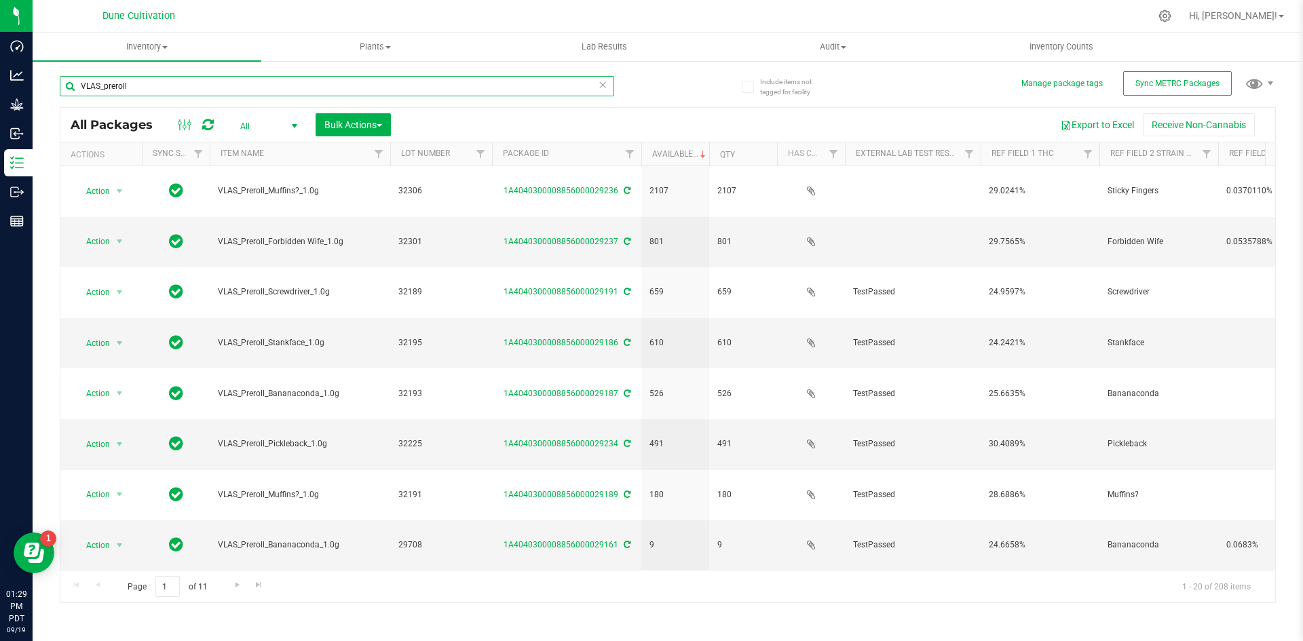
drag, startPoint x: 166, startPoint y: 86, endPoint x: 73, endPoint y: 88, distance: 93.0
click at [73, 88] on input "VLAS_preroll" at bounding box center [337, 86] width 554 height 20
type input "R"
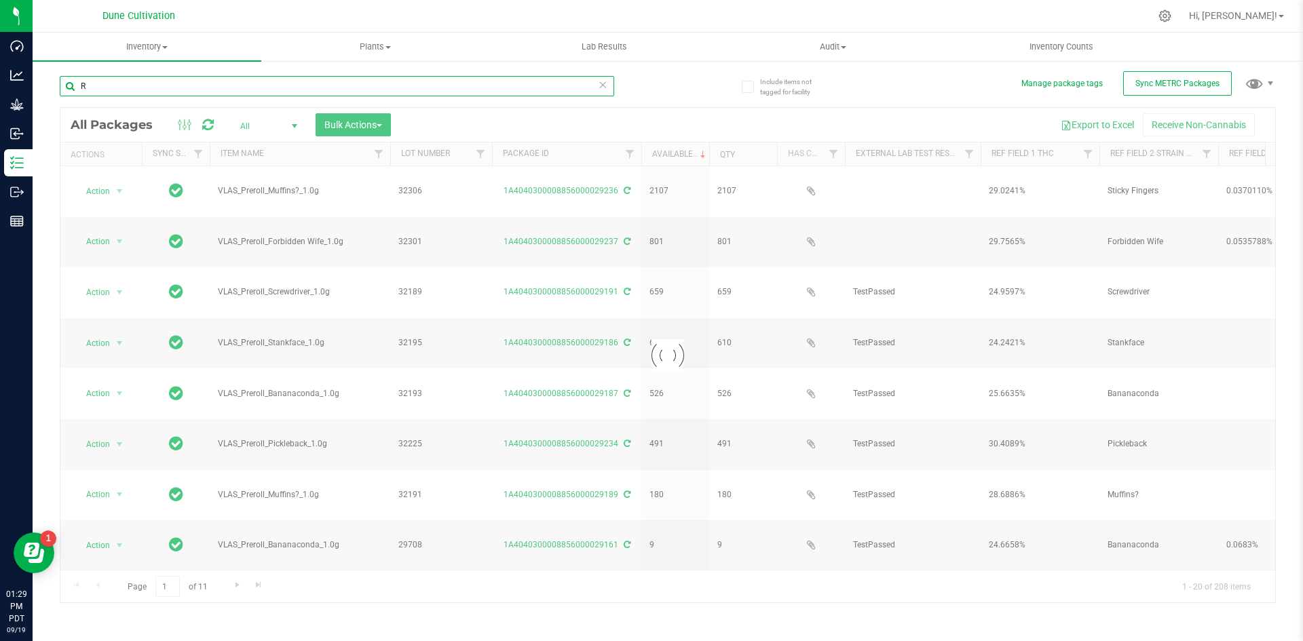
click at [174, 87] on input "R" at bounding box center [337, 86] width 554 height 20
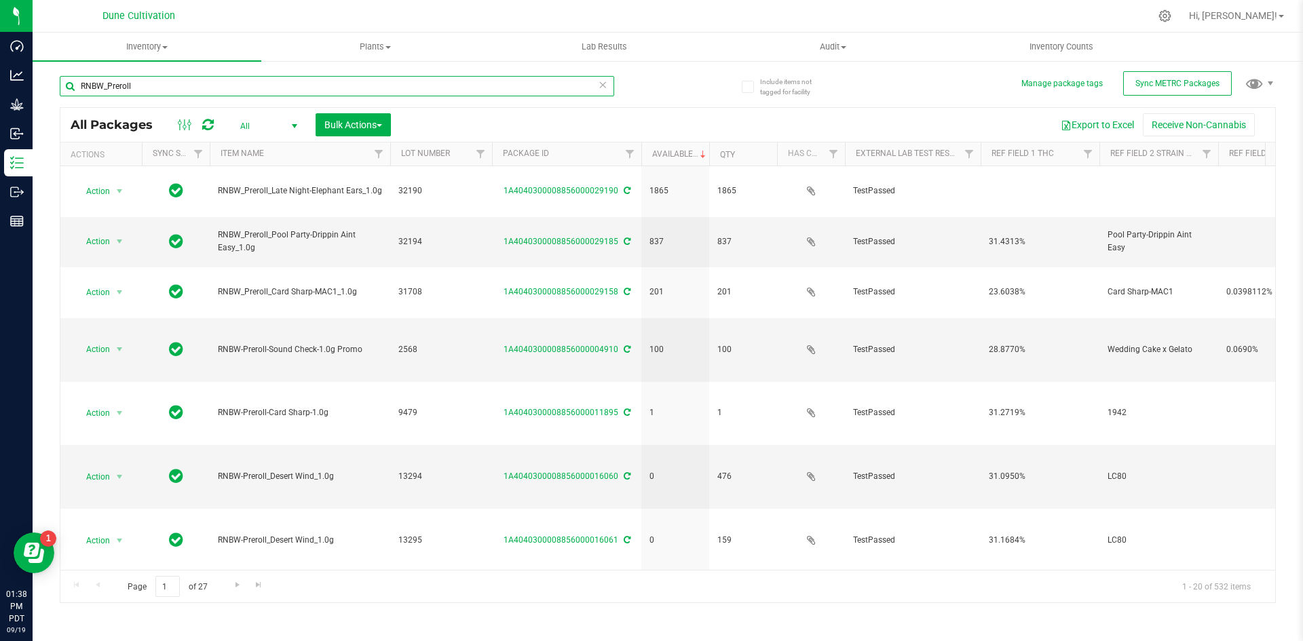
drag, startPoint x: 137, startPoint y: 83, endPoint x: 87, endPoint y: 83, distance: 50.2
click at [87, 83] on input "RNBW_Preroll" at bounding box center [337, 86] width 554 height 20
type input "R"
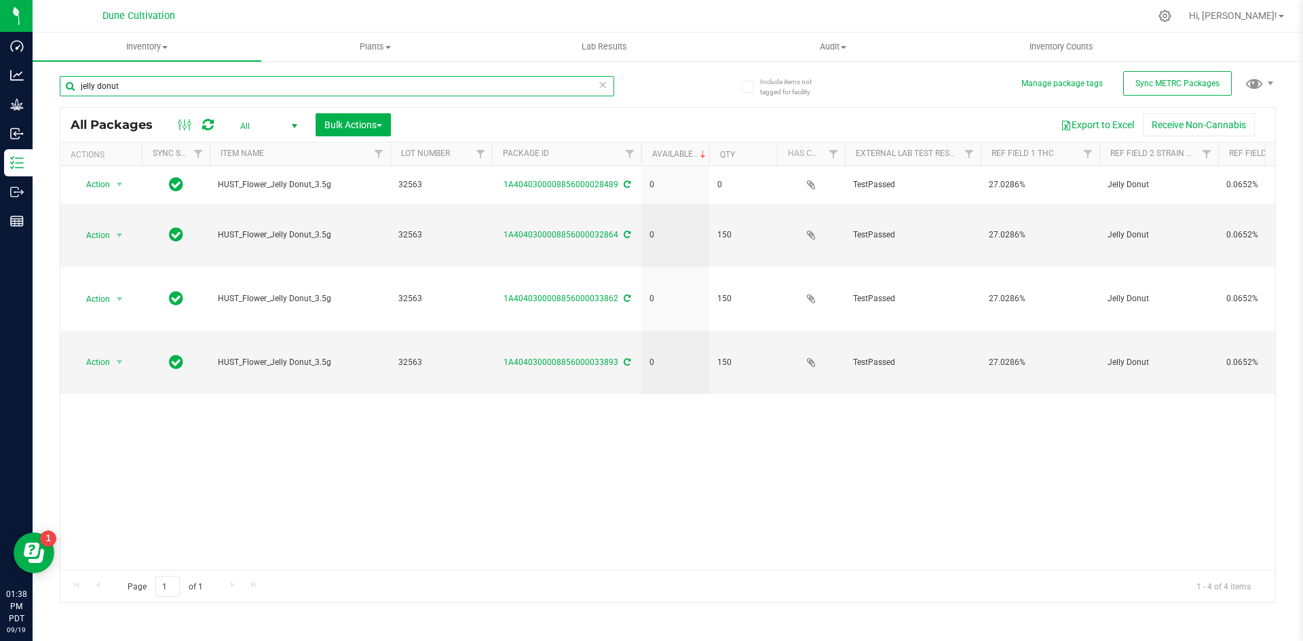
type input "jelly donut"
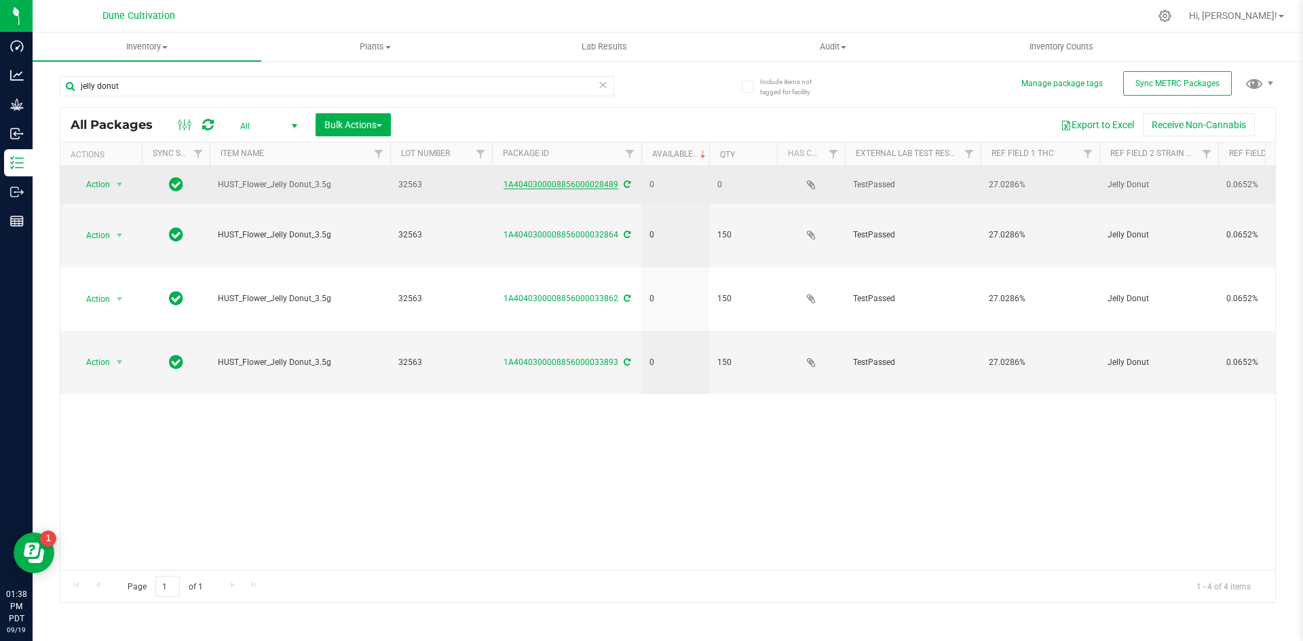
click at [555, 189] on link "1A4040300008856000028489" at bounding box center [560, 184] width 115 height 9
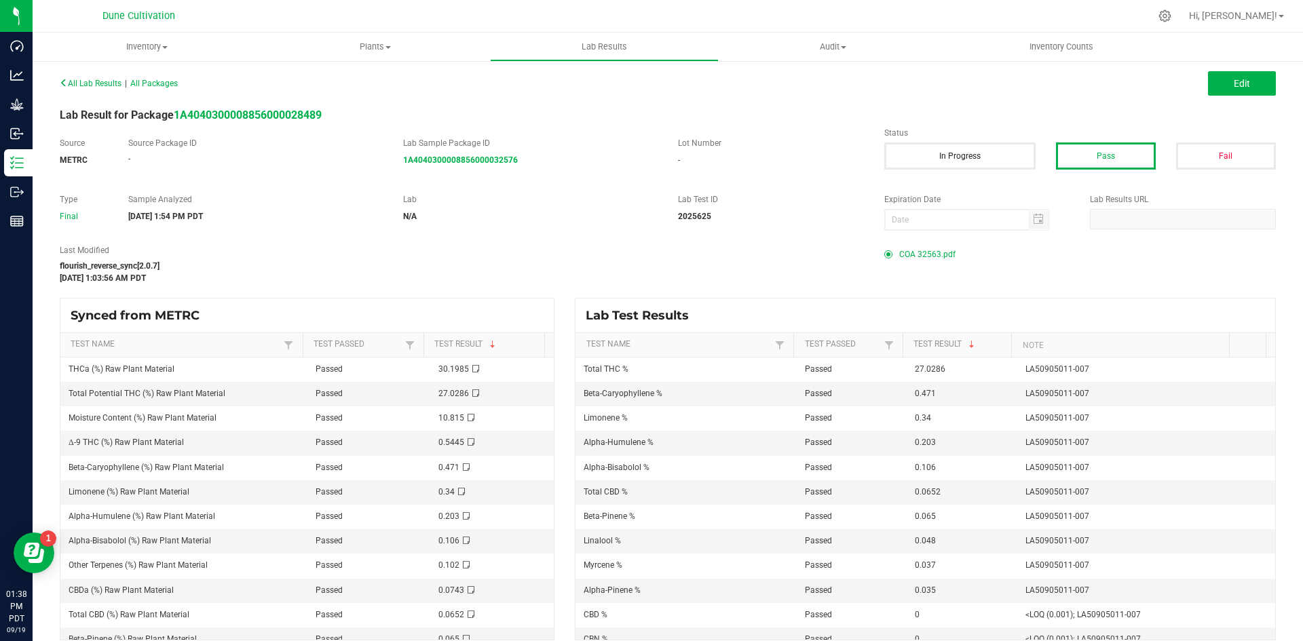
click at [899, 262] on span "COA 32563.pdf" at bounding box center [927, 254] width 56 height 20
click at [993, 25] on div at bounding box center [696, 16] width 906 height 26
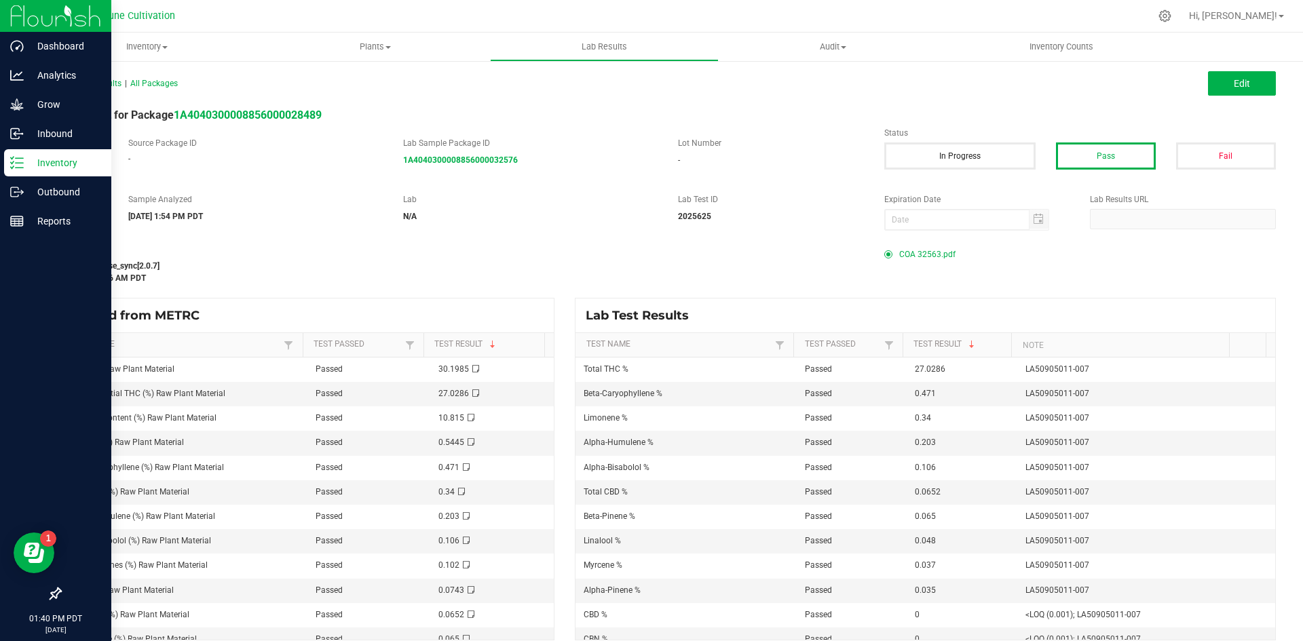
click at [20, 170] on div "Inventory" at bounding box center [57, 162] width 107 height 27
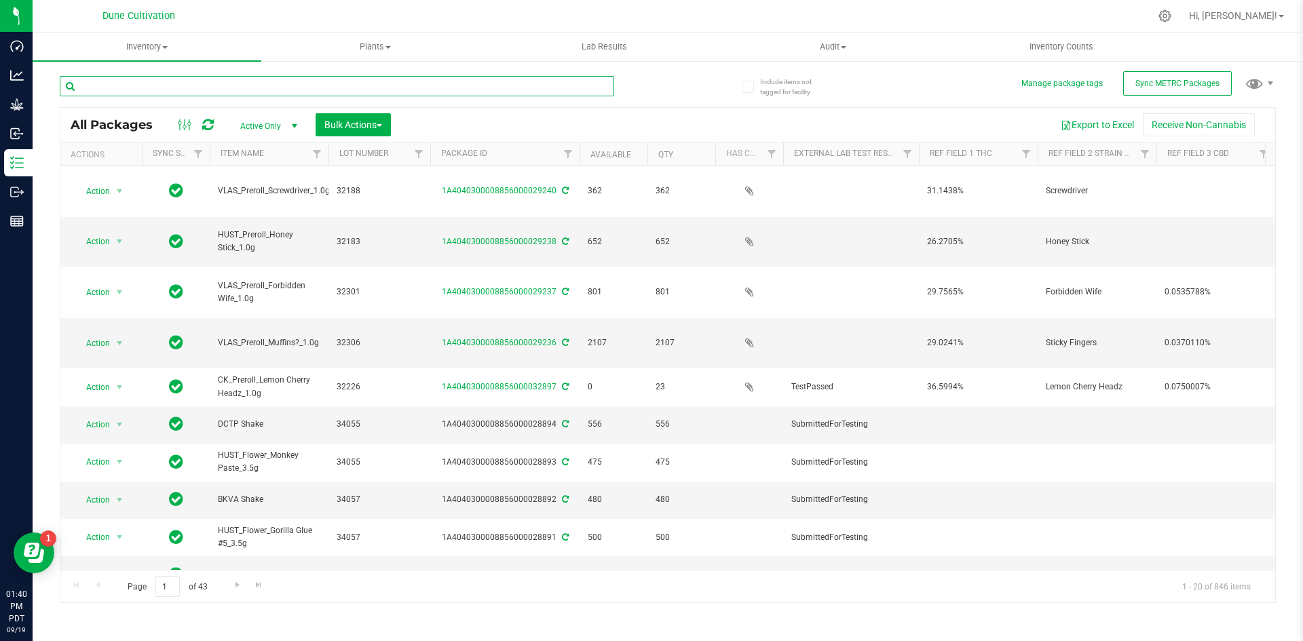
click at [231, 83] on input "text" at bounding box center [337, 86] width 554 height 20
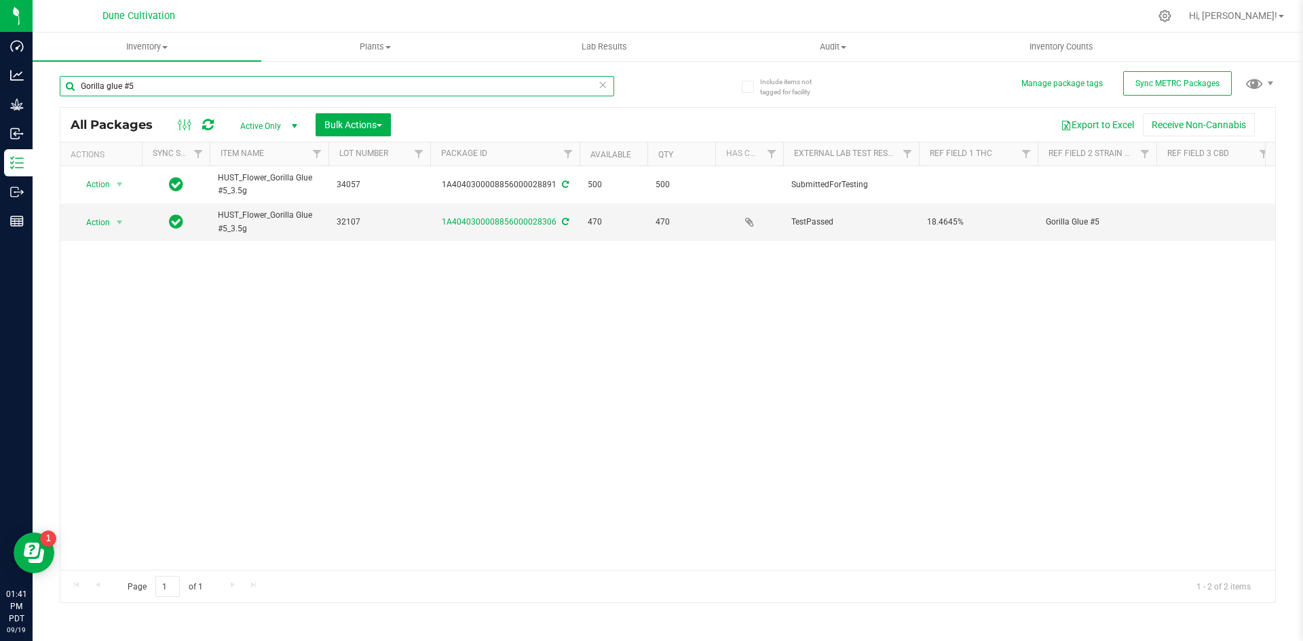
type input "Gorilla glue #5"
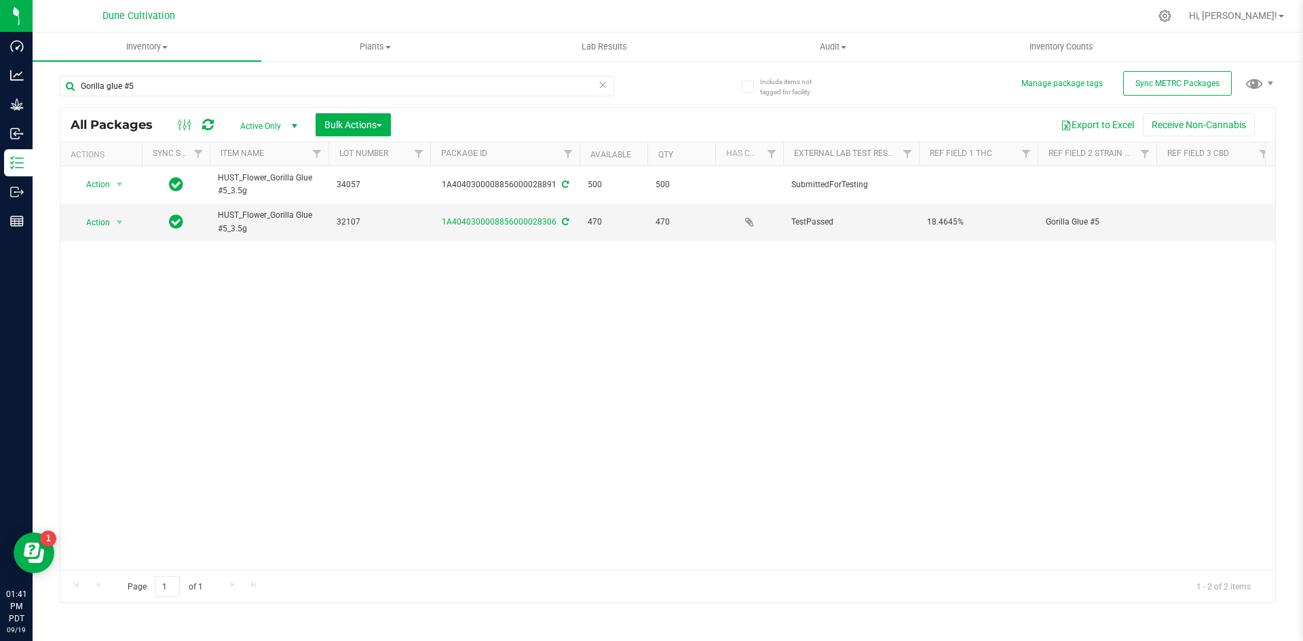
click at [254, 130] on span "Active Only" at bounding box center [266, 126] width 75 height 19
click at [252, 201] on li "All" at bounding box center [265, 208] width 73 height 20
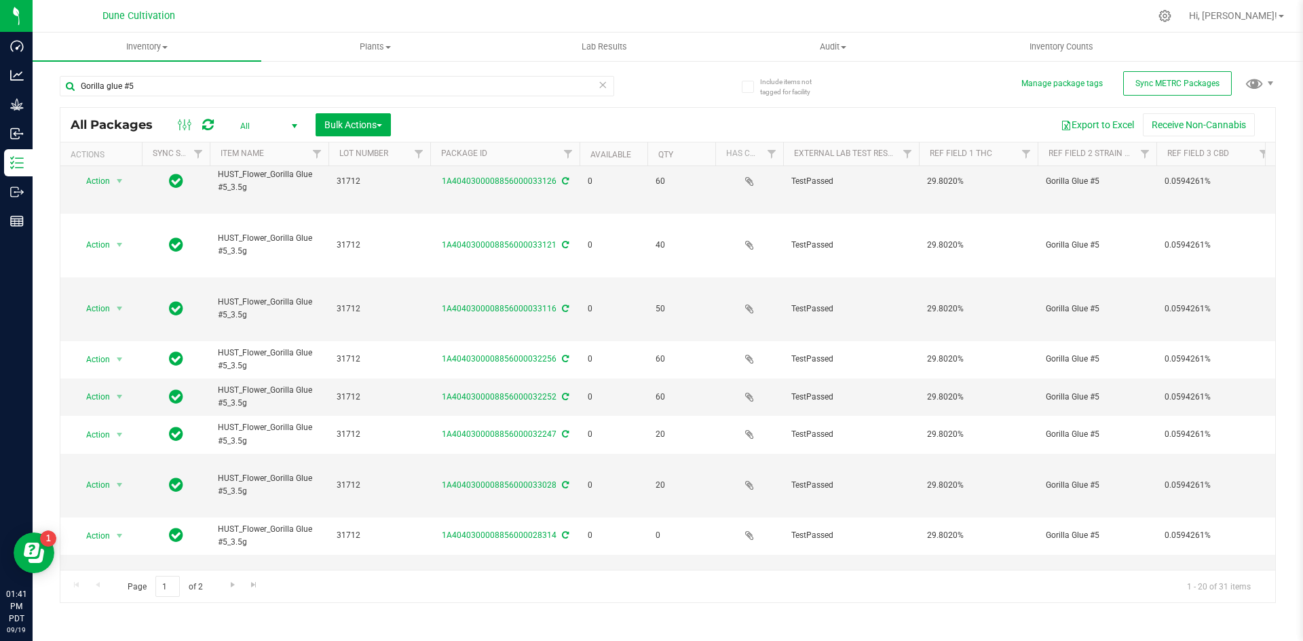
scroll to position [358, 0]
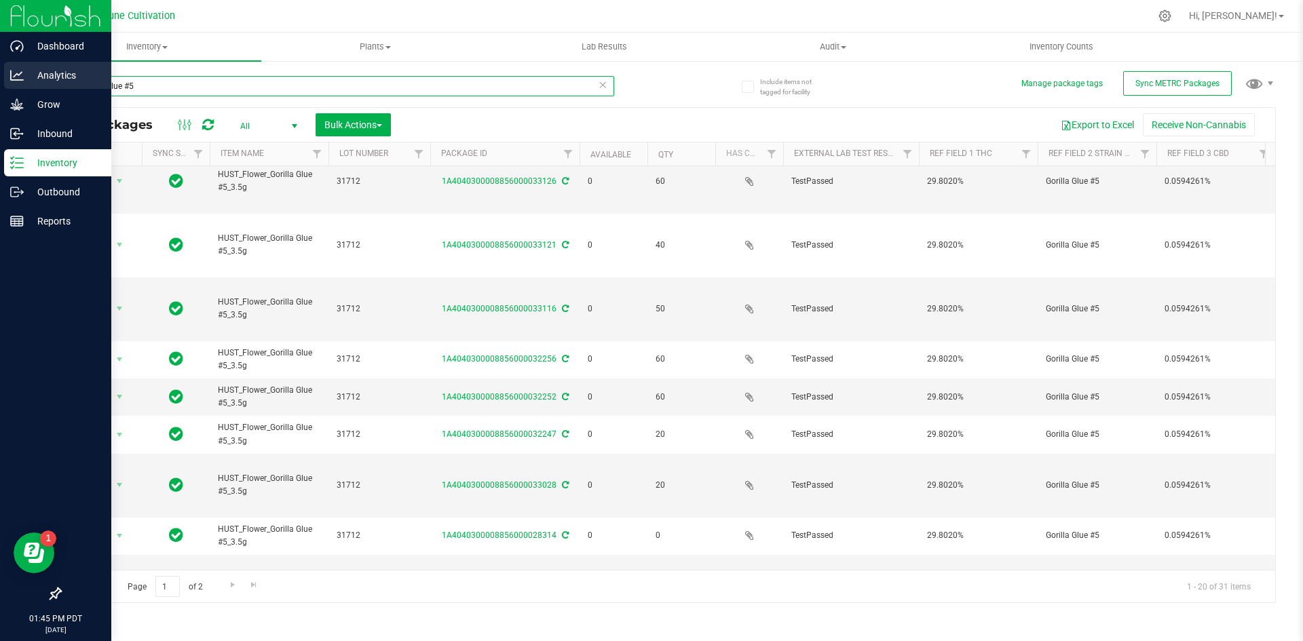
drag, startPoint x: 147, startPoint y: 82, endPoint x: 31, endPoint y: 69, distance: 116.8
click at [31, 69] on div "Dashboard Analytics Grow Inbound Inventory Outbound Reports 01:45 PM PDT 09/19/…" at bounding box center [651, 320] width 1303 height 641
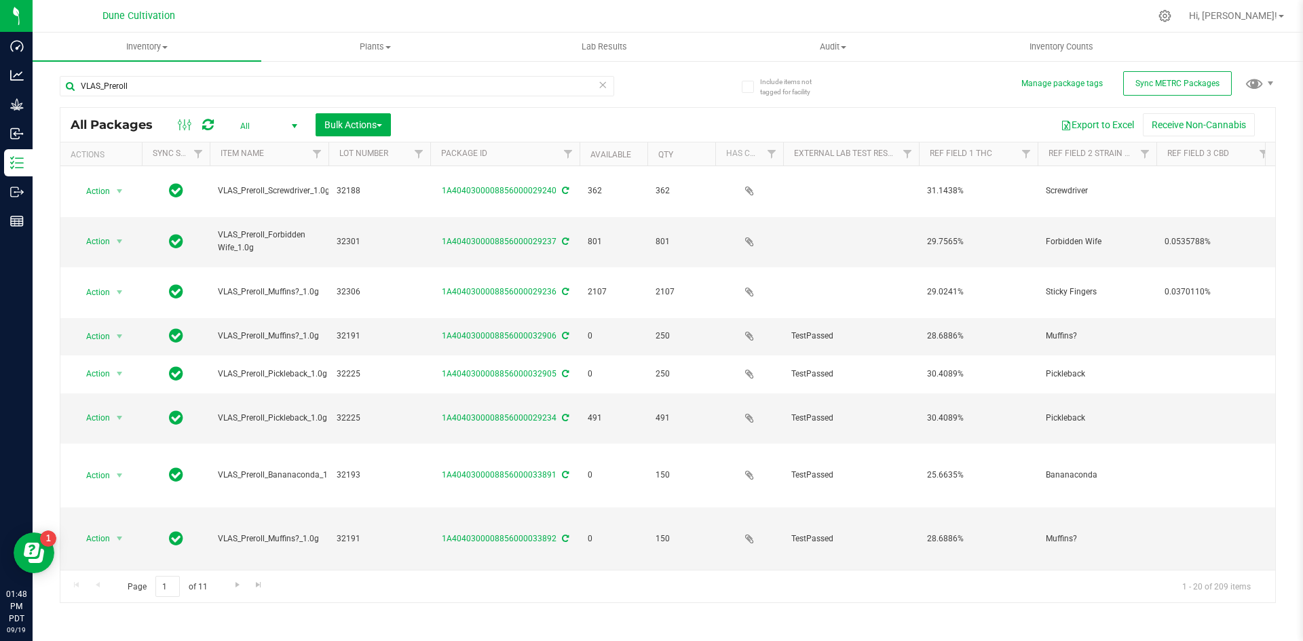
click at [155, 100] on div "VLAS_Preroll" at bounding box center [337, 91] width 554 height 31
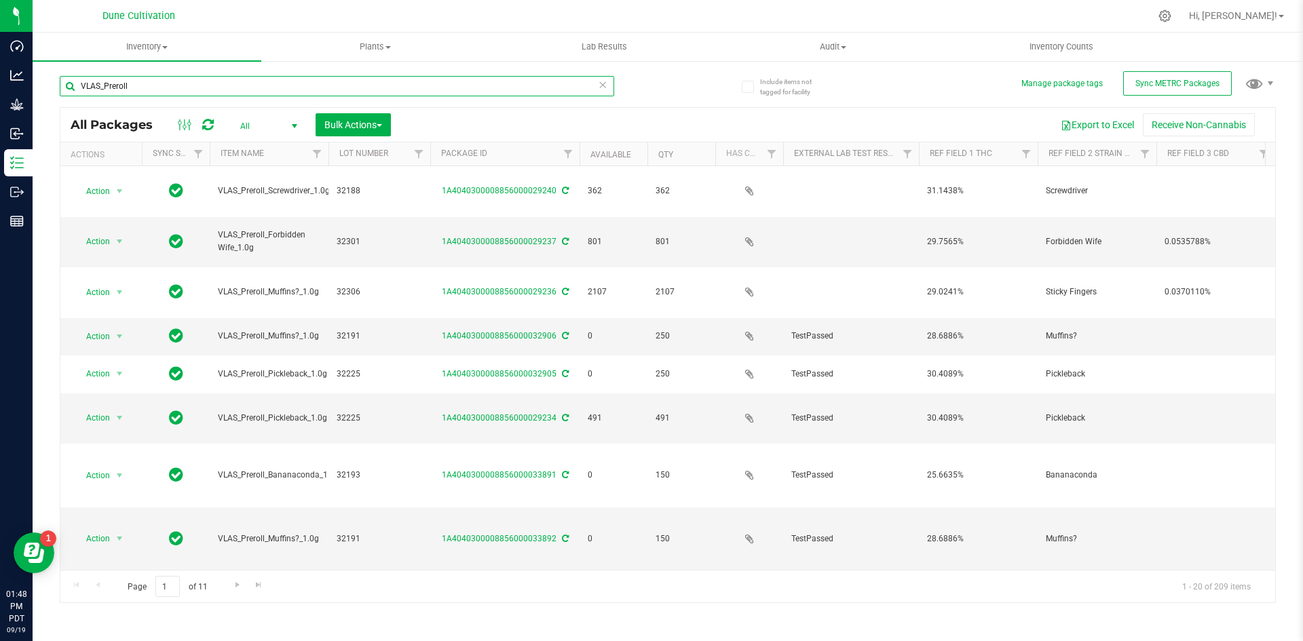
drag, startPoint x: 147, startPoint y: 90, endPoint x: 47, endPoint y: 92, distance: 99.8
click at [47, 92] on div "Include items not tagged for facility Manage package tags Sync METRC Packages V…" at bounding box center [668, 267] width 1270 height 414
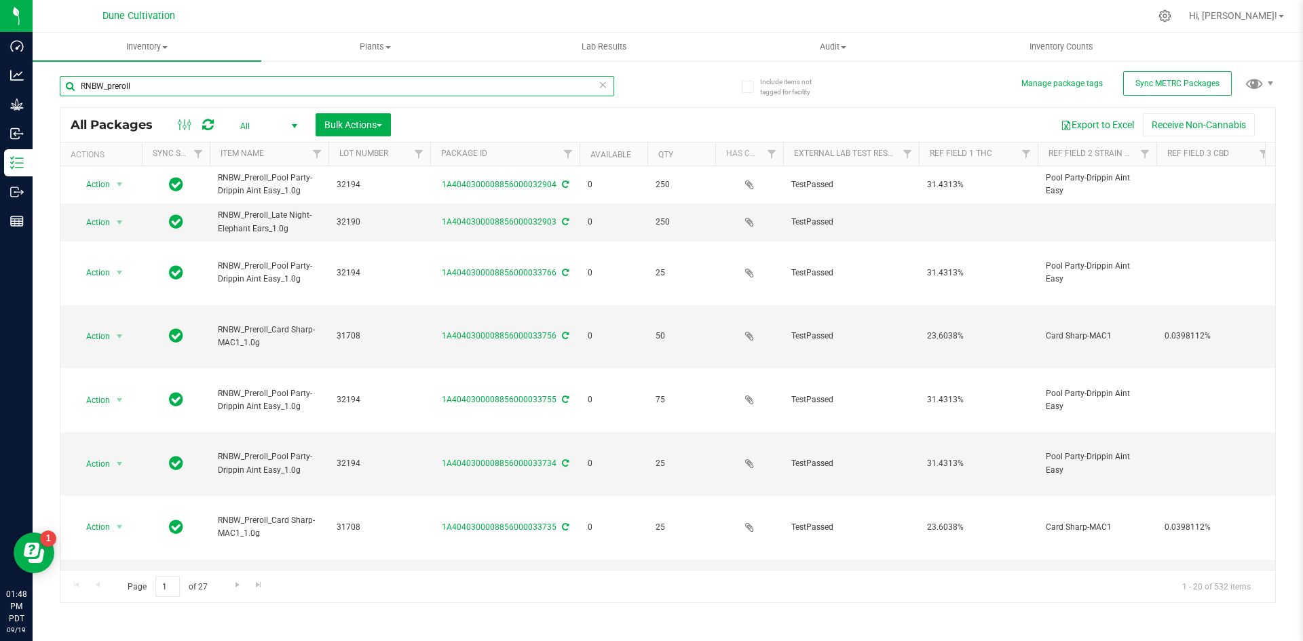
type input "RNBW_preroll"
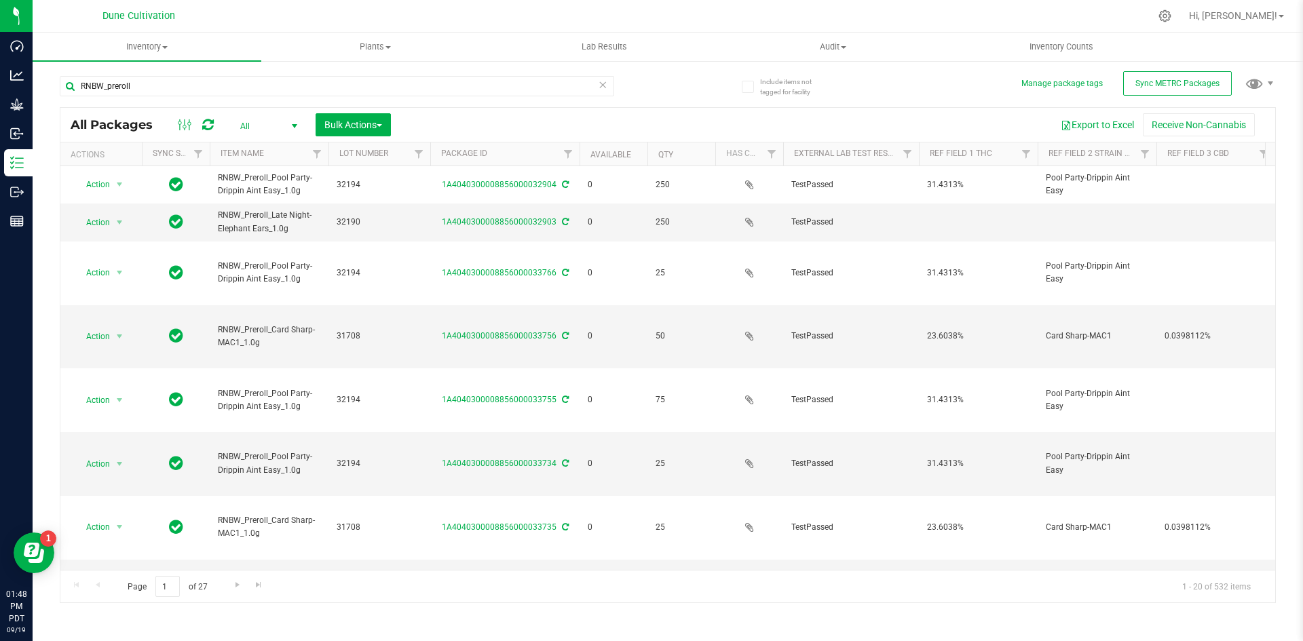
click at [607, 149] on th "Available" at bounding box center [613, 154] width 68 height 24
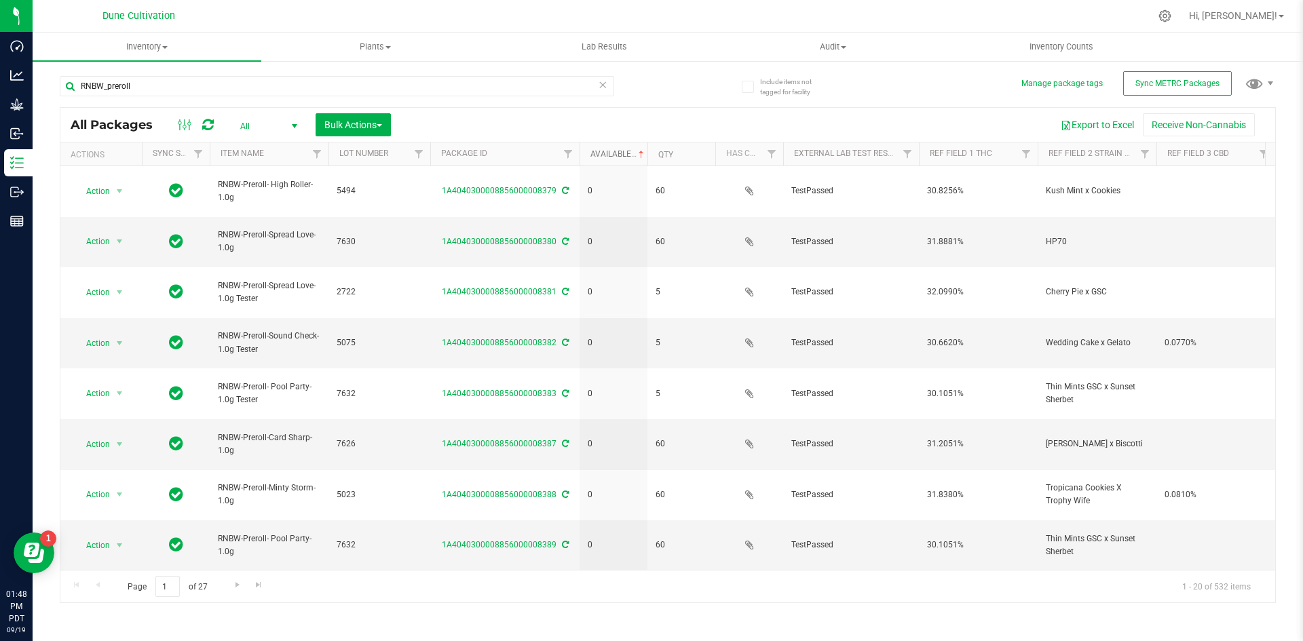
click at [607, 151] on link "Available" at bounding box center [618, 153] width 56 height 9
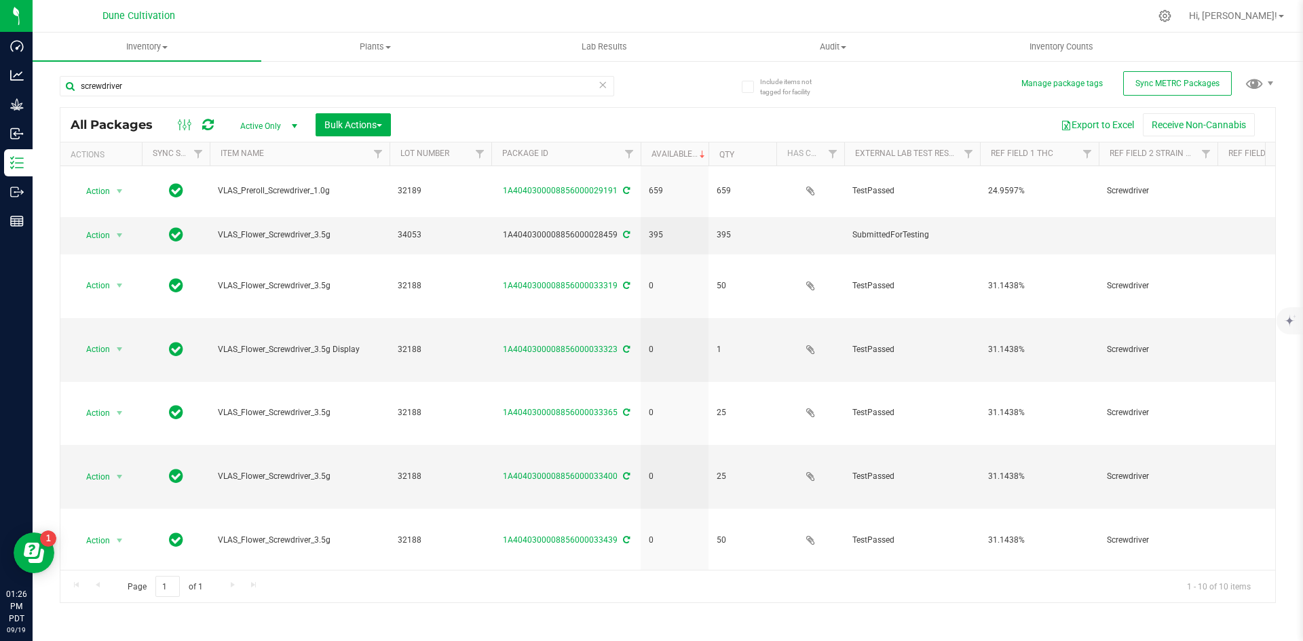
click at [600, 83] on icon at bounding box center [602, 84] width 9 height 16
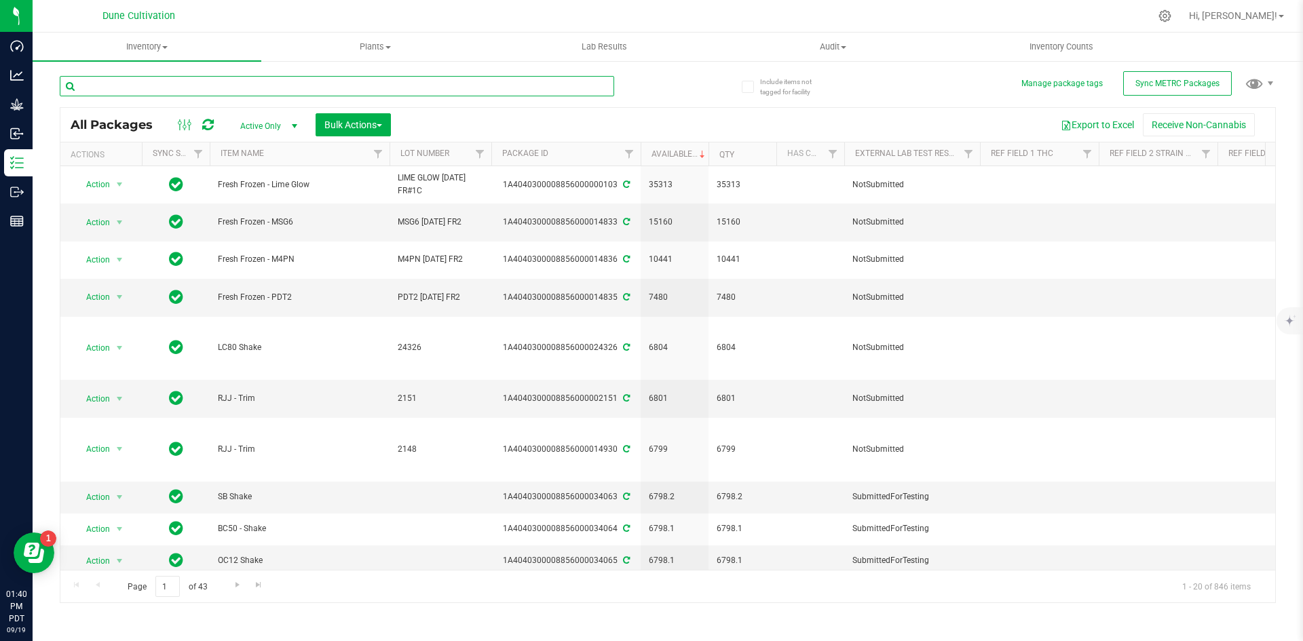
click at [184, 85] on input "text" at bounding box center [337, 86] width 554 height 20
type input "gorilla glue #5"
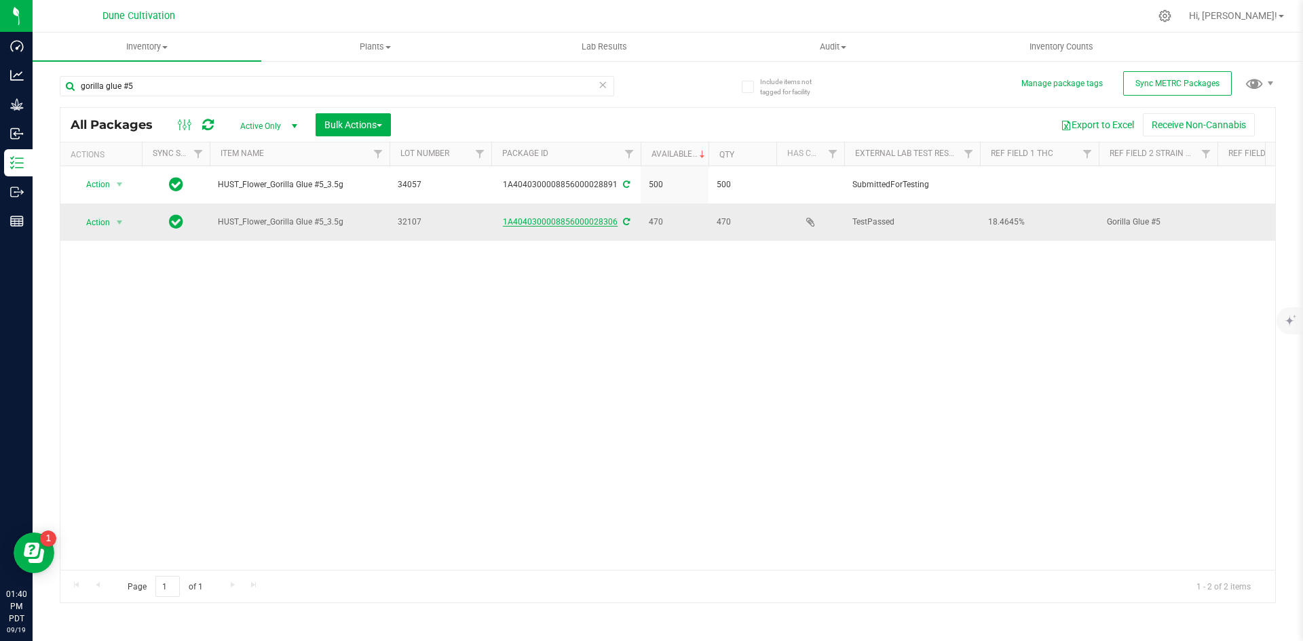
click at [577, 223] on link "1A4040300008856000028306" at bounding box center [560, 221] width 115 height 9
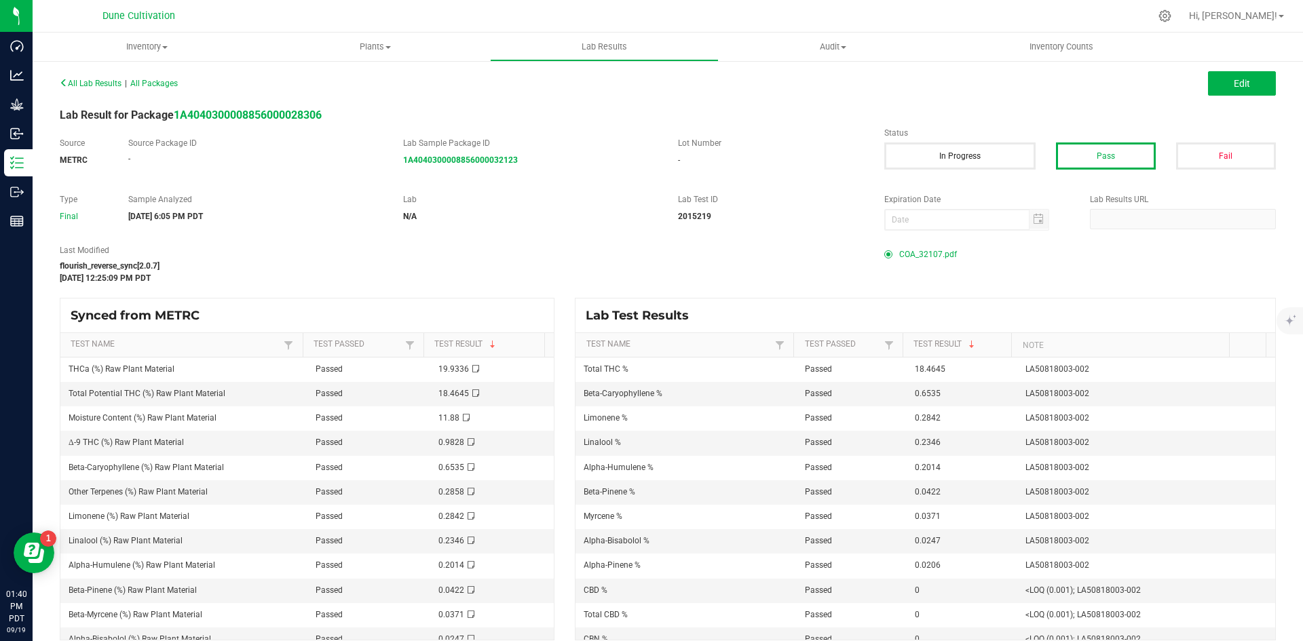
click at [903, 253] on span "COA_32107.pdf" at bounding box center [928, 254] width 58 height 20
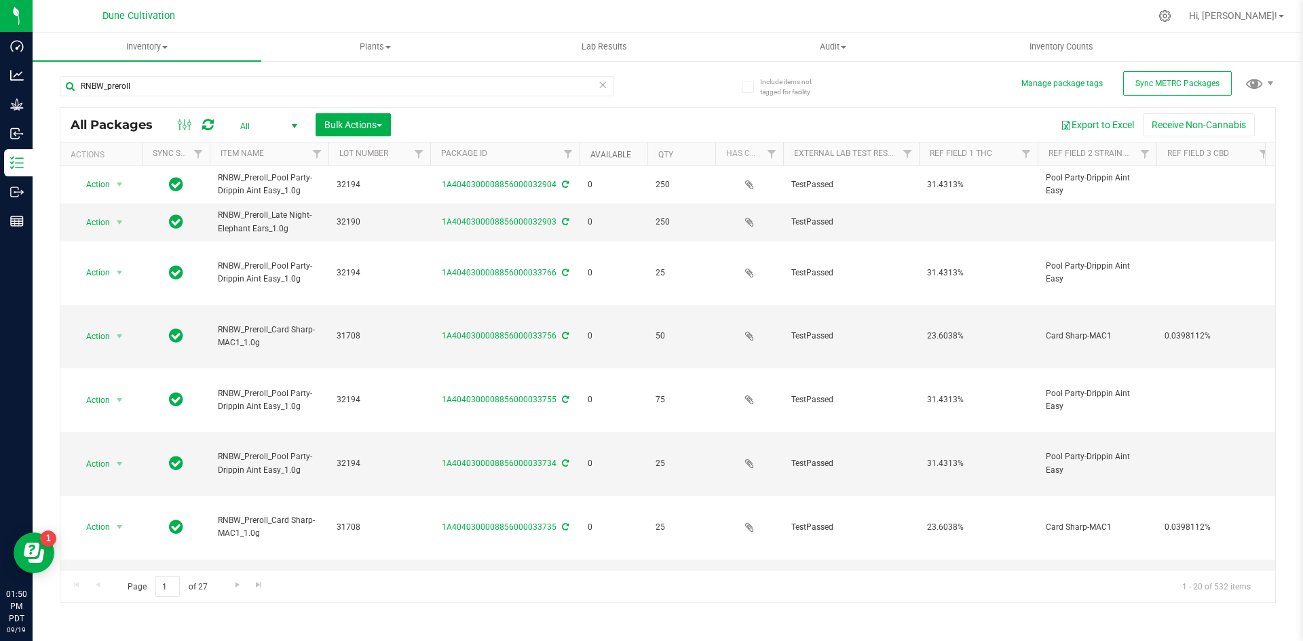
click at [611, 157] on link "Available" at bounding box center [610, 154] width 41 height 9
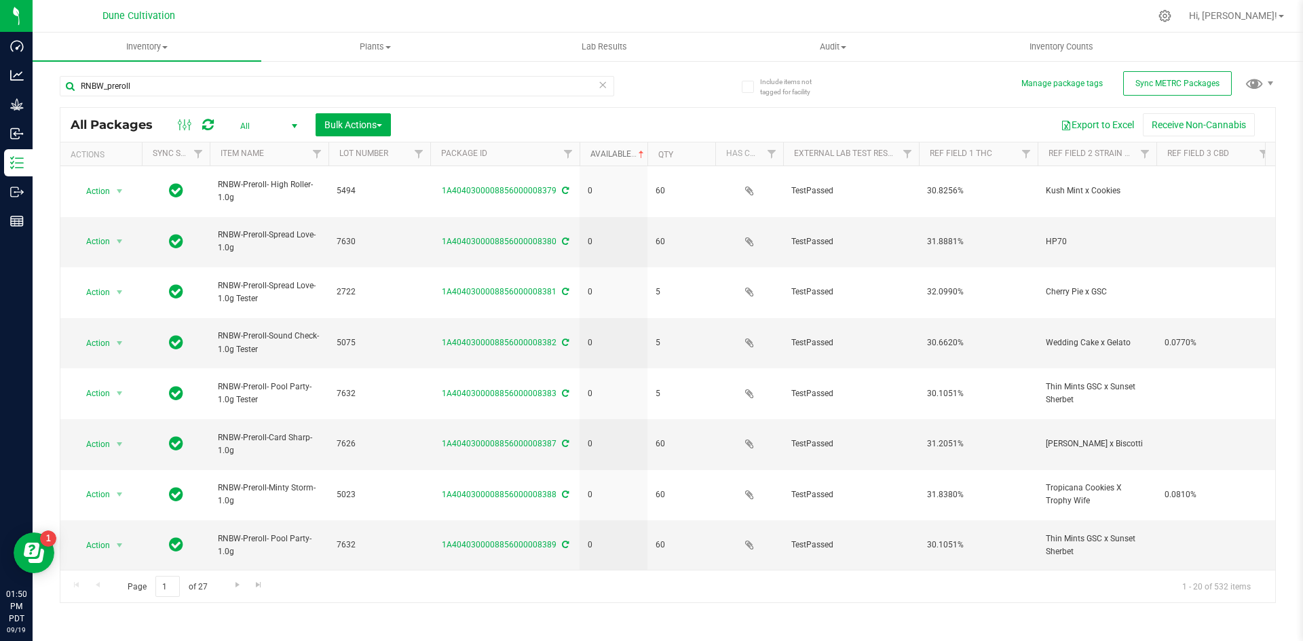
click at [611, 157] on link "Available" at bounding box center [618, 153] width 56 height 9
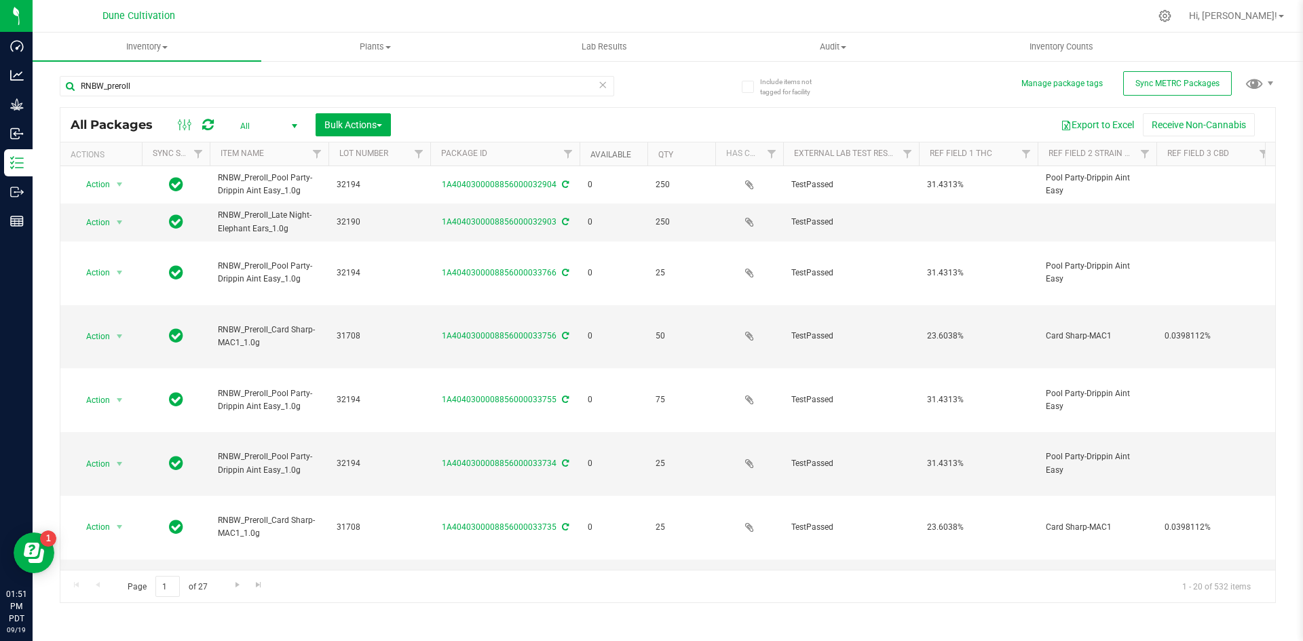
click at [604, 150] on link "Available" at bounding box center [610, 154] width 41 height 9
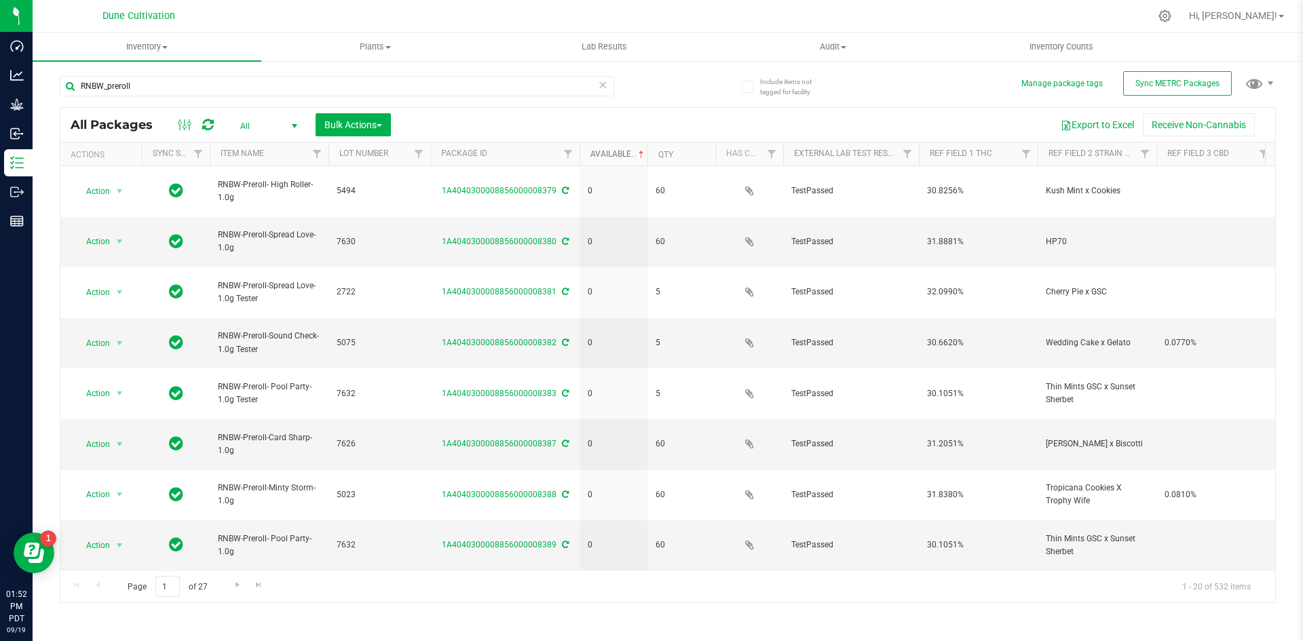
click at [604, 150] on link "Available" at bounding box center [618, 153] width 56 height 9
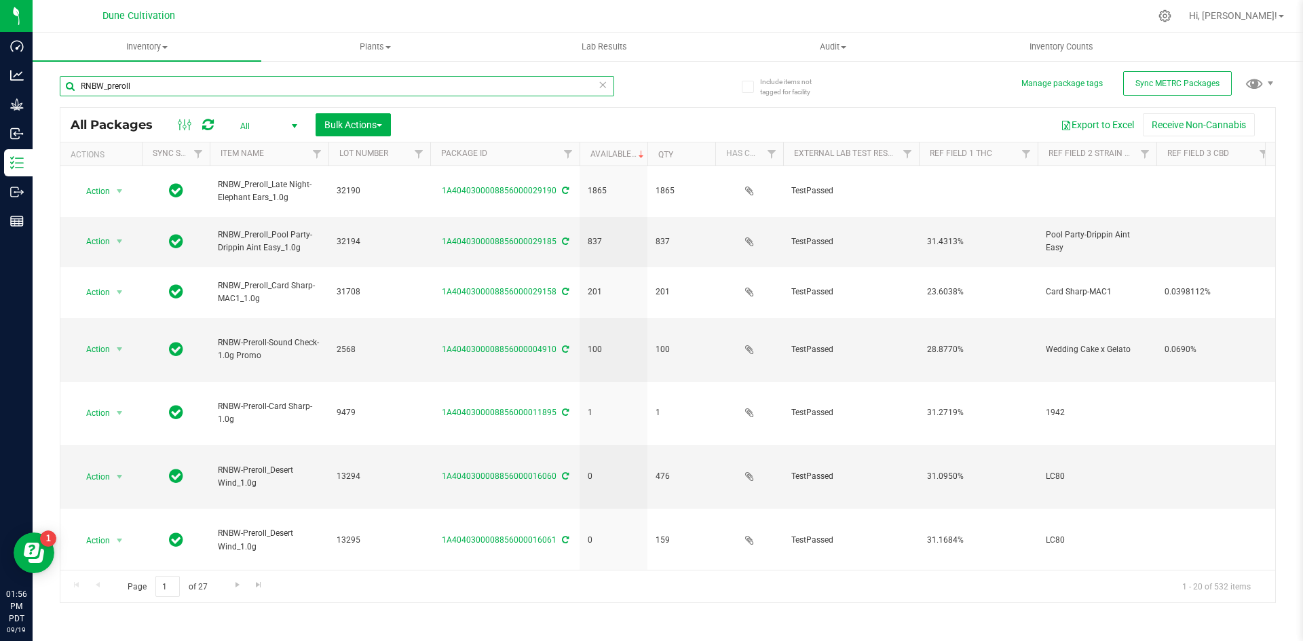
click at [131, 81] on input "RNBW_preroll" at bounding box center [337, 86] width 554 height 20
type input "RNBW_preroll"
